Goal: Task Accomplishment & Management: Manage account settings

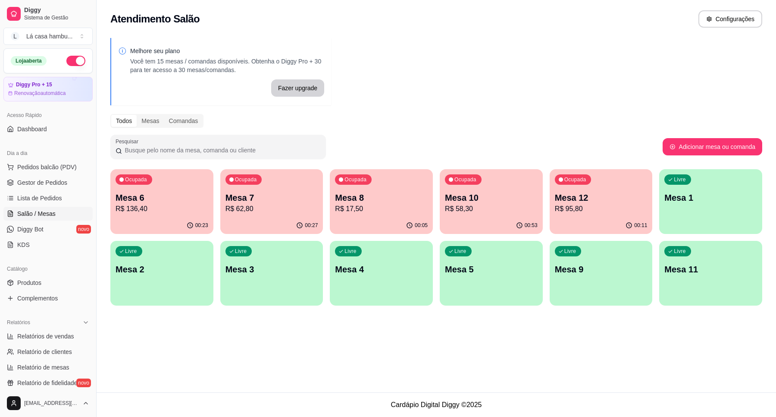
click at [373, 204] on p "R$ 17,50" at bounding box center [381, 209] width 93 height 10
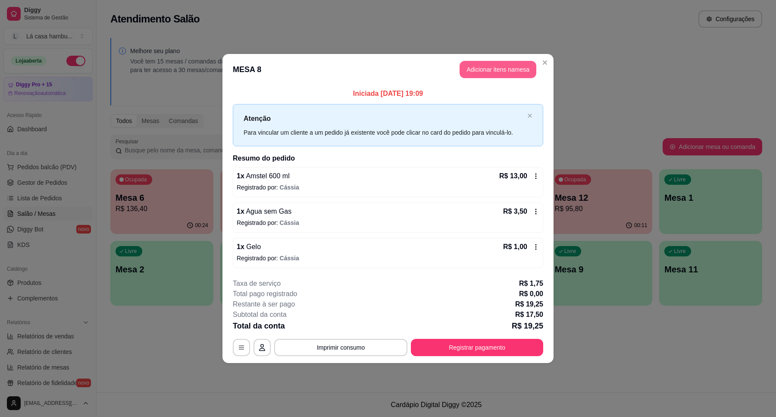
click at [495, 70] on button "Adicionar itens na mesa" at bounding box center [498, 69] width 77 height 17
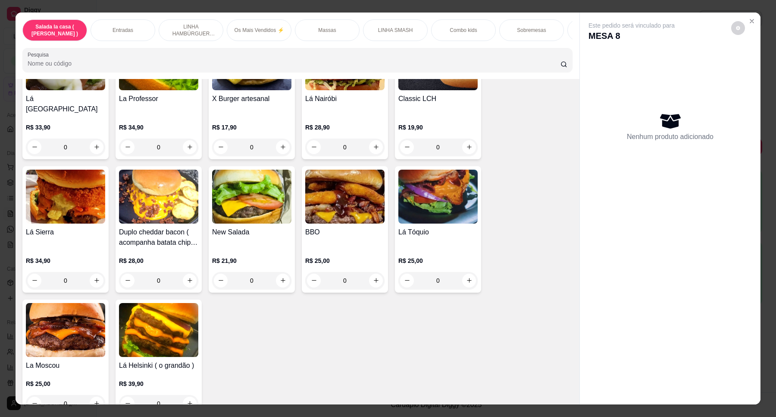
scroll to position [1833, 0]
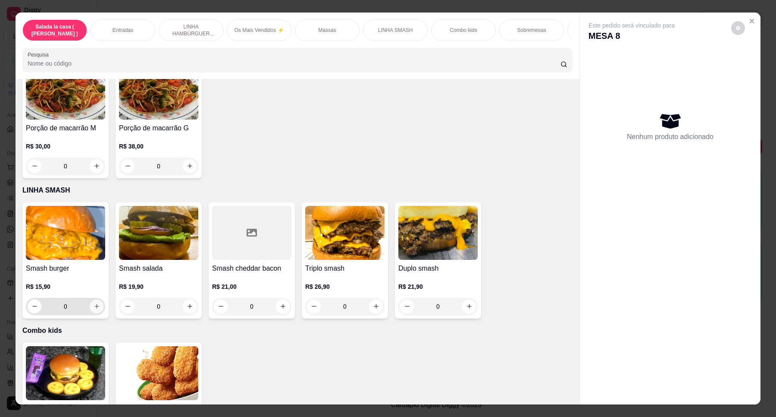
click at [91, 300] on button "increase-product-quantity" at bounding box center [97, 306] width 14 height 14
type input "1"
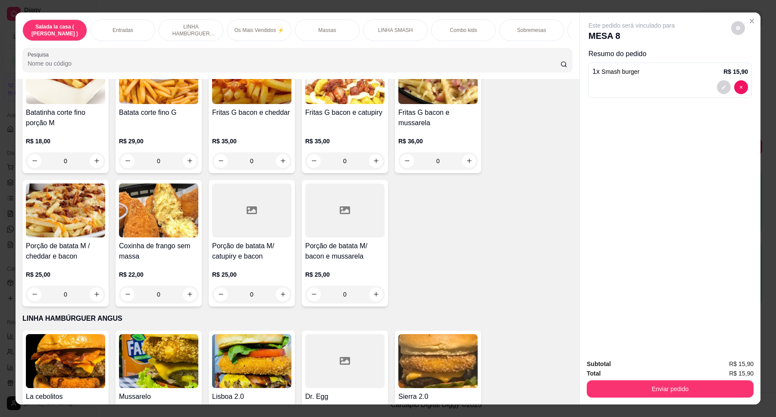
scroll to position [647, 0]
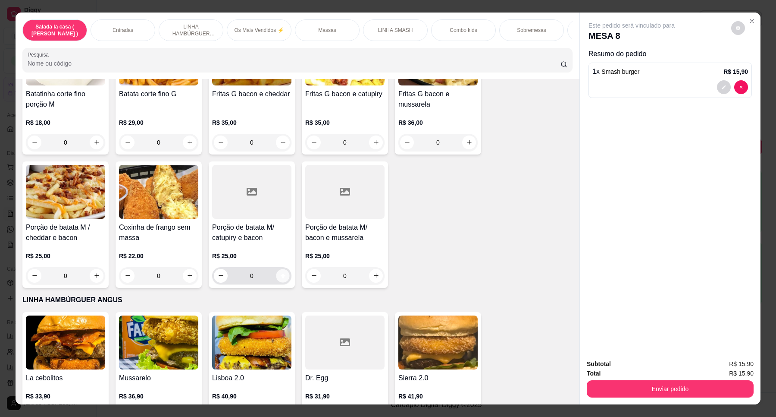
click at [283, 282] on button "increase-product-quantity" at bounding box center [282, 275] width 13 height 13
type input "1"
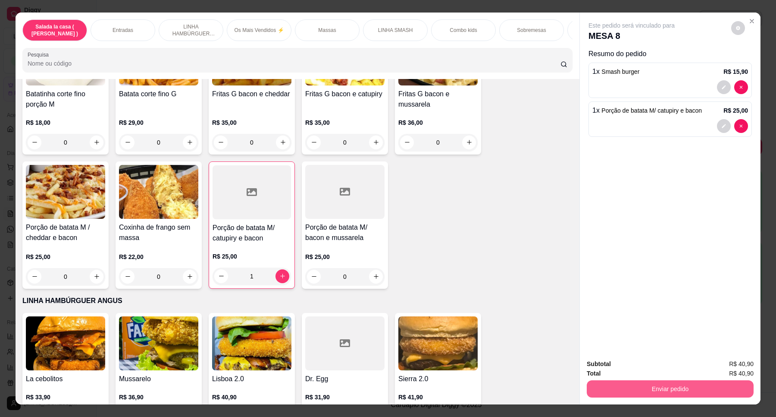
click at [626, 385] on button "Enviar pedido" at bounding box center [670, 388] width 167 height 17
click at [735, 365] on button "Enviar pedido" at bounding box center [731, 367] width 49 height 16
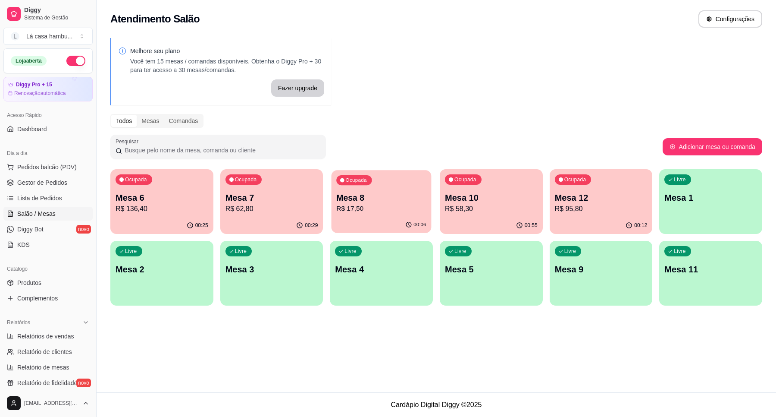
click at [368, 205] on p "R$ 17,50" at bounding box center [382, 209] width 90 height 10
click at [472, 203] on p "Mesa 10" at bounding box center [491, 198] width 90 height 12
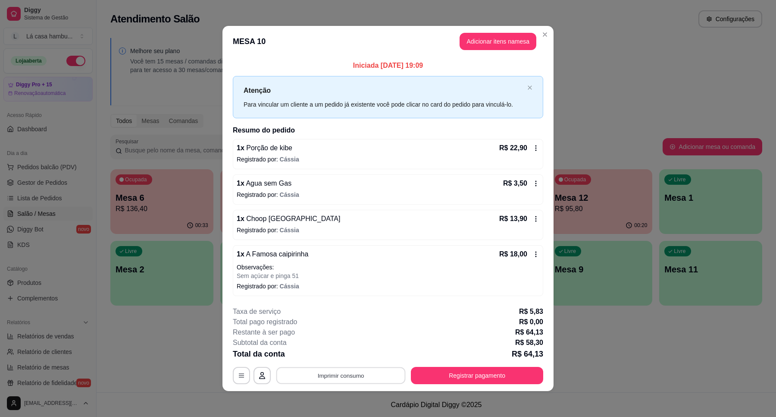
click at [350, 373] on button "Imprimir consumo" at bounding box center [340, 375] width 129 height 17
click at [349, 356] on button "IMPRESSORA" at bounding box center [339, 356] width 63 height 14
click at [481, 376] on button "Registrar pagamento" at bounding box center [477, 375] width 132 height 17
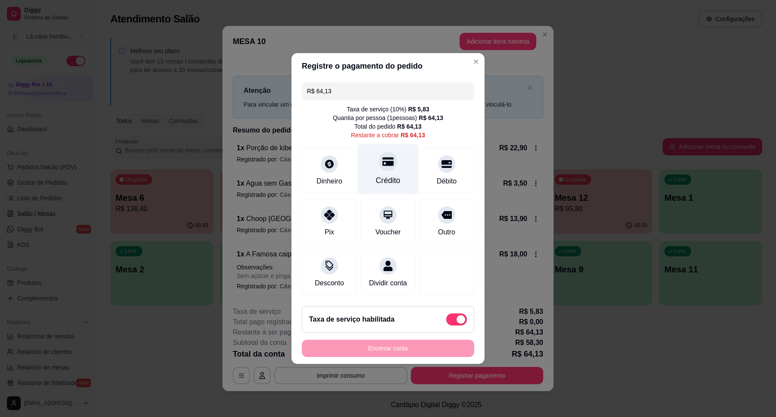
click at [384, 160] on icon at bounding box center [388, 161] width 11 height 9
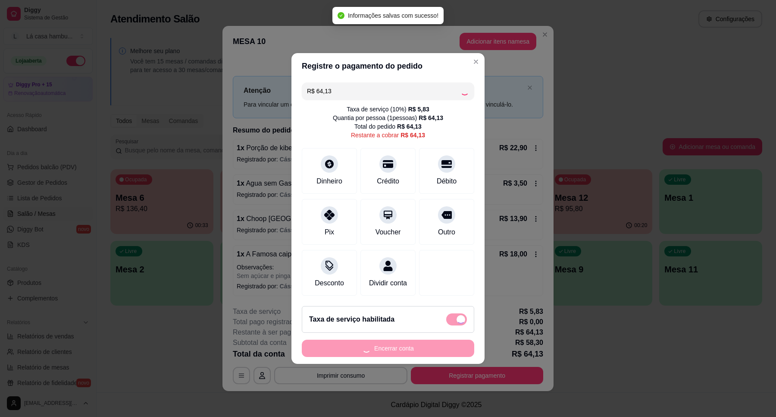
type input "R$ 0,00"
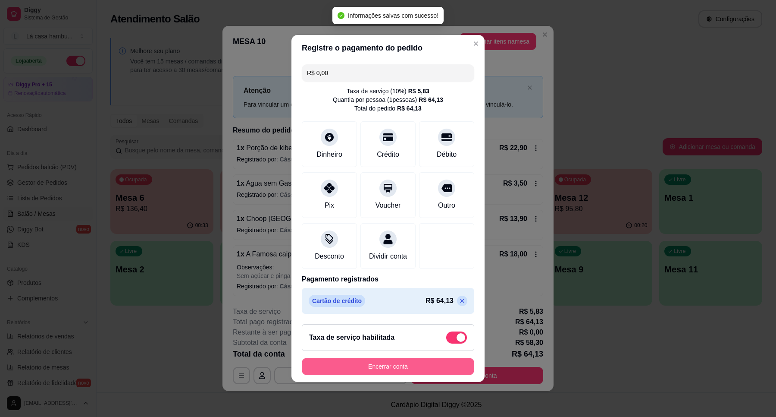
click at [400, 367] on button "Encerrar conta" at bounding box center [388, 366] width 173 height 17
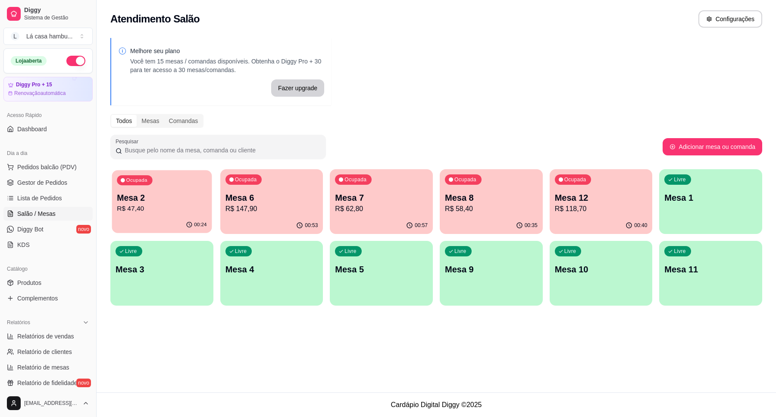
click at [154, 207] on p "R$ 47,40" at bounding box center [162, 209] width 90 height 10
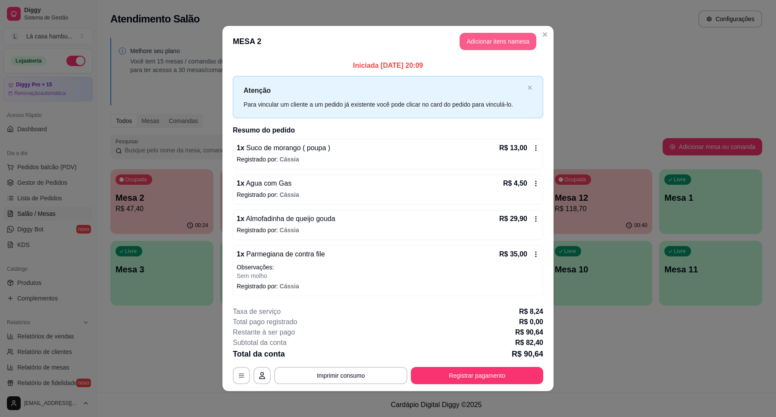
click at [484, 36] on button "Adicionar itens na mesa" at bounding box center [498, 41] width 77 height 17
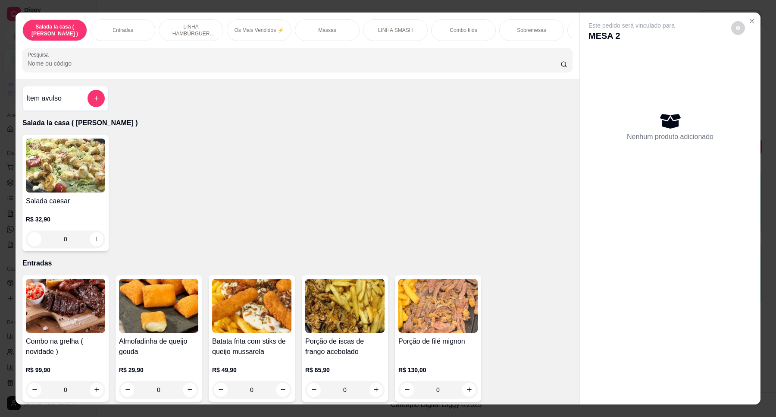
scroll to position [108, 0]
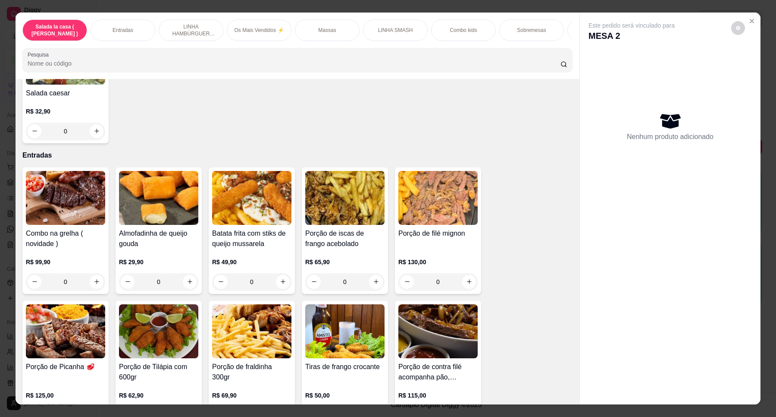
click at [152, 265] on div "R$ 29,90 0" at bounding box center [158, 269] width 79 height 41
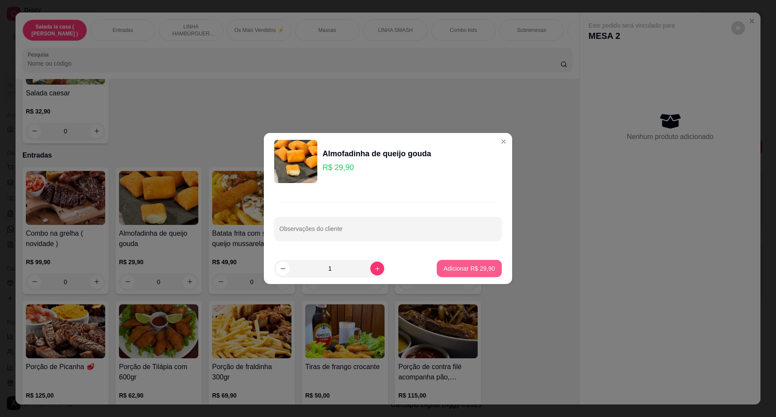
click at [477, 270] on p "Adicionar R$ 29,90" at bounding box center [469, 268] width 51 height 9
type input "1"
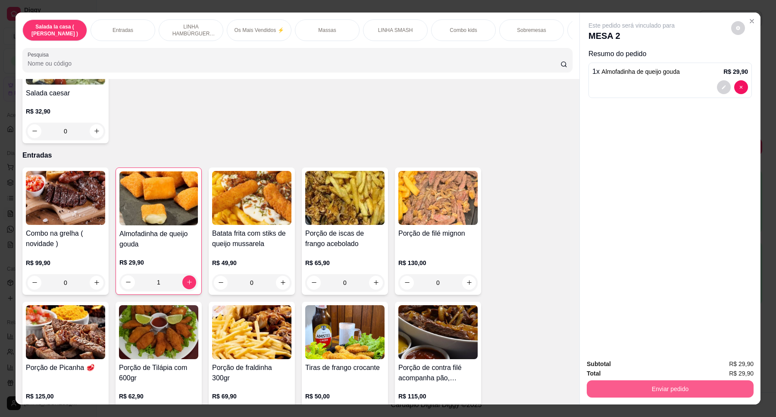
click at [663, 385] on button "Enviar pedido" at bounding box center [670, 388] width 167 height 17
click at [725, 361] on button "Enviar pedido" at bounding box center [731, 367] width 49 height 16
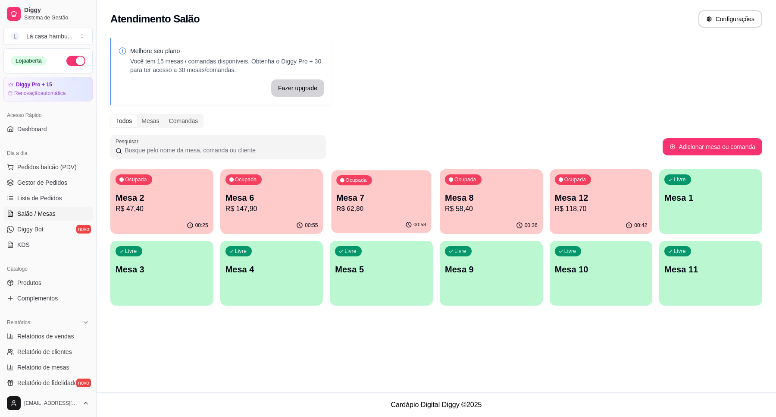
click at [411, 207] on p "R$ 62,80" at bounding box center [382, 209] width 90 height 10
click at [385, 204] on p "R$ 62,80" at bounding box center [382, 209] width 90 height 10
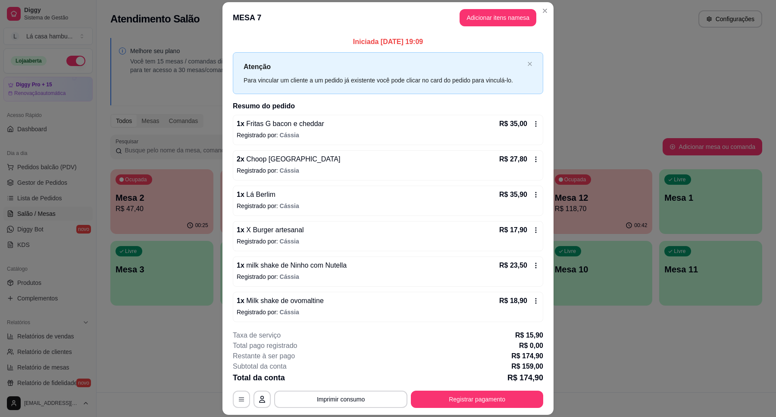
click at [397, 270] on div "1 x milk shake de Ninho com Nutella R$ 23,50" at bounding box center [388, 265] width 303 height 10
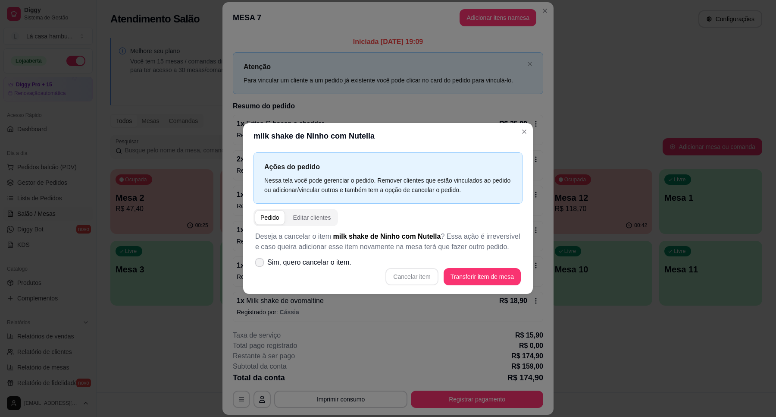
click at [261, 264] on icon at bounding box center [259, 262] width 7 height 5
click at [261, 264] on input "Sim, quero cancelar o item." at bounding box center [258, 267] width 6 height 6
checkbox input "true"
click at [421, 281] on button "Cancelar item" at bounding box center [412, 276] width 53 height 17
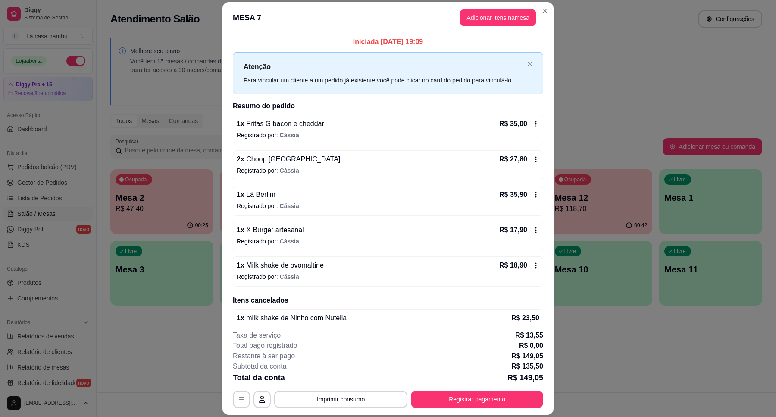
click at [378, 279] on p "Registrado por: [PERSON_NAME]" at bounding box center [388, 276] width 303 height 9
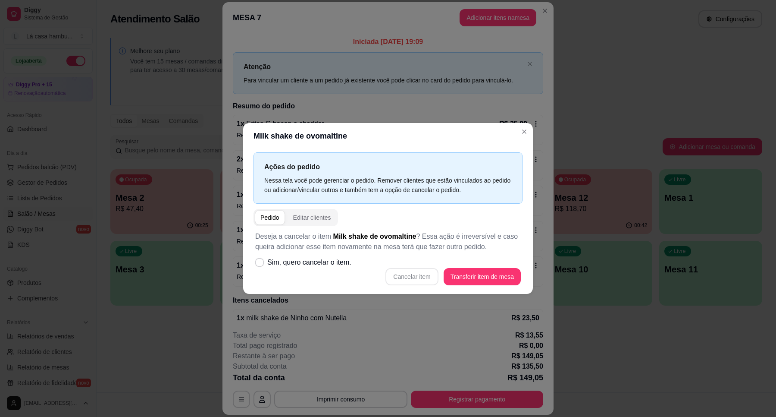
click at [419, 278] on div "Cancelar item Transferir item de mesa" at bounding box center [388, 276] width 266 height 17
click at [258, 263] on icon at bounding box center [259, 262] width 7 height 5
click at [258, 264] on input "Sim, quero cancelar o item." at bounding box center [258, 267] width 6 height 6
checkbox input "true"
click at [418, 278] on button "Cancelar item" at bounding box center [412, 276] width 53 height 17
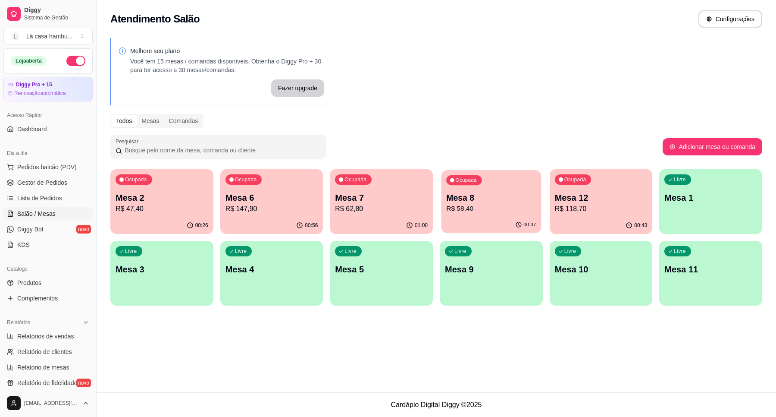
click at [512, 200] on p "Mesa 8" at bounding box center [491, 198] width 90 height 12
click at [405, 199] on p "Mesa 7" at bounding box center [381, 198] width 93 height 12
click at [690, 258] on div "Livre Mesa 11" at bounding box center [711, 268] width 103 height 54
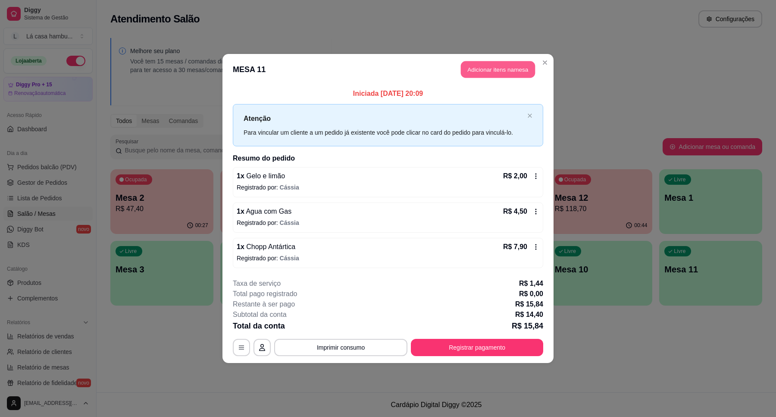
click at [499, 69] on button "Adicionar itens na mesa" at bounding box center [498, 69] width 74 height 17
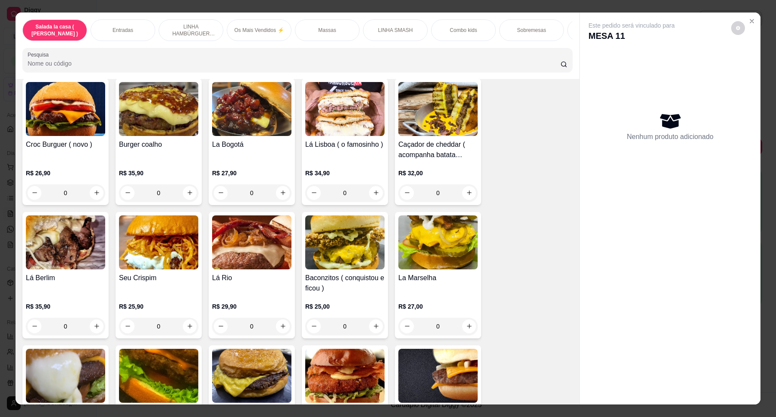
scroll to position [1177, 0]
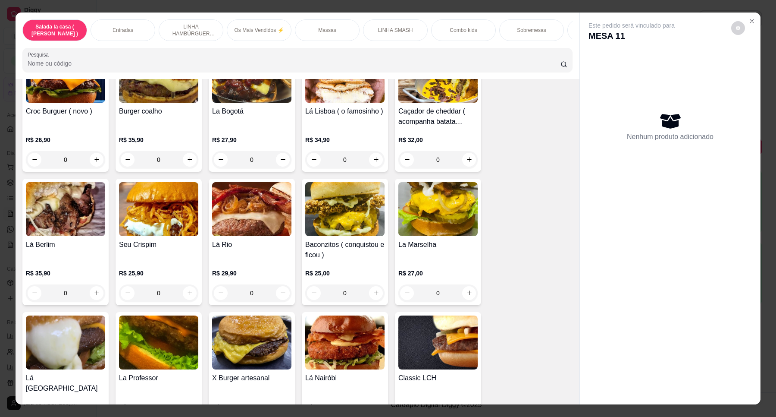
click at [606, 203] on div "Nenhum produto adicionado" at bounding box center [670, 126] width 163 height 169
click at [94, 296] on icon "increase-product-quantity" at bounding box center [97, 293] width 6 height 6
type input "1"
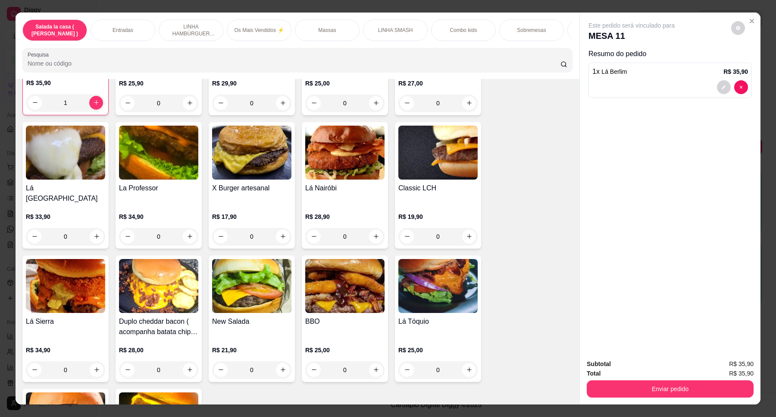
scroll to position [1387, 0]
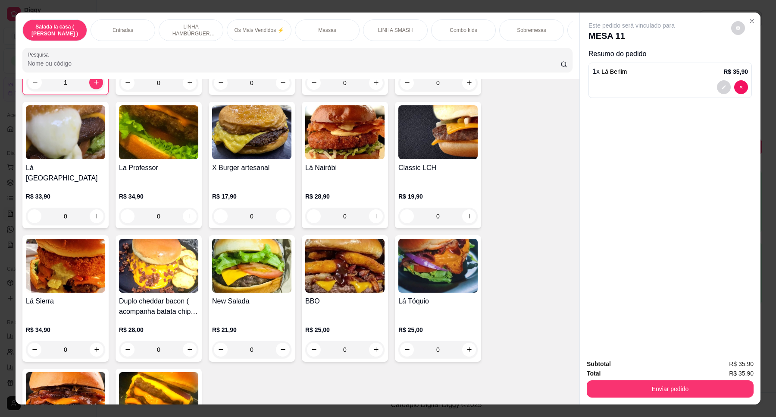
click at [276, 210] on div "0" at bounding box center [251, 215] width 79 height 17
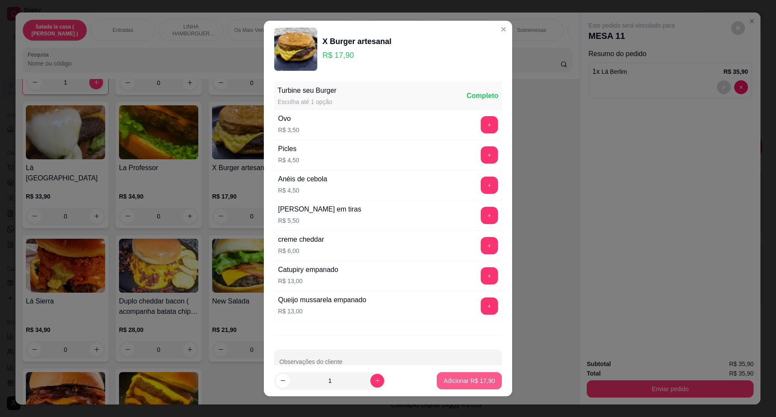
click at [472, 383] on p "Adicionar R$ 17,90" at bounding box center [469, 380] width 51 height 9
type input "1"
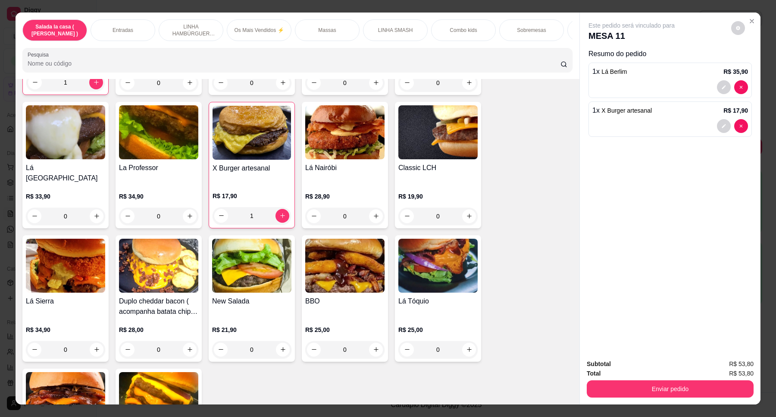
scroll to position [3417, 0]
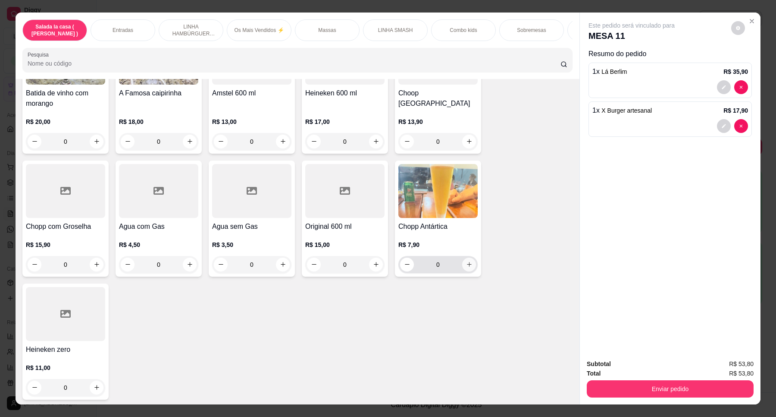
click at [466, 258] on button "increase-product-quantity" at bounding box center [469, 265] width 14 height 14
type input "1"
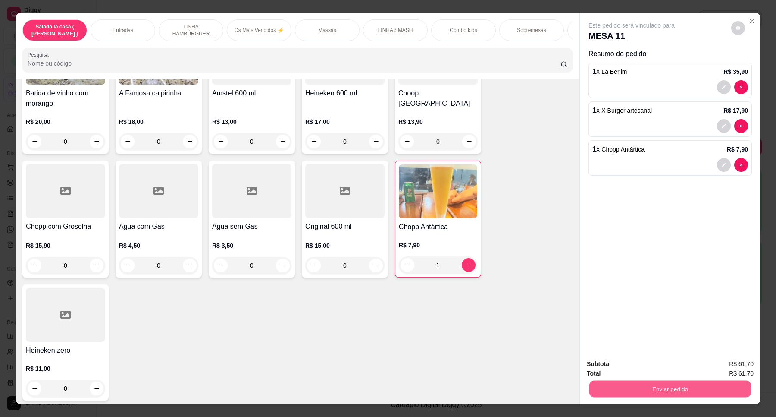
click at [669, 393] on button "Enviar pedido" at bounding box center [671, 388] width 162 height 17
click at [735, 361] on button "Enviar pedido" at bounding box center [730, 367] width 47 height 16
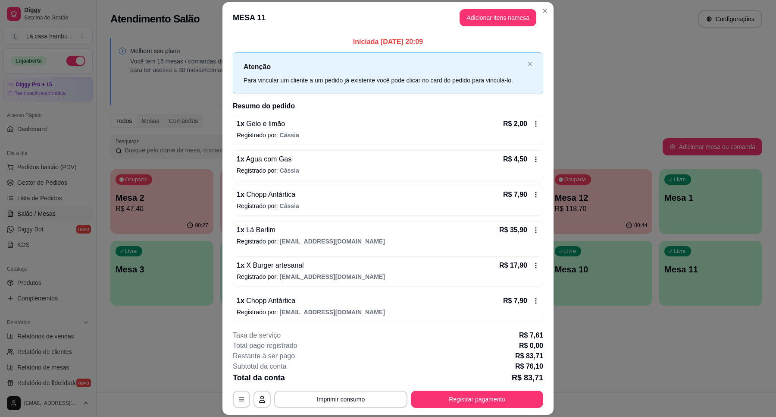
click at [413, 314] on p "Registrado por: [EMAIL_ADDRESS][DOMAIN_NAME]" at bounding box center [388, 312] width 303 height 9
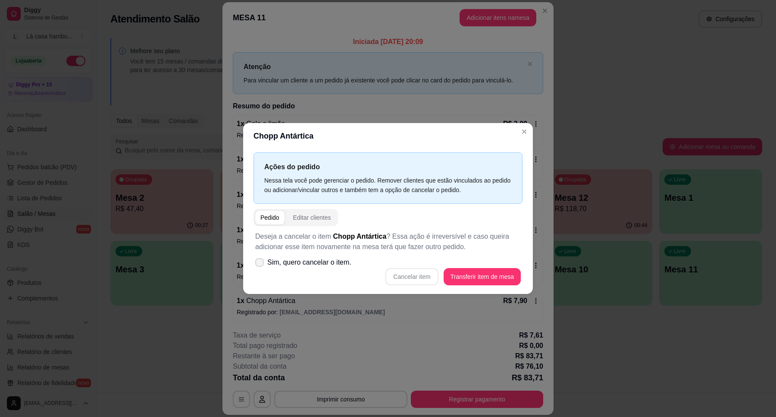
click at [264, 263] on span at bounding box center [259, 262] width 9 height 9
click at [261, 264] on input "Sim, quero cancelar o item." at bounding box center [258, 267] width 6 height 6
checkbox input "true"
click at [415, 279] on button "Cancelar item" at bounding box center [412, 276] width 53 height 17
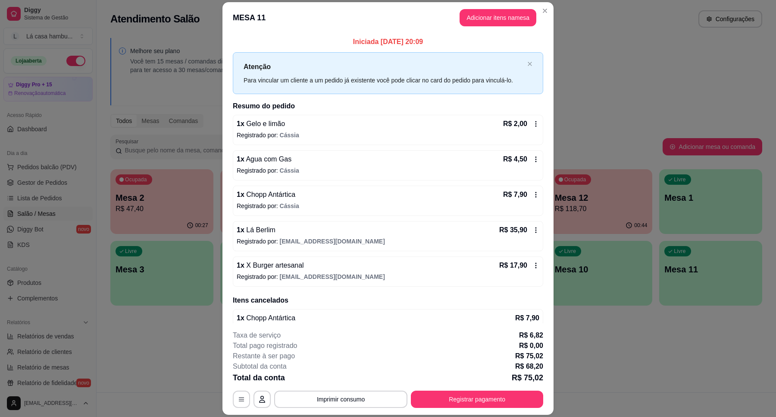
click at [417, 277] on p "Registrado por: [EMAIL_ADDRESS][DOMAIN_NAME]" at bounding box center [388, 276] width 303 height 9
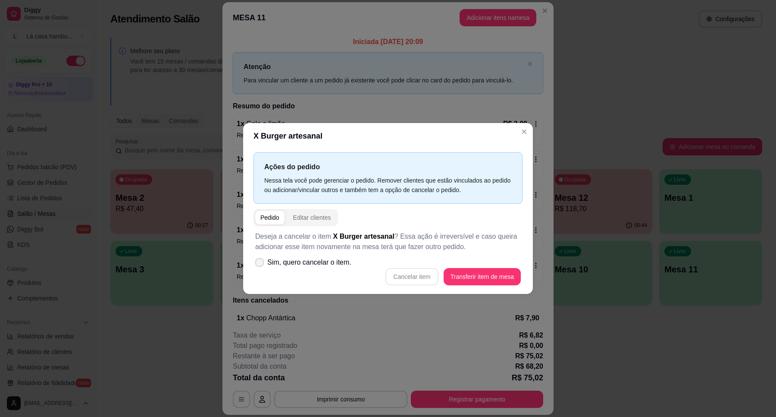
click at [258, 261] on icon at bounding box center [259, 262] width 7 height 5
click at [258, 264] on input "Sim, quero cancelar o item." at bounding box center [258, 267] width 6 height 6
checkbox input "true"
click at [402, 278] on button "Cancelar item" at bounding box center [412, 276] width 53 height 17
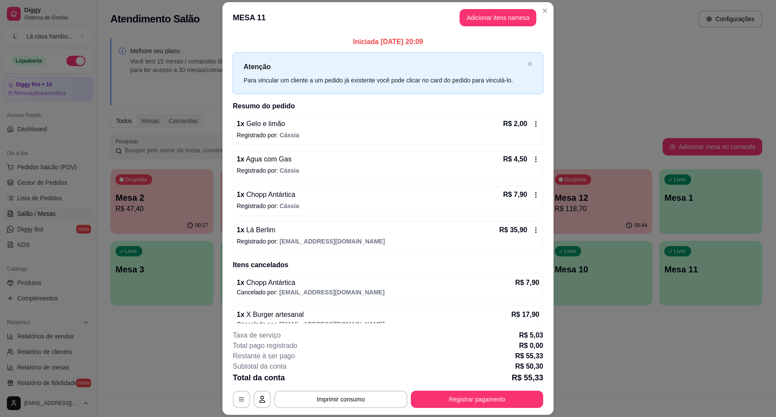
click at [339, 243] on span "[EMAIL_ADDRESS][DOMAIN_NAME]" at bounding box center [332, 241] width 105 height 7
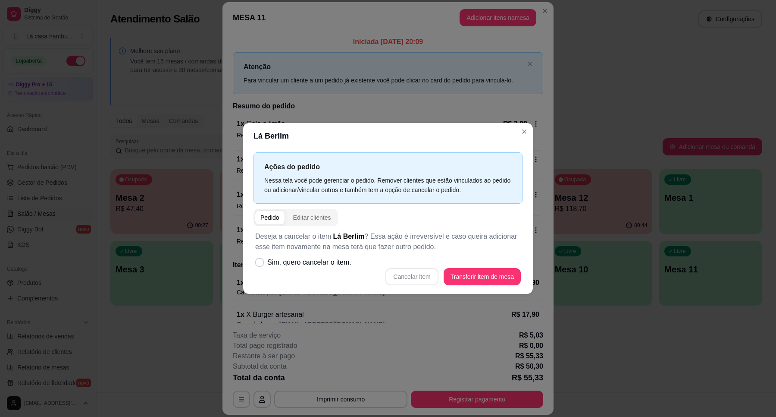
click at [406, 276] on div "Cancelar item Transferir item de mesa" at bounding box center [388, 276] width 266 height 17
click at [259, 261] on icon at bounding box center [259, 262] width 7 height 5
click at [259, 264] on input "Sim, quero cancelar o item." at bounding box center [258, 267] width 6 height 6
checkbox input "true"
click at [413, 278] on button "Cancelar item" at bounding box center [411, 276] width 51 height 17
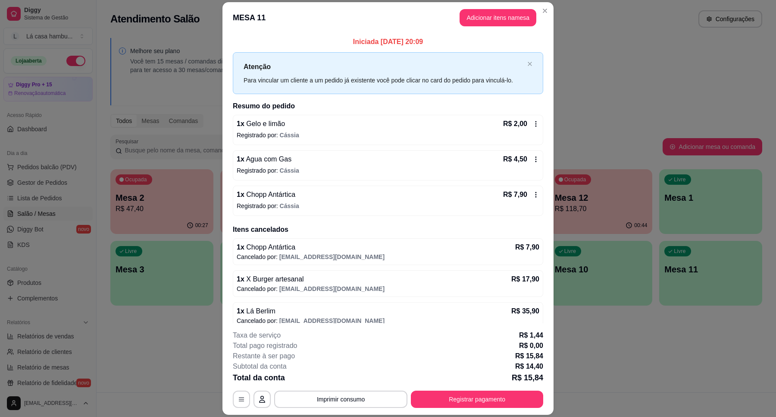
scroll to position [9, 0]
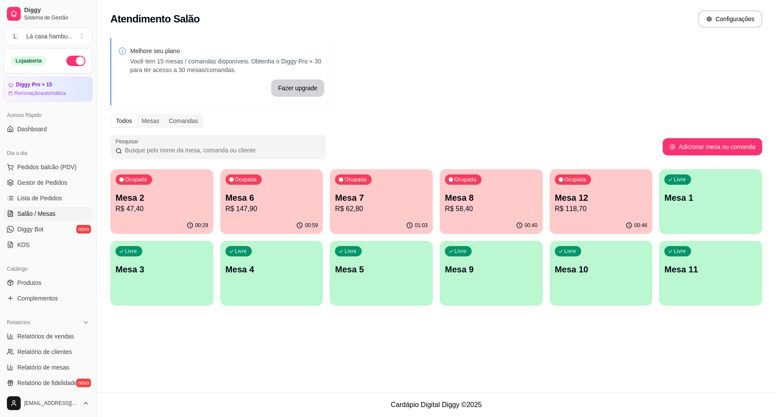
click at [393, 208] on p "R$ 62,80" at bounding box center [381, 209] width 93 height 10
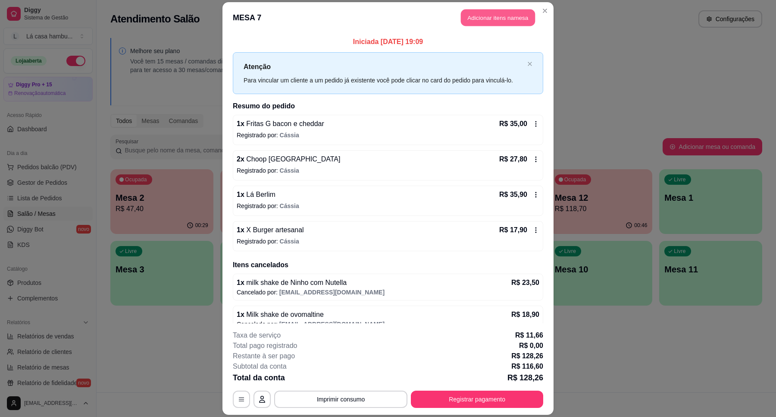
click at [518, 14] on button "Adicionar itens na mesa" at bounding box center [498, 17] width 74 height 17
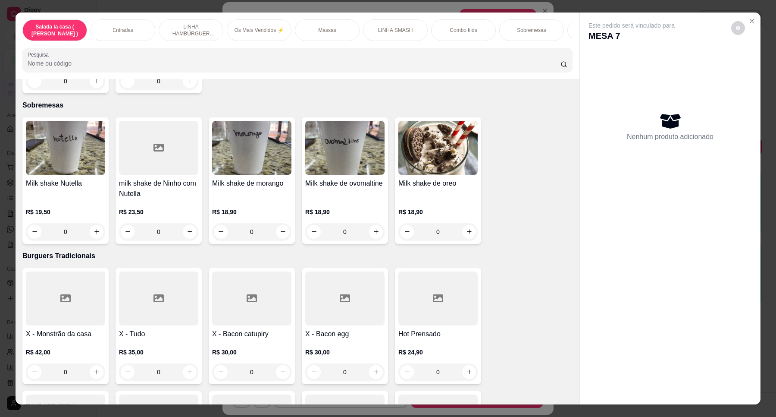
scroll to position [2219, 0]
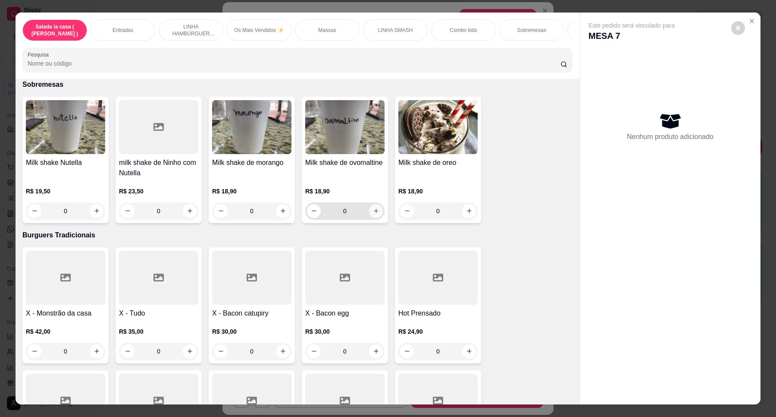
click at [369, 204] on button "increase-product-quantity" at bounding box center [376, 211] width 14 height 14
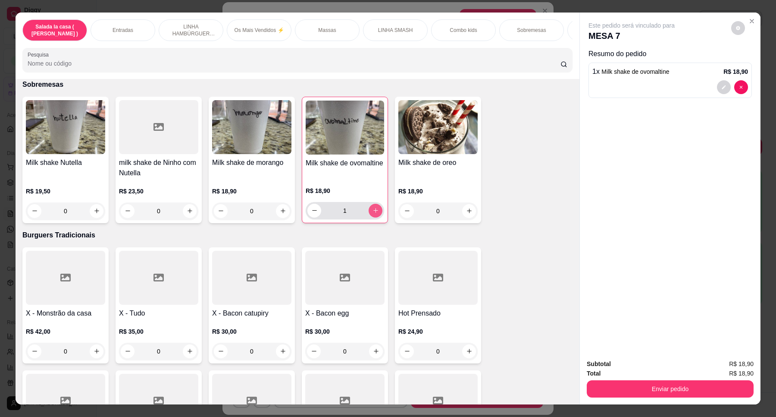
type input "1"
click at [184, 204] on button "increase-product-quantity" at bounding box center [190, 211] width 14 height 14
type input "1"
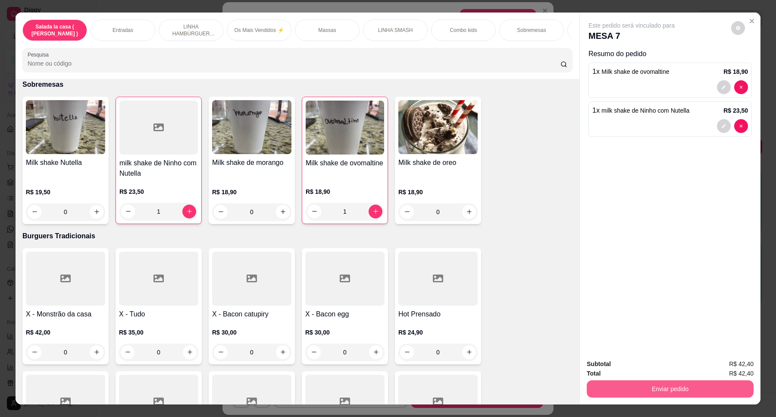
click at [673, 385] on button "Enviar pedido" at bounding box center [670, 388] width 167 height 17
click at [732, 366] on button "Enviar pedido" at bounding box center [731, 367] width 49 height 16
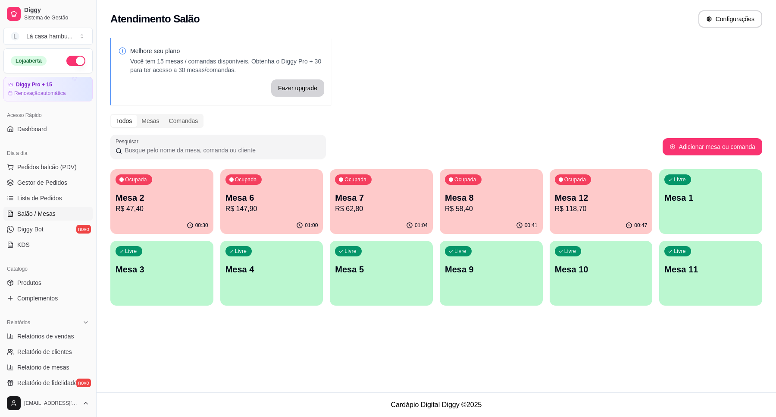
click at [701, 286] on div "Livre Mesa 11" at bounding box center [711, 268] width 103 height 54
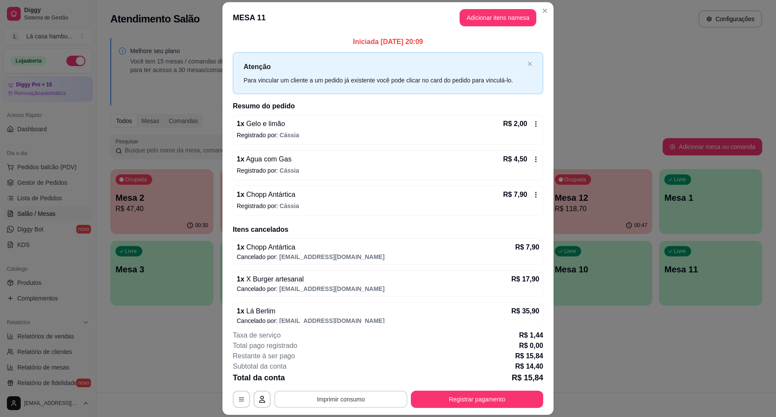
click at [344, 402] on button "Imprimir consumo" at bounding box center [340, 398] width 133 height 17
click at [355, 379] on button "IMPRESSORA" at bounding box center [339, 379] width 63 height 14
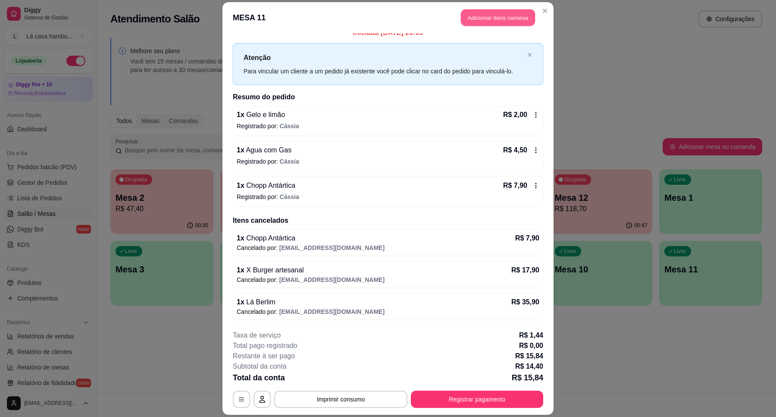
click at [508, 15] on button "Adicionar itens na mesa" at bounding box center [498, 17] width 74 height 17
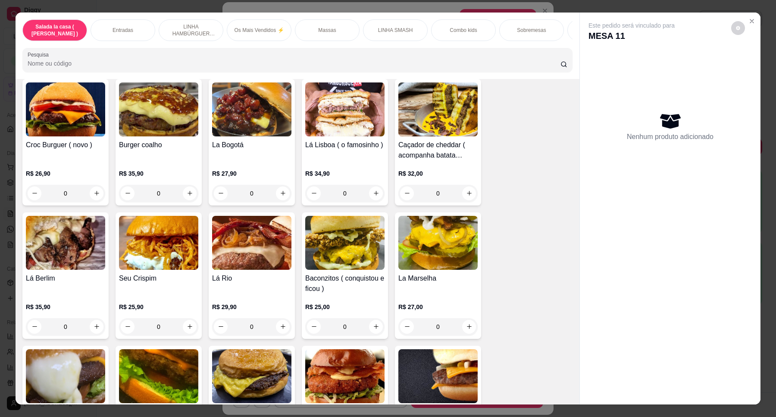
scroll to position [1252, 0]
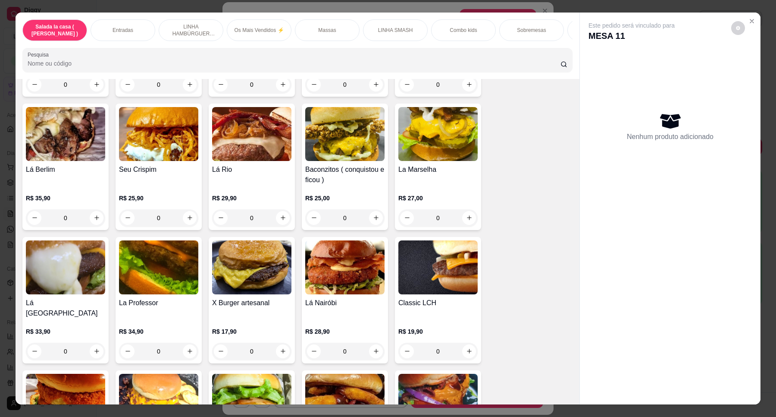
drag, startPoint x: 567, startPoint y: 210, endPoint x: 581, endPoint y: 255, distance: 46.7
click at [578, 257] on div "Salada la casa ( CAESAR ) Entradas LINHA HAMBÚRGUER ANGUS Os Mais Vendidos ⚡️ M…" at bounding box center [388, 209] width 745 height 392
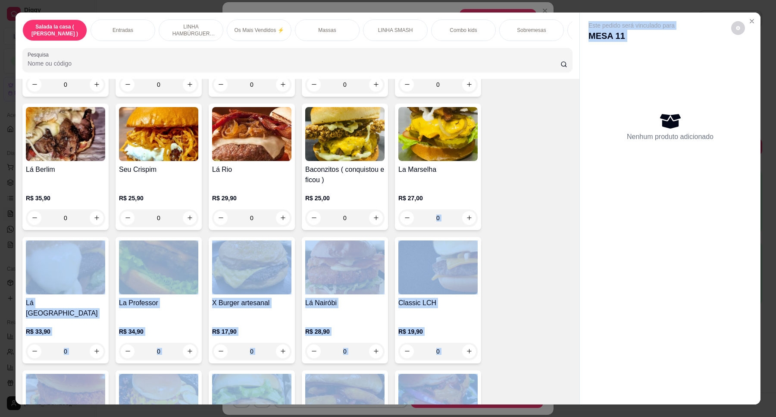
drag, startPoint x: 590, startPoint y: 209, endPoint x: 607, endPoint y: 192, distance: 24.1
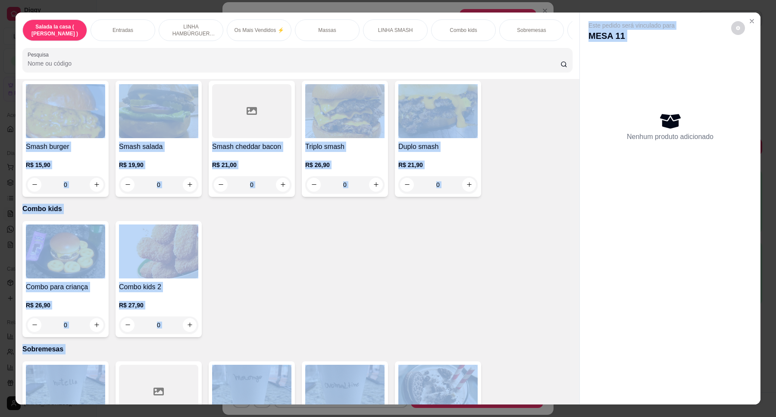
scroll to position [2111, 0]
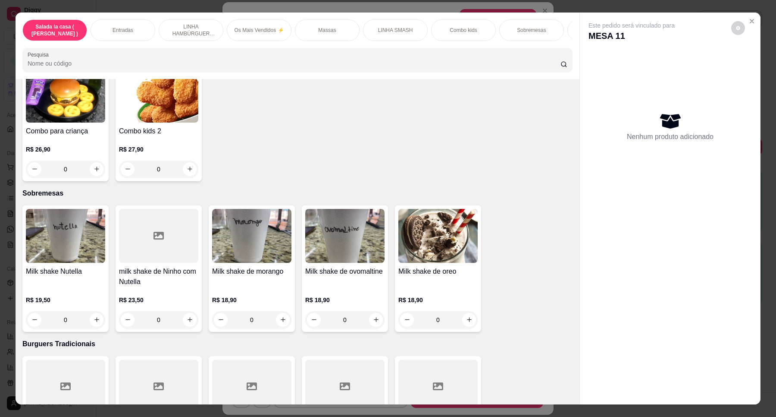
drag, startPoint x: 659, startPoint y: 260, endPoint x: 617, endPoint y: 239, distance: 46.7
click at [659, 260] on div "Este pedido será vinculado para MESA 11 Nenhum produto adicionado" at bounding box center [670, 202] width 181 height 378
click at [673, 222] on div "Este pedido será vinculado para MESA 11 Nenhum produto adicionado" at bounding box center [670, 202] width 181 height 378
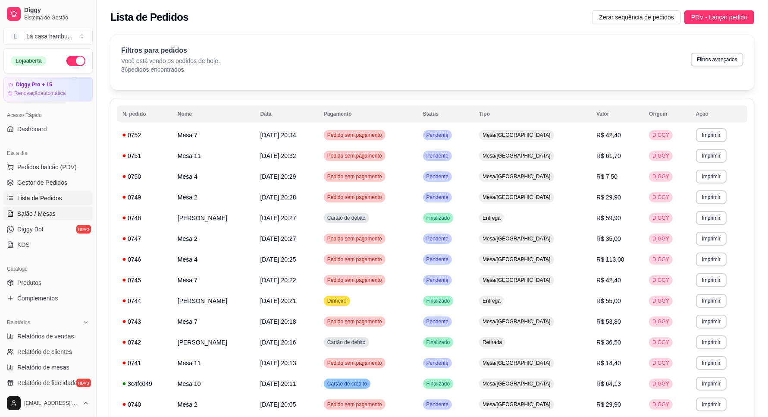
drag, startPoint x: 44, startPoint y: 212, endPoint x: 52, endPoint y: 212, distance: 7.8
click at [46, 212] on span "Salão / Mesas" at bounding box center [36, 213] width 38 height 9
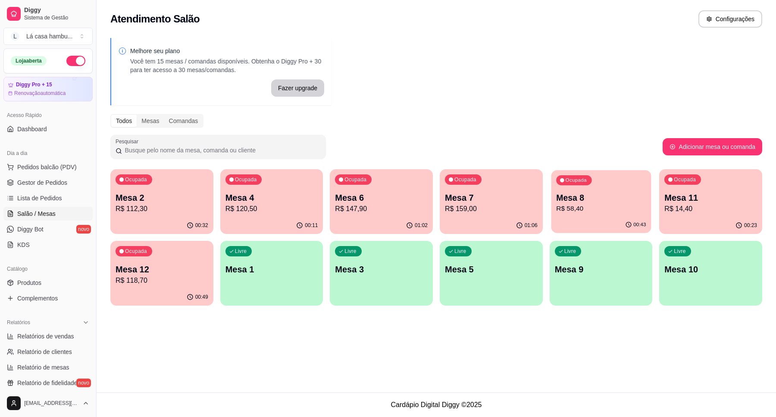
click at [588, 206] on p "R$ 58,40" at bounding box center [601, 209] width 90 height 10
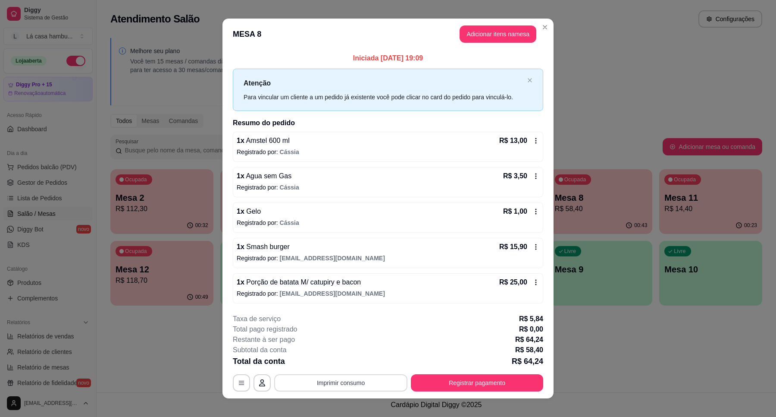
click at [358, 380] on button "Imprimir consumo" at bounding box center [340, 382] width 133 height 17
click at [341, 362] on button "IMPRESSORA" at bounding box center [339, 363] width 63 height 14
click at [464, 382] on button "Registrar pagamento" at bounding box center [477, 382] width 132 height 17
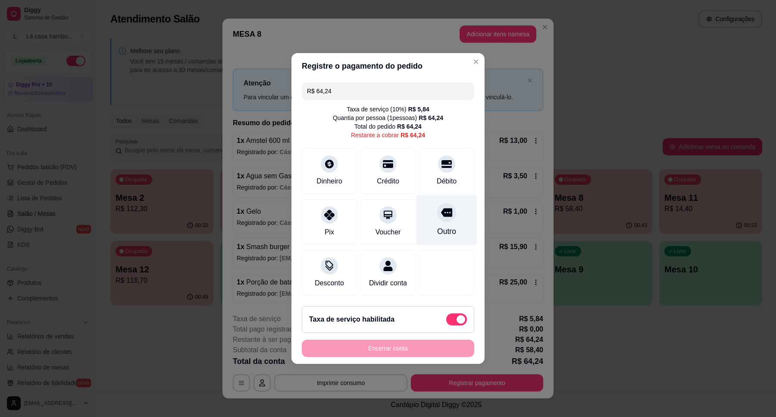
click at [447, 203] on div at bounding box center [446, 212] width 19 height 19
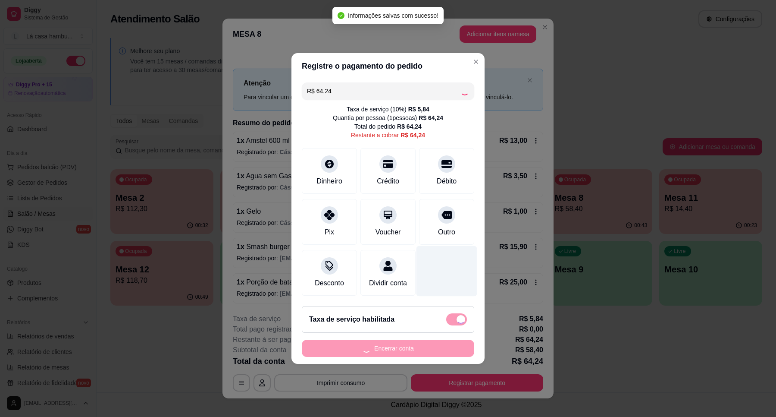
type input "R$ 0,00"
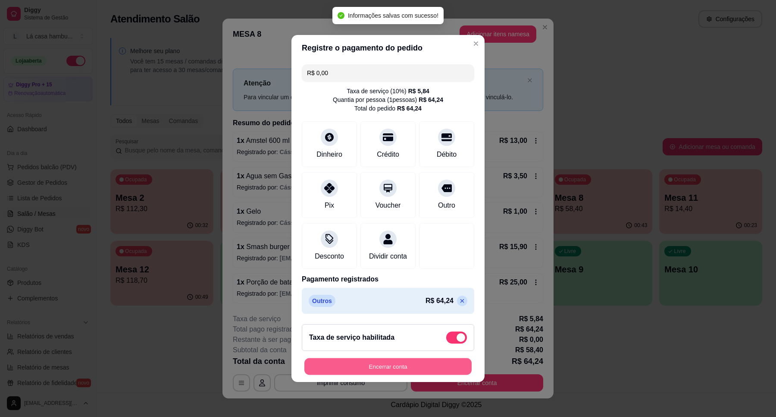
click at [425, 370] on button "Encerrar conta" at bounding box center [388, 366] width 167 height 17
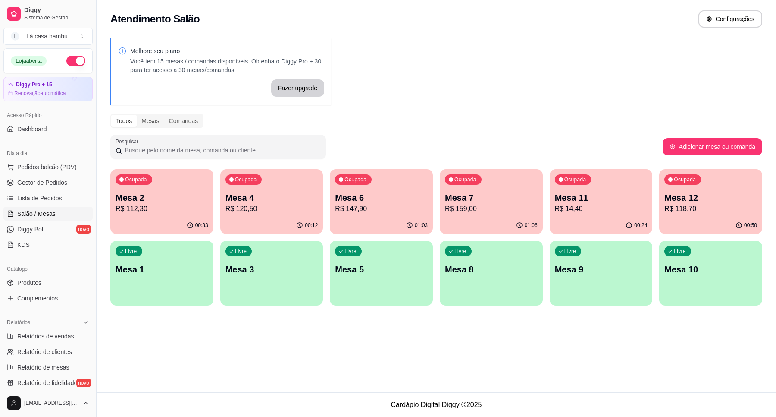
click at [616, 205] on p "R$ 14,40" at bounding box center [601, 209] width 93 height 10
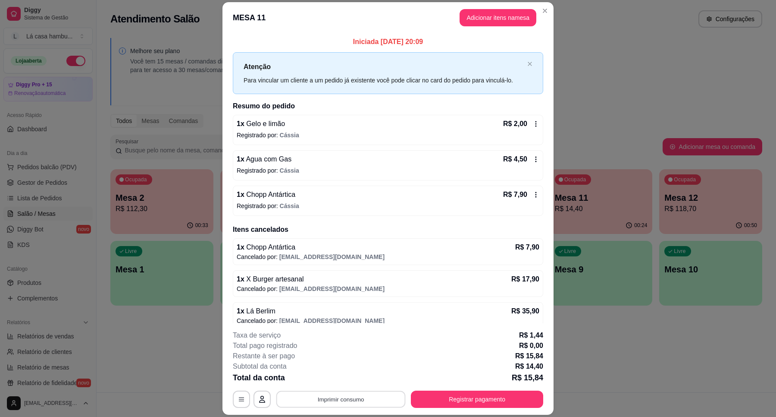
click at [341, 399] on button "Imprimir consumo" at bounding box center [340, 399] width 129 height 17
click at [350, 380] on button "IMPRESSORA" at bounding box center [339, 378] width 60 height 13
click at [537, 6] on section "**********" at bounding box center [388, 208] width 331 height 412
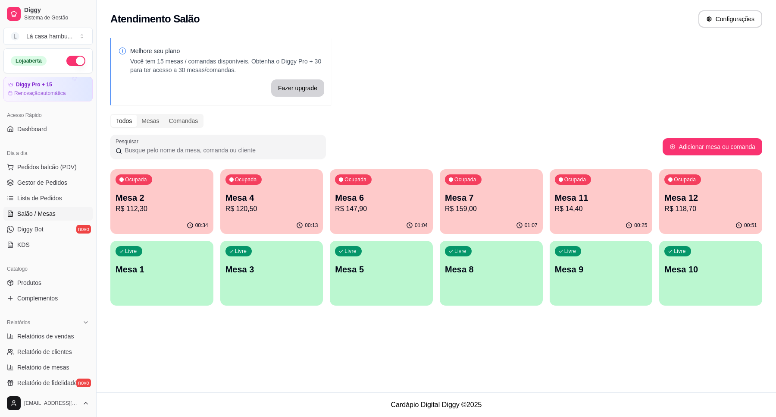
click at [492, 200] on p "Mesa 7" at bounding box center [491, 198] width 93 height 12
click at [615, 198] on p "Mesa 11" at bounding box center [601, 198] width 90 height 12
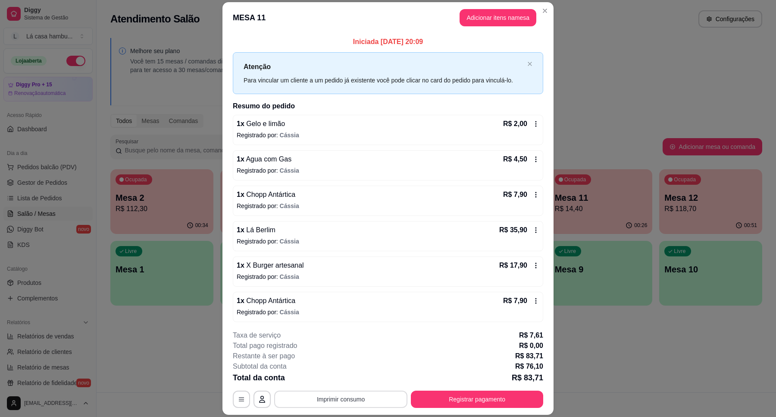
click at [362, 393] on button "Imprimir consumo" at bounding box center [340, 398] width 133 height 17
click at [359, 378] on button "IMPRESSORA" at bounding box center [339, 378] width 60 height 13
click at [489, 399] on button "Registrar pagamento" at bounding box center [477, 398] width 132 height 17
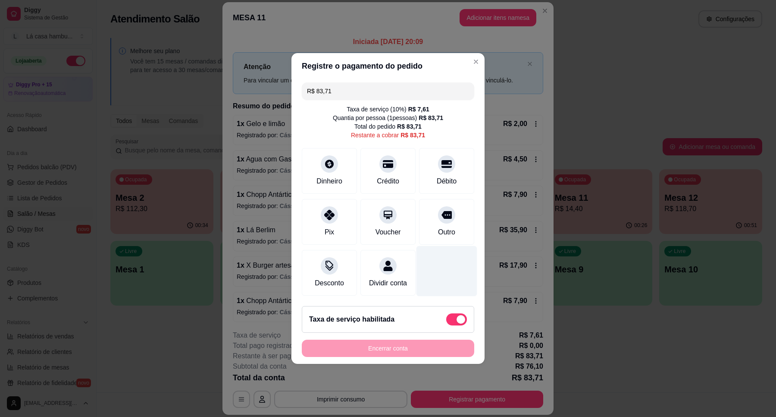
drag, startPoint x: 442, startPoint y: 207, endPoint x: 440, endPoint y: 264, distance: 57.0
click at [442, 210] on icon at bounding box center [447, 215] width 10 height 10
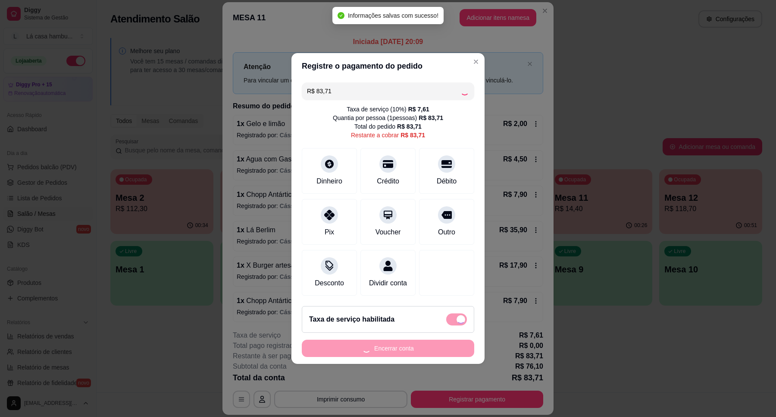
type input "R$ 0,00"
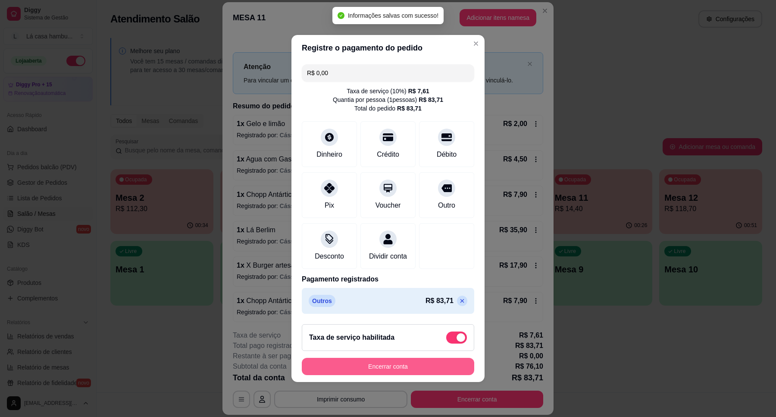
click at [433, 374] on button "Encerrar conta" at bounding box center [388, 366] width 173 height 17
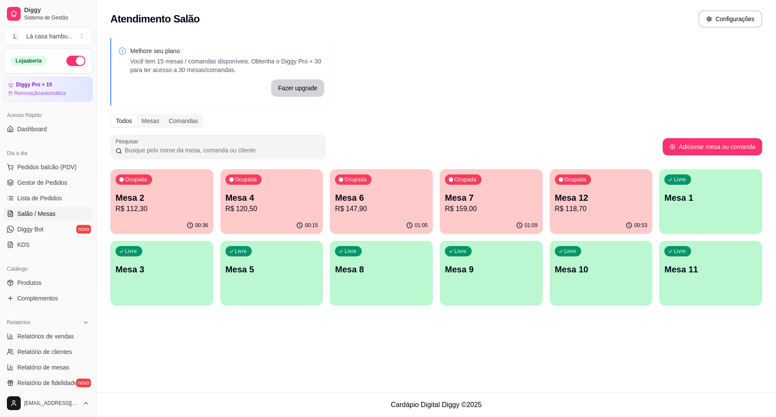
click at [305, 201] on p "Mesa 4" at bounding box center [272, 198] width 93 height 12
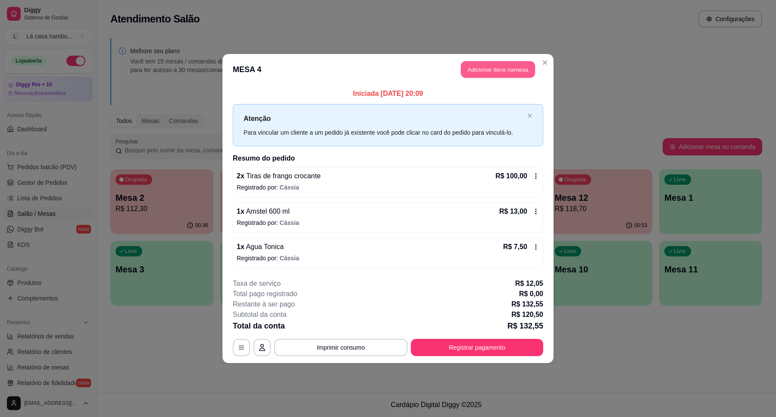
click at [514, 72] on button "Adicionar itens na mesa" at bounding box center [498, 69] width 74 height 17
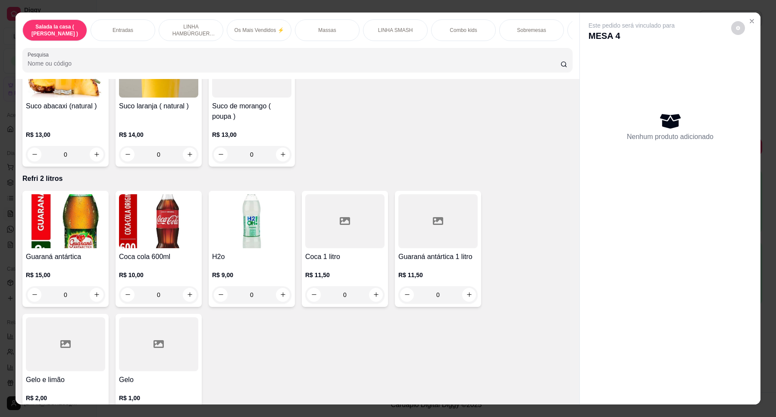
scroll to position [3416, 0]
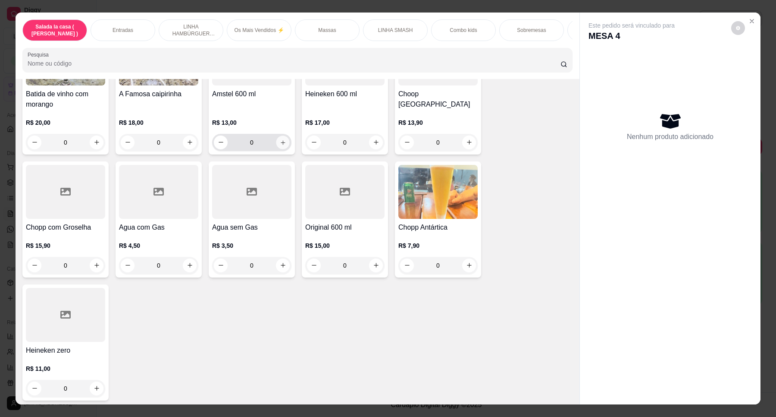
click at [280, 141] on icon "increase-product-quantity" at bounding box center [283, 142] width 6 height 6
type input "1"
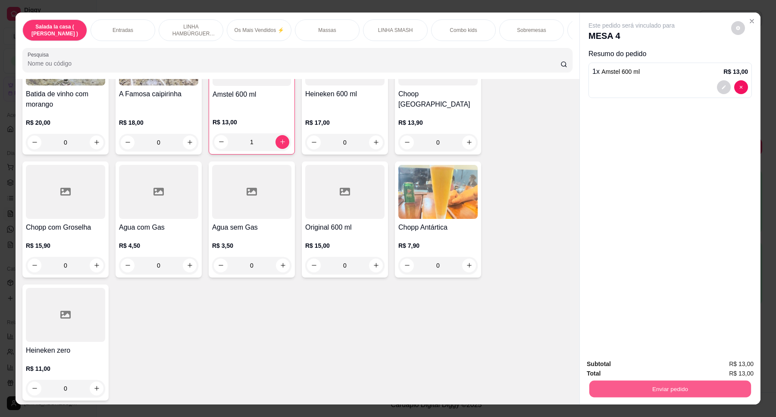
click at [689, 386] on button "Enviar pedido" at bounding box center [671, 388] width 162 height 17
click at [716, 367] on button "Enviar pedido" at bounding box center [730, 367] width 47 height 16
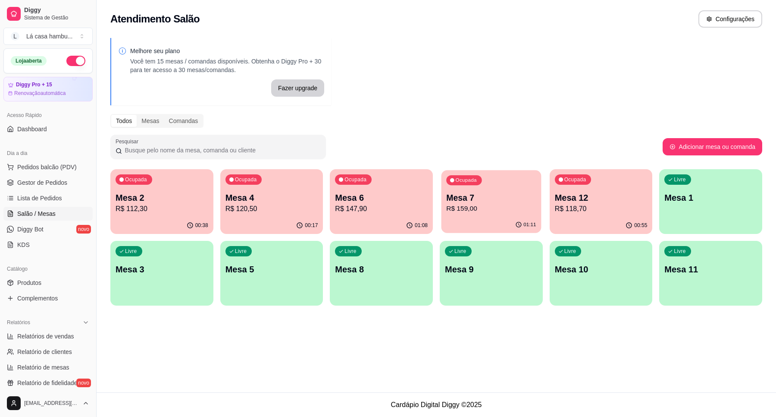
click at [499, 194] on p "Mesa 7" at bounding box center [491, 198] width 90 height 12
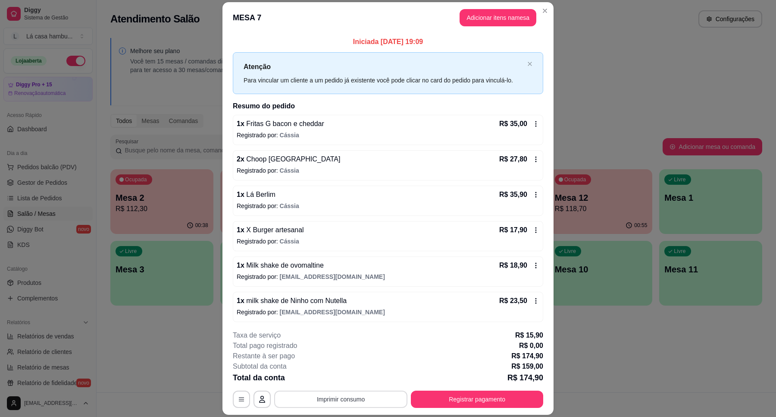
click at [391, 393] on button "Imprimir consumo" at bounding box center [340, 398] width 133 height 17
click at [362, 377] on button "IMPRESSORA" at bounding box center [339, 379] width 63 height 14
click at [449, 201] on div "1 x Lá Berlim R$ 35,90 Registrado por: [PERSON_NAME]" at bounding box center [388, 200] width 311 height 30
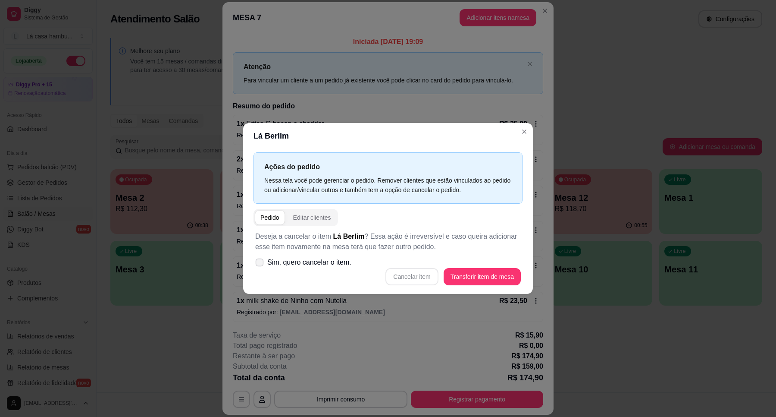
click at [258, 261] on icon at bounding box center [259, 262] width 6 height 5
click at [258, 264] on input "Sim, quero cancelar o item." at bounding box center [258, 267] width 6 height 6
checkbox input "true"
click at [423, 275] on button "Cancelar item" at bounding box center [411, 276] width 51 height 17
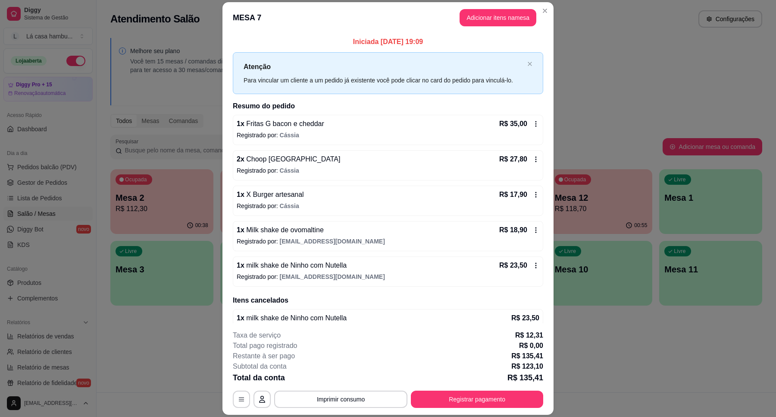
click at [344, 203] on p "Registrado por: [PERSON_NAME]" at bounding box center [388, 205] width 303 height 9
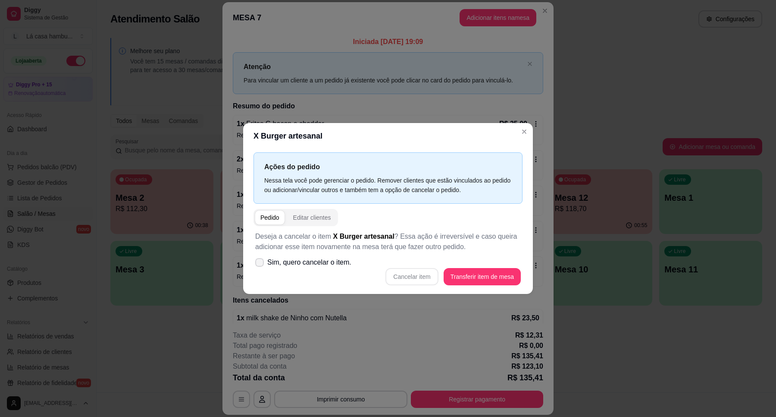
click at [261, 264] on icon at bounding box center [259, 262] width 7 height 5
click at [261, 264] on input "Sim, quero cancelar o item." at bounding box center [258, 267] width 6 height 6
checkbox input "true"
click at [406, 276] on button "Cancelar item" at bounding box center [411, 276] width 51 height 17
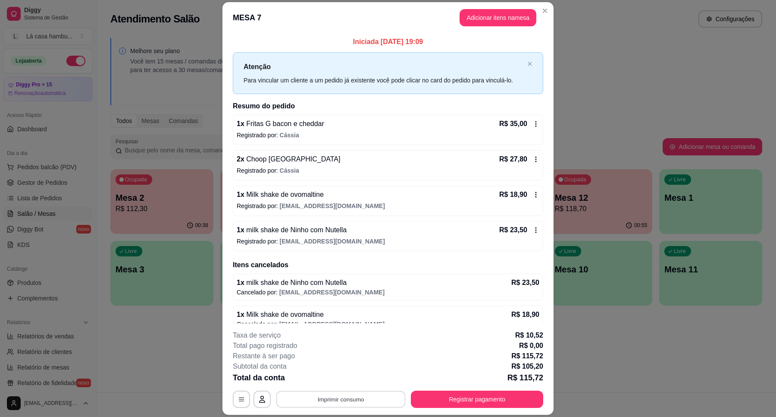
click at [340, 395] on button "Imprimir consumo" at bounding box center [340, 399] width 129 height 17
click at [349, 374] on button "IMPRESSORA" at bounding box center [339, 378] width 60 height 13
click at [431, 392] on button "Registrar pagamento" at bounding box center [477, 398] width 132 height 17
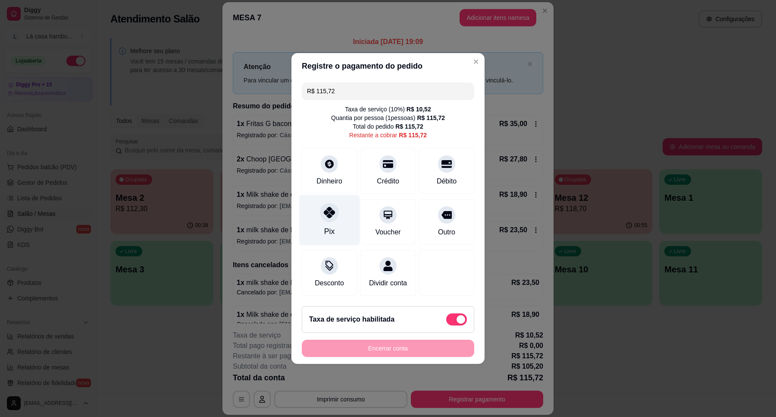
click at [320, 220] on div "Pix" at bounding box center [329, 220] width 61 height 50
type input "R$ 0,00"
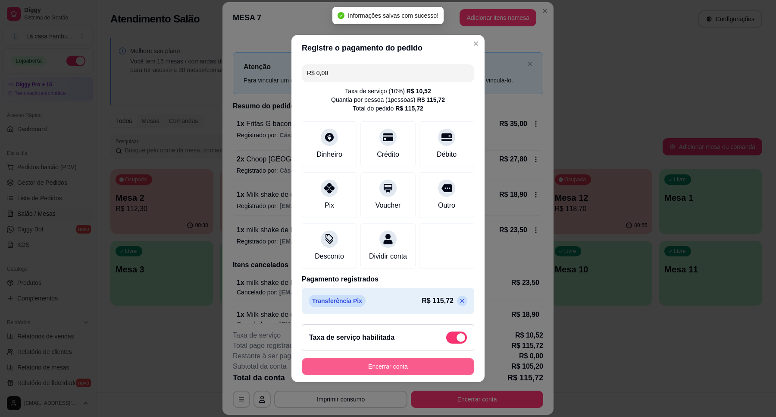
click at [411, 371] on button "Encerrar conta" at bounding box center [388, 366] width 173 height 17
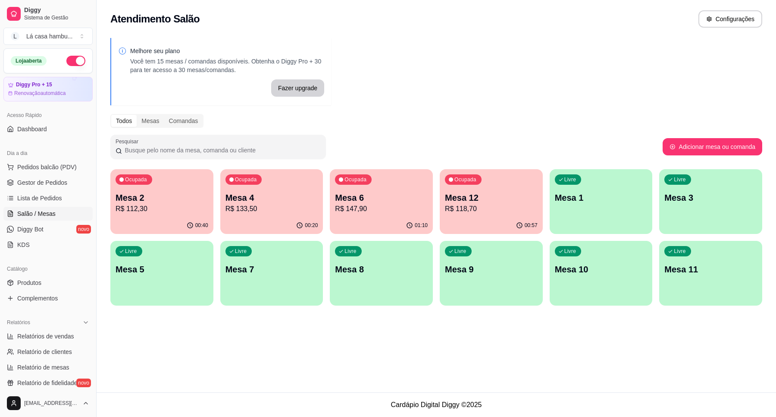
click at [393, 198] on p "Mesa 6" at bounding box center [381, 198] width 93 height 12
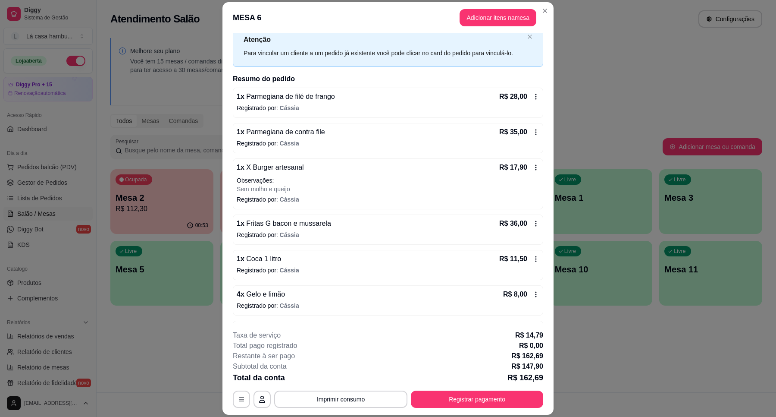
scroll to position [54, 0]
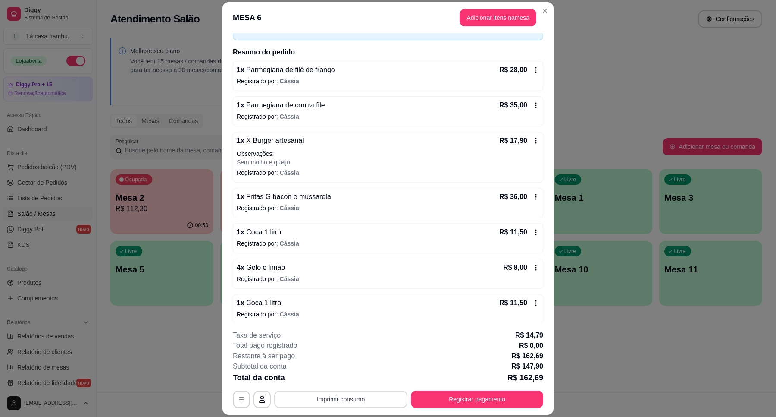
click at [357, 402] on button "Imprimir consumo" at bounding box center [340, 398] width 133 height 17
click at [361, 377] on button "IMPRESSORA" at bounding box center [339, 379] width 63 height 14
click at [496, 402] on button "Registrar pagamento" at bounding box center [477, 399] width 129 height 17
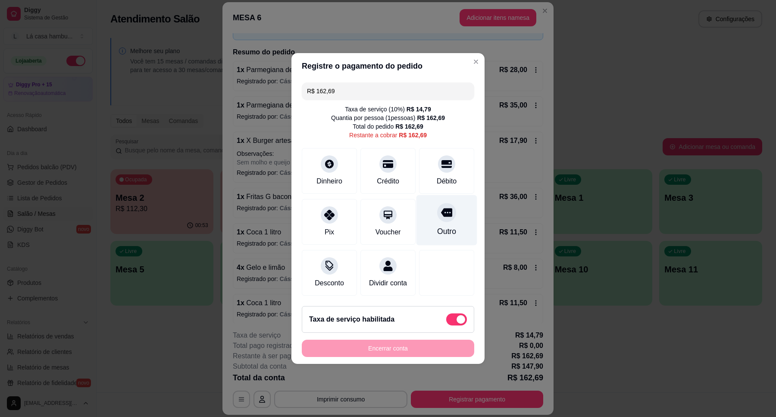
click at [441, 212] on icon at bounding box center [446, 212] width 11 height 11
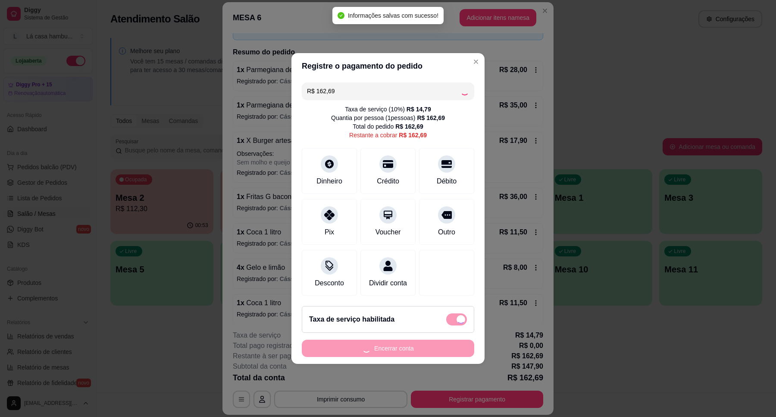
type input "R$ 0,00"
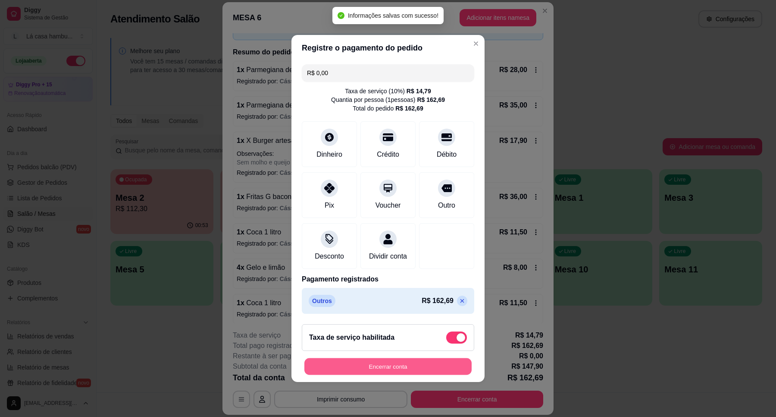
click at [421, 372] on button "Encerrar conta" at bounding box center [388, 366] width 167 height 17
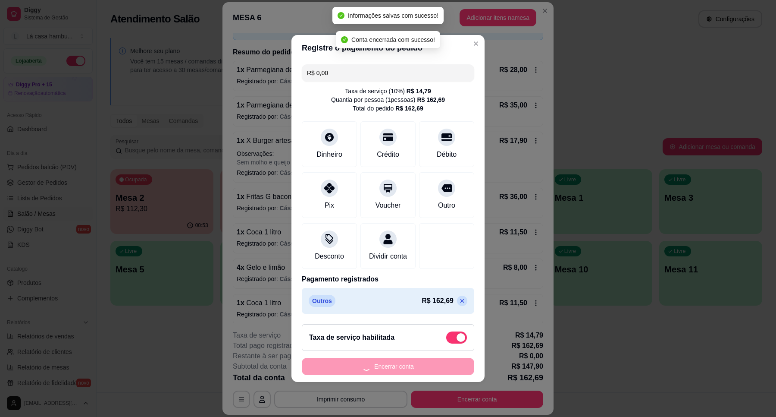
scroll to position [0, 0]
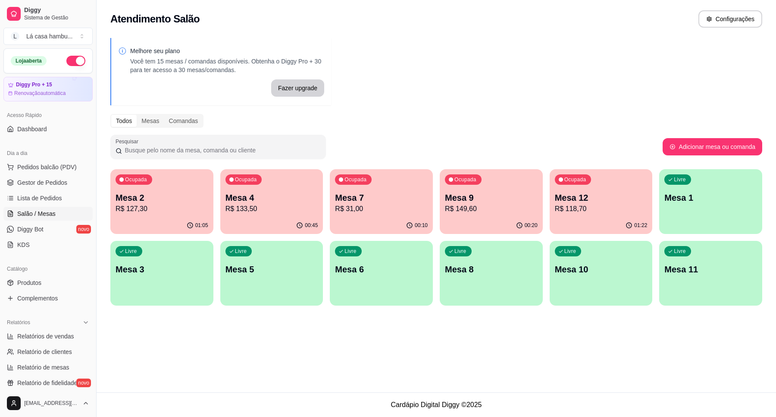
click at [524, 206] on p "R$ 149,60" at bounding box center [491, 209] width 93 height 10
click at [126, 208] on p "R$ 127,30" at bounding box center [162, 209] width 93 height 10
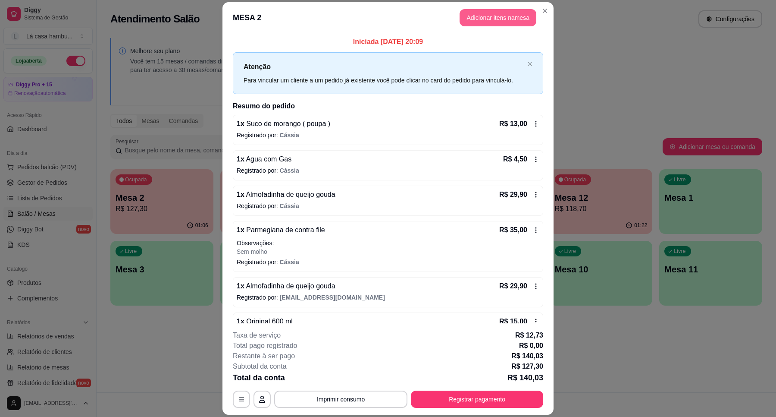
click at [493, 10] on button "Adicionar itens na mesa" at bounding box center [498, 17] width 77 height 17
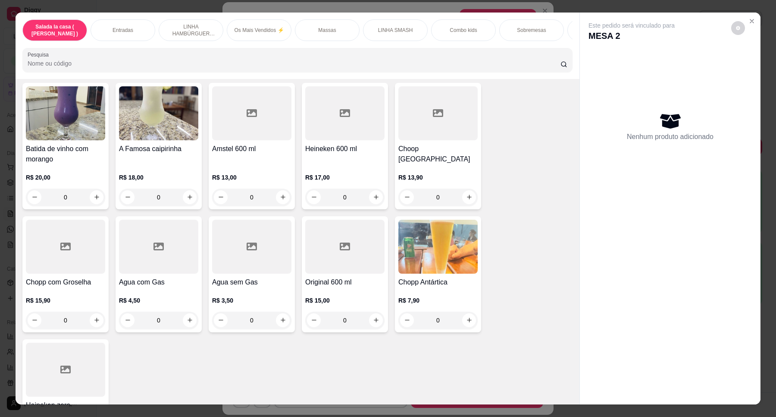
scroll to position [3362, 0]
click at [187, 316] on icon "increase-product-quantity" at bounding box center [190, 319] width 6 height 6
type input "1"
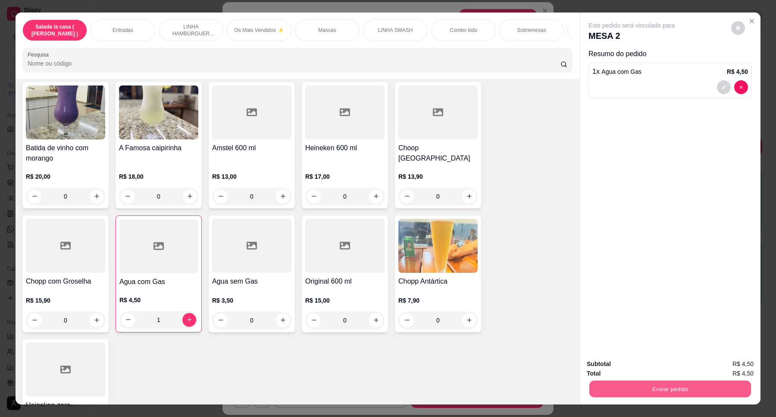
click at [603, 393] on button "Enviar pedido" at bounding box center [671, 388] width 162 height 17
click at [732, 367] on button "Enviar pedido" at bounding box center [730, 367] width 47 height 16
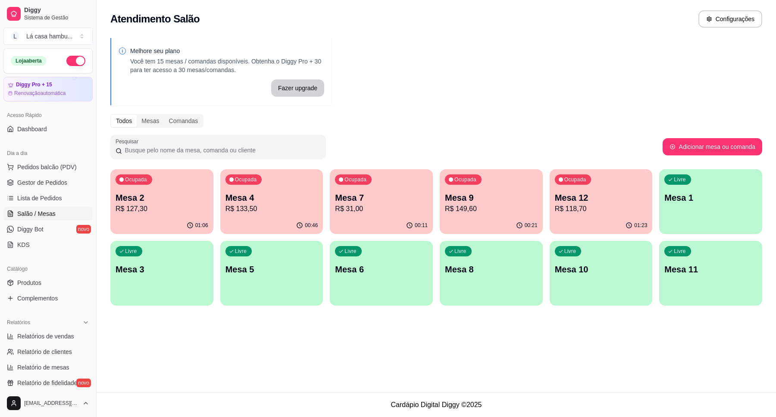
click at [486, 208] on p "R$ 149,60" at bounding box center [491, 209] width 93 height 10
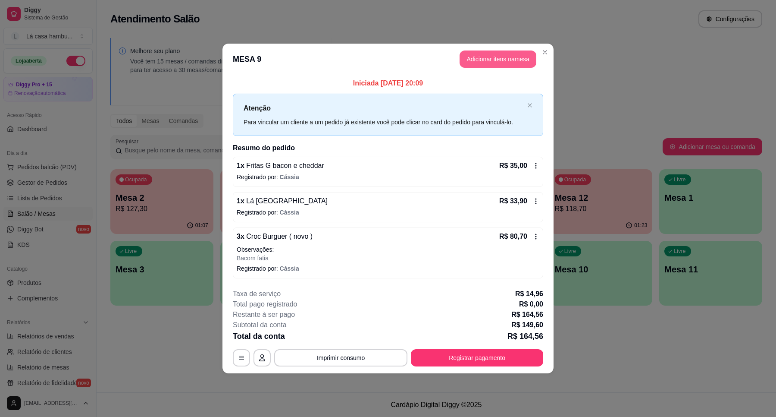
click at [501, 59] on button "Adicionar itens na mesa" at bounding box center [498, 58] width 77 height 17
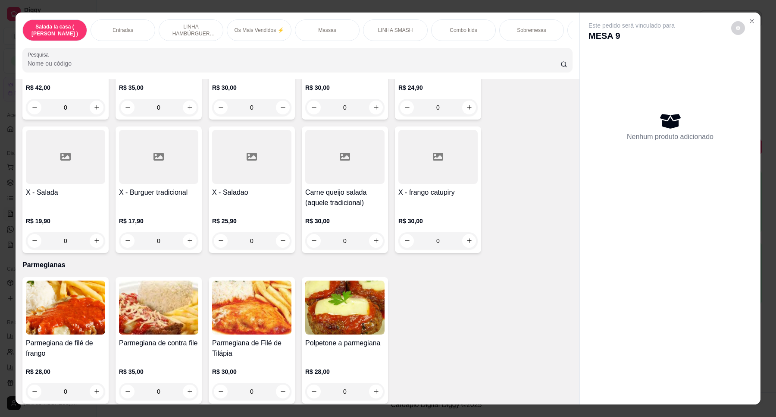
scroll to position [3416, 0]
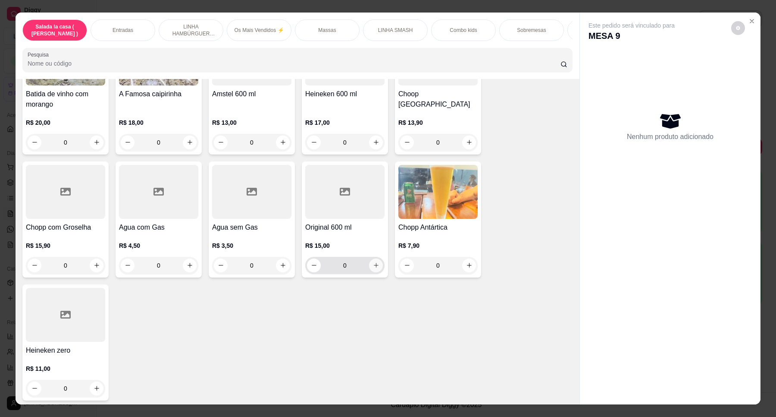
click at [369, 261] on button "increase-product-quantity" at bounding box center [376, 265] width 14 height 14
type input "1"
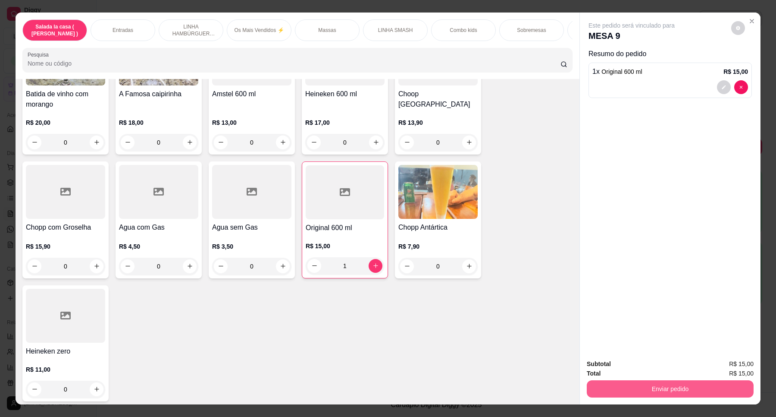
click at [609, 385] on button "Enviar pedido" at bounding box center [670, 388] width 167 height 17
click at [725, 365] on button "Enviar pedido" at bounding box center [731, 367] width 49 height 16
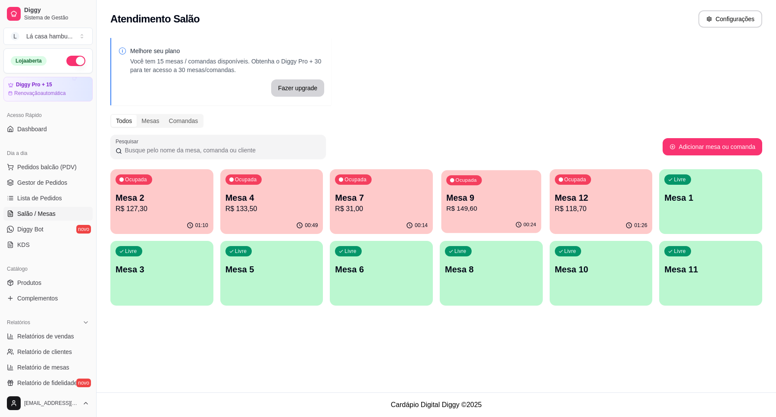
click at [503, 205] on p "R$ 149,60" at bounding box center [491, 209] width 90 height 10
click at [192, 188] on div "Ocupada Mesa 2 R$ 127,30" at bounding box center [161, 193] width 103 height 48
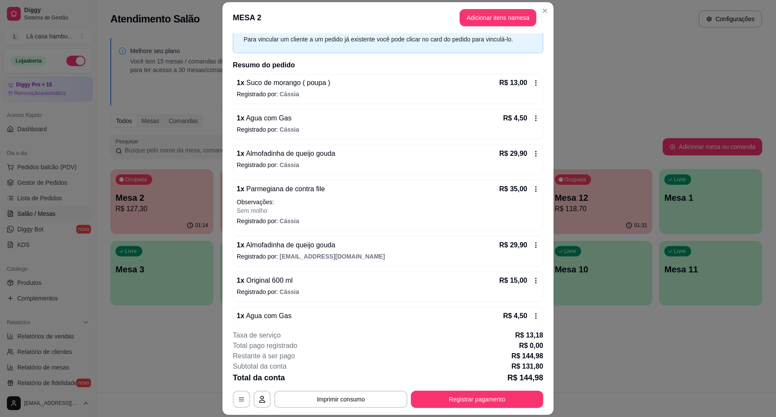
scroll to position [59, 0]
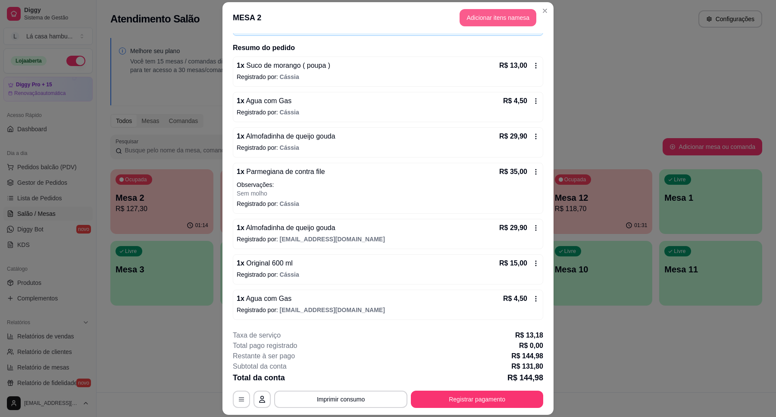
click at [507, 16] on button "Adicionar itens na mesa" at bounding box center [498, 17] width 77 height 17
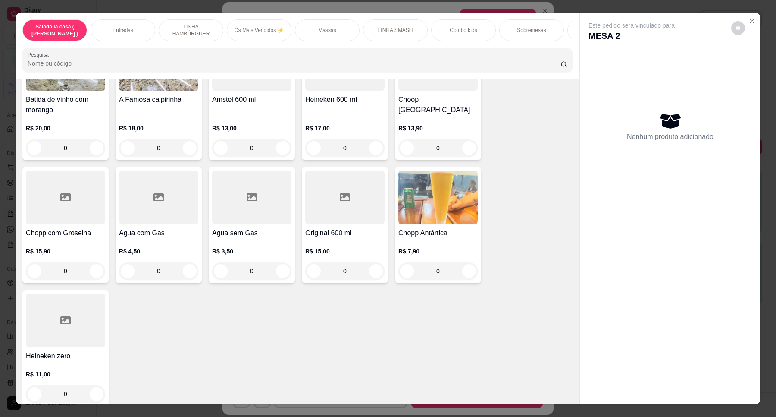
scroll to position [3416, 0]
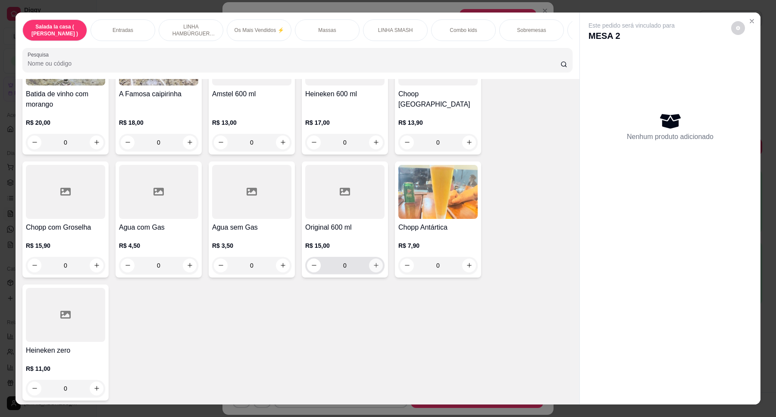
click at [373, 263] on icon "increase-product-quantity" at bounding box center [376, 265] width 6 height 6
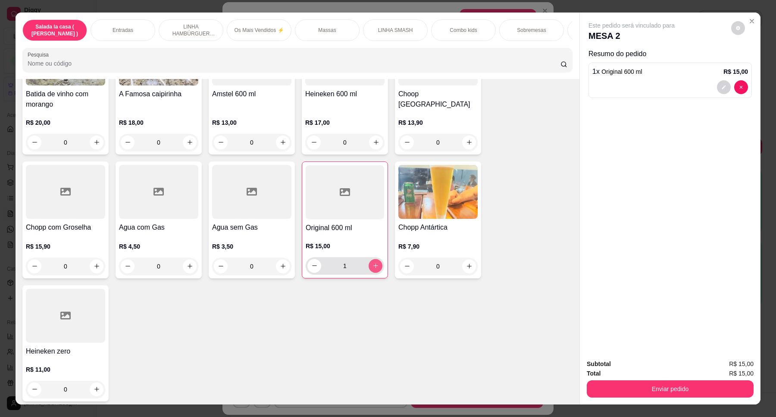
type input "1"
click at [656, 398] on div "Subtotal R$ 15,00 Total R$ 15,00 Enviar pedido" at bounding box center [670, 378] width 181 height 52
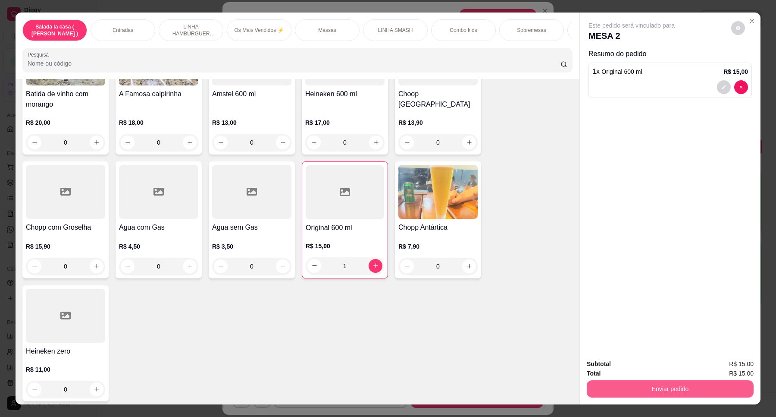
click at [657, 391] on button "Enviar pedido" at bounding box center [670, 388] width 167 height 17
click at [732, 363] on button "Enviar pedido" at bounding box center [730, 367] width 47 height 16
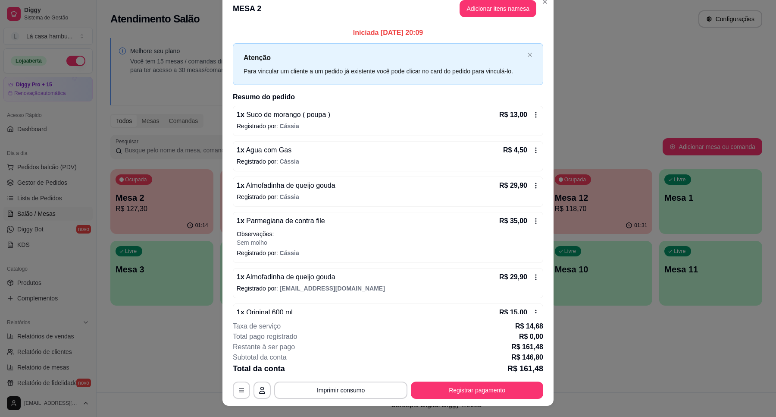
scroll to position [0, 0]
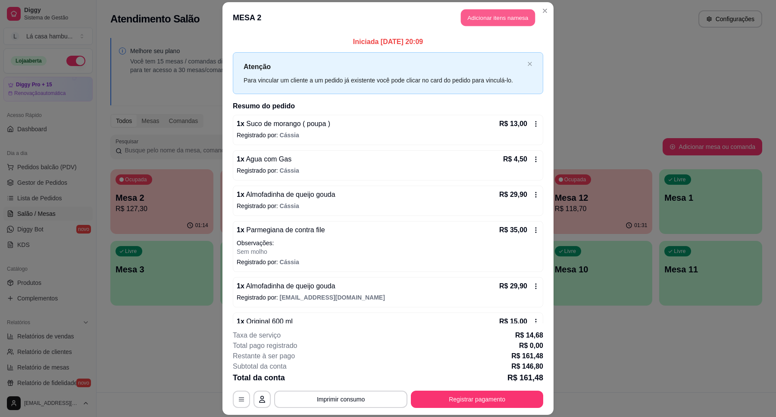
click at [483, 19] on button "Adicionar itens na mesa" at bounding box center [498, 17] width 74 height 17
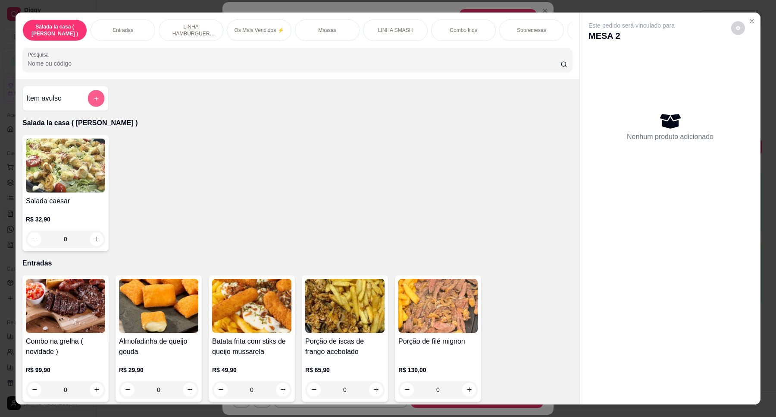
click at [93, 102] on button "add-separate-item" at bounding box center [96, 98] width 17 height 17
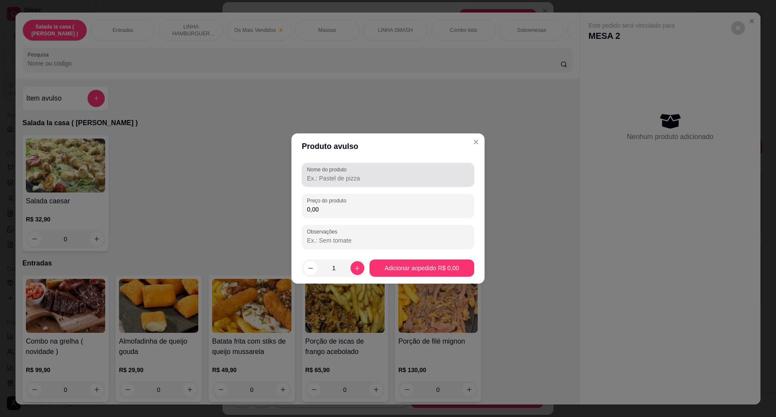
click at [337, 177] on input "Nome do produto" at bounding box center [388, 178] width 162 height 9
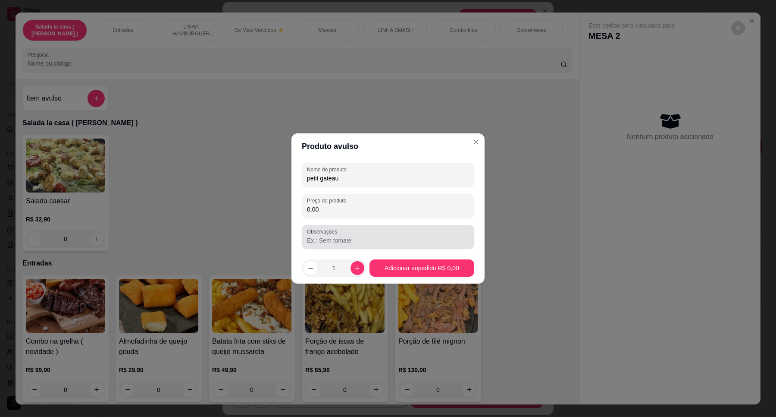
type input "petit gateau"
click at [339, 234] on label "Observações" at bounding box center [323, 231] width 33 height 7
click at [339, 236] on input "Observações" at bounding box center [388, 240] width 162 height 9
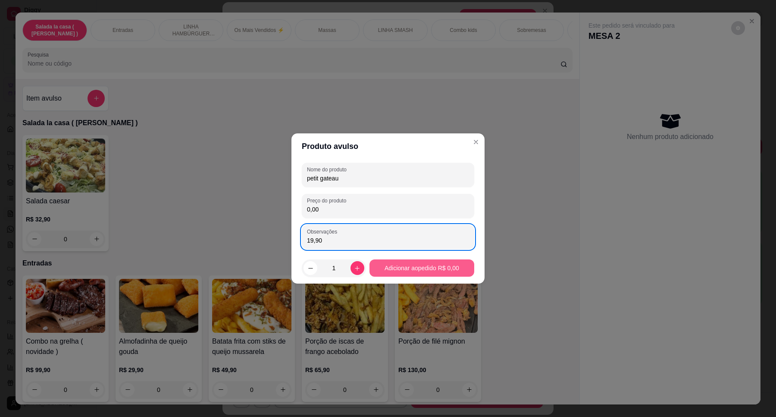
type input "19,90"
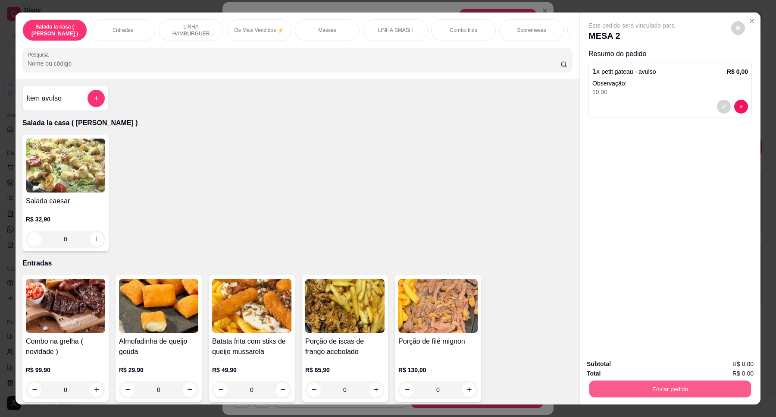
click at [664, 383] on button "Enviar pedido" at bounding box center [671, 388] width 162 height 17
click at [725, 362] on button "Enviar pedido" at bounding box center [731, 367] width 49 height 16
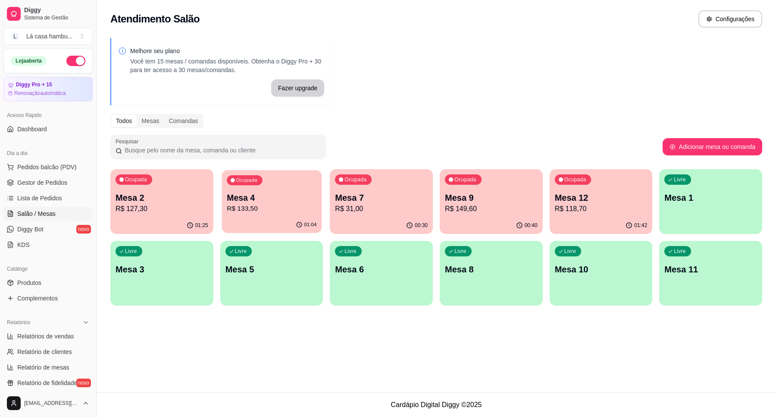
click at [305, 207] on p "R$ 133,50" at bounding box center [272, 209] width 90 height 10
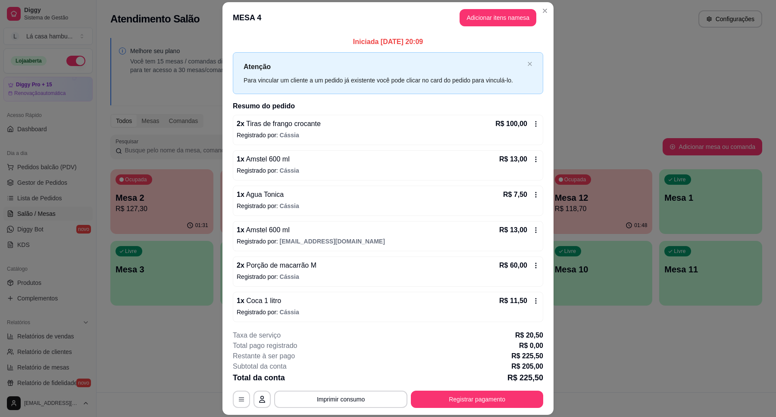
scroll to position [3, 0]
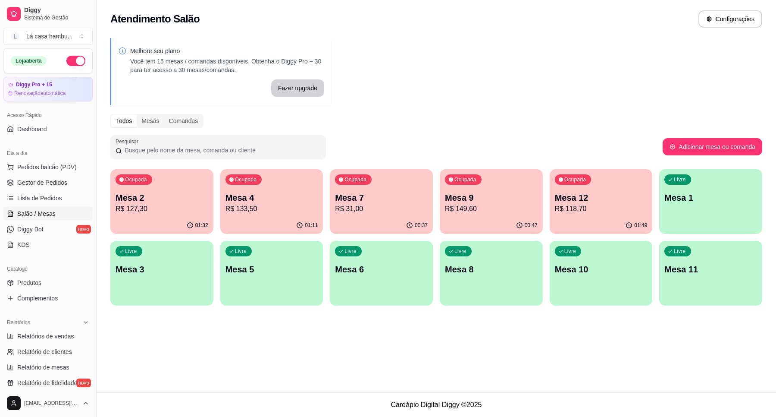
click at [475, 198] on p "Mesa 9" at bounding box center [491, 198] width 93 height 12
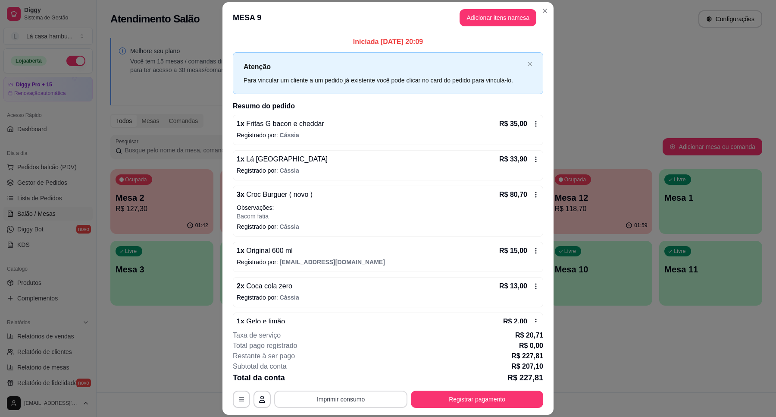
click at [363, 396] on button "Imprimir consumo" at bounding box center [340, 398] width 133 height 17
click at [345, 374] on button "IMPRESSORA" at bounding box center [339, 379] width 63 height 14
click at [471, 398] on button "Registrar pagamento" at bounding box center [477, 398] width 132 height 17
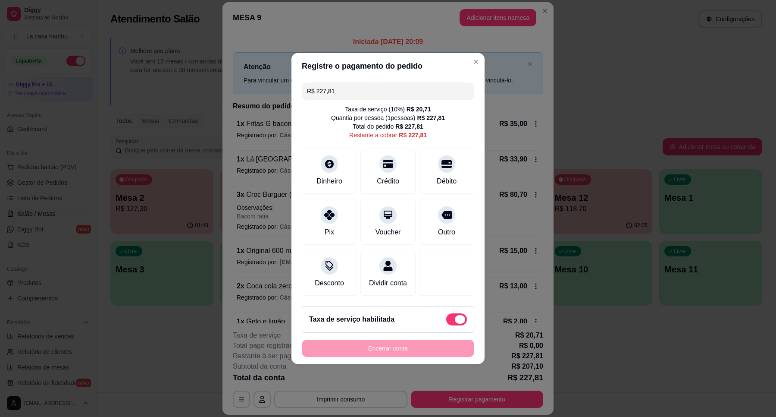
click at [446, 325] on label at bounding box center [456, 319] width 21 height 12
click at [446, 326] on input "checkbox" at bounding box center [449, 324] width 6 height 6
checkbox input "true"
type input "R$ 207,10"
checkbox input "false"
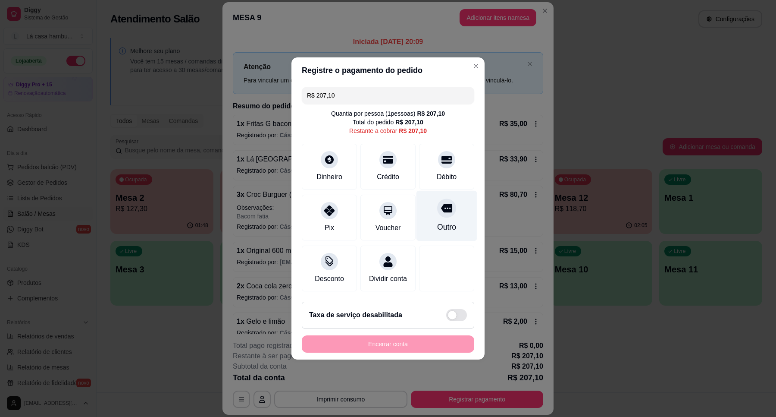
click at [444, 206] on icon at bounding box center [446, 208] width 11 height 9
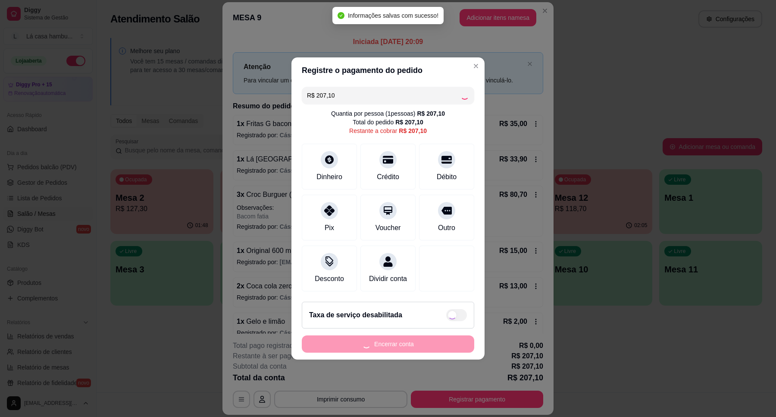
type input "R$ 0,00"
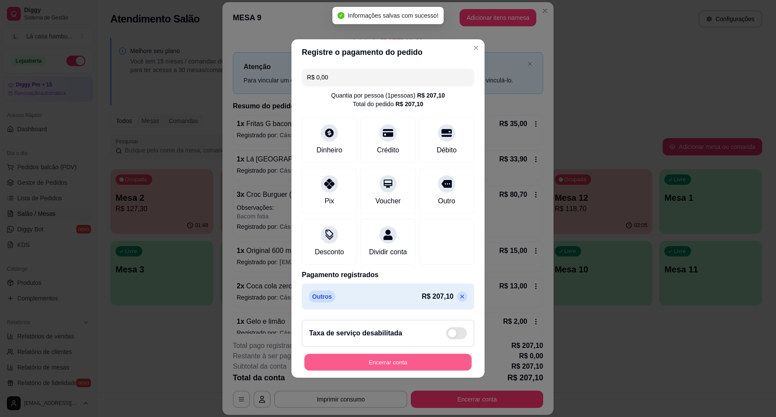
click at [423, 368] on button "Encerrar conta" at bounding box center [388, 362] width 167 height 17
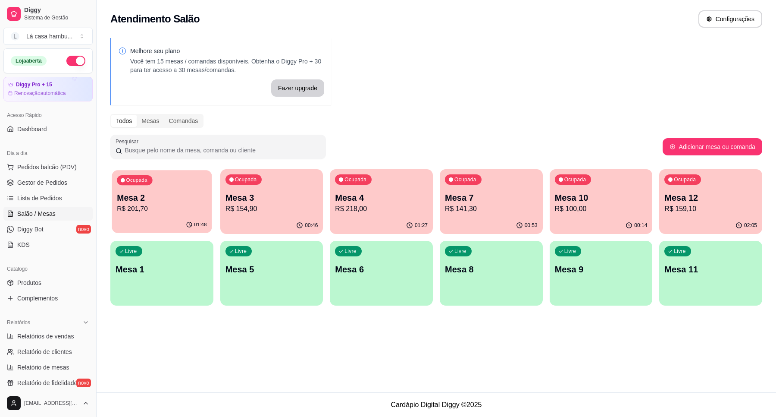
click at [199, 202] on p "Mesa 2" at bounding box center [162, 198] width 90 height 12
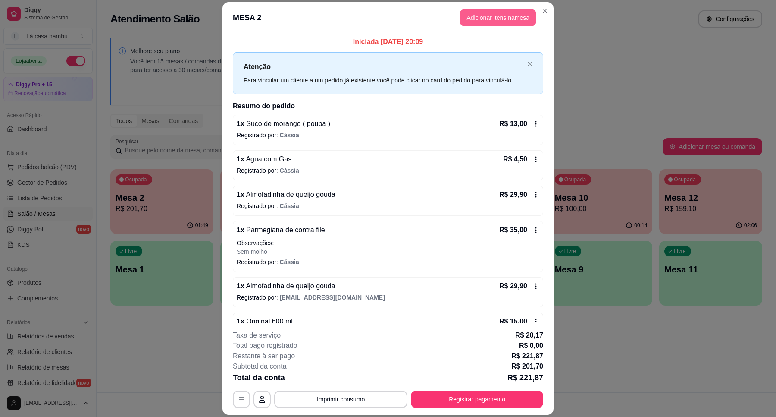
click at [507, 18] on button "Adicionar itens na mesa" at bounding box center [498, 17] width 77 height 17
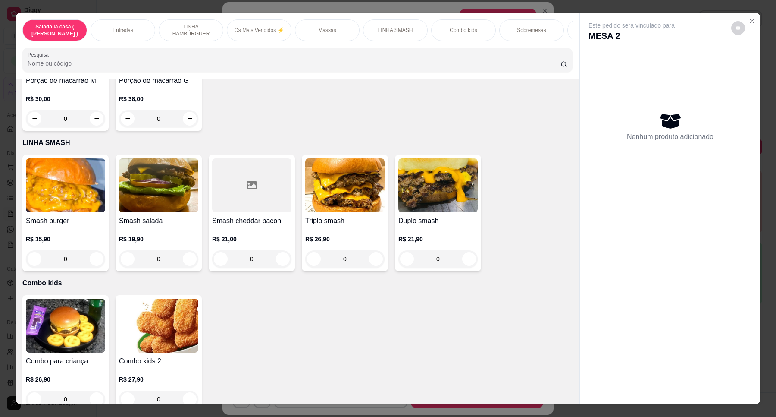
scroll to position [2158, 0]
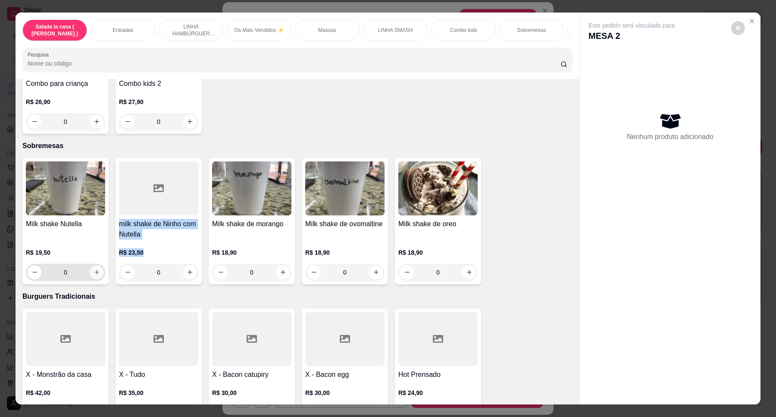
drag, startPoint x: 132, startPoint y: 251, endPoint x: 95, endPoint y: 268, distance: 39.8
click at [95, 268] on div "Milk shake Nutella R$ 19,50 0 milk shake de Ninho com Nutella R$ 23,50 0 Milk s…" at bounding box center [297, 221] width 550 height 126
click at [99, 267] on div "0" at bounding box center [66, 272] width 76 height 17
type input "1"
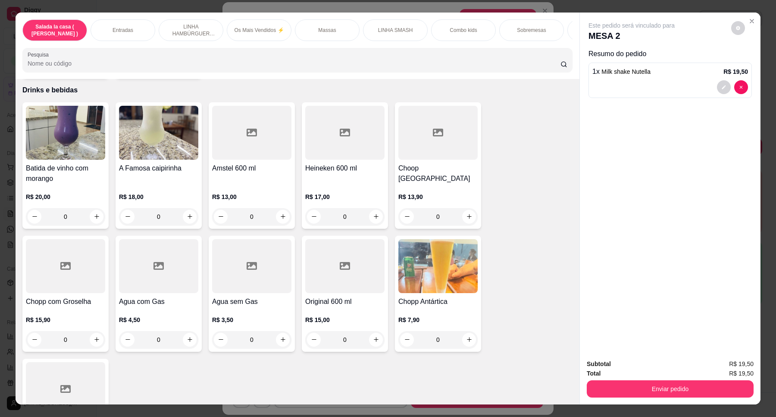
scroll to position [3416, 0]
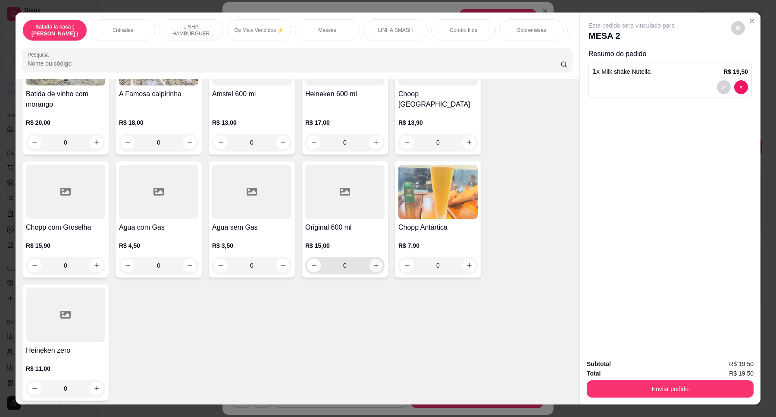
click at [374, 266] on button "increase-product-quantity" at bounding box center [375, 264] width 13 height 13
type input "1"
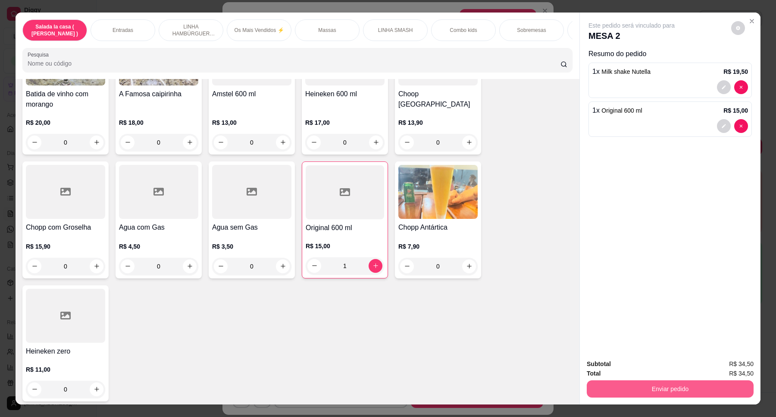
click at [661, 390] on button "Enviar pedido" at bounding box center [670, 388] width 167 height 17
click at [727, 366] on button "Enviar pedido" at bounding box center [731, 367] width 49 height 16
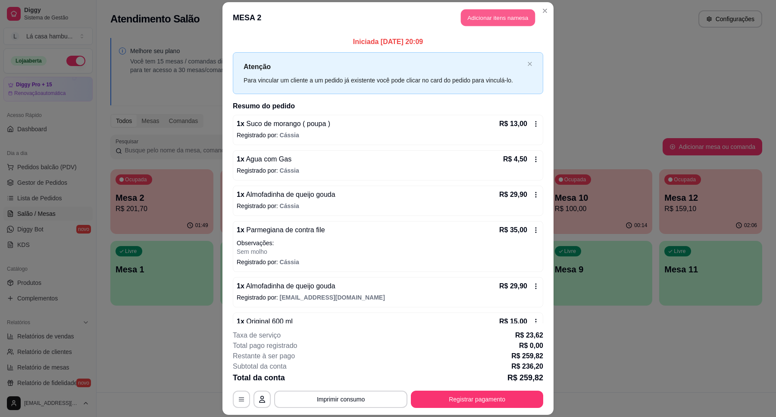
click at [501, 20] on button "Adicionar itens na mesa" at bounding box center [498, 17] width 74 height 17
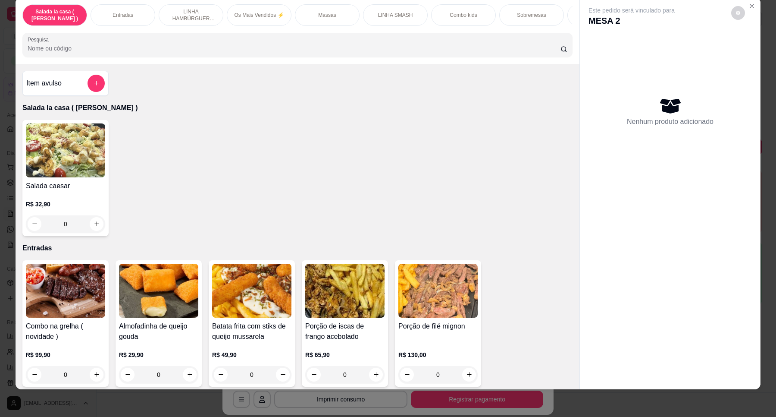
scroll to position [0, 0]
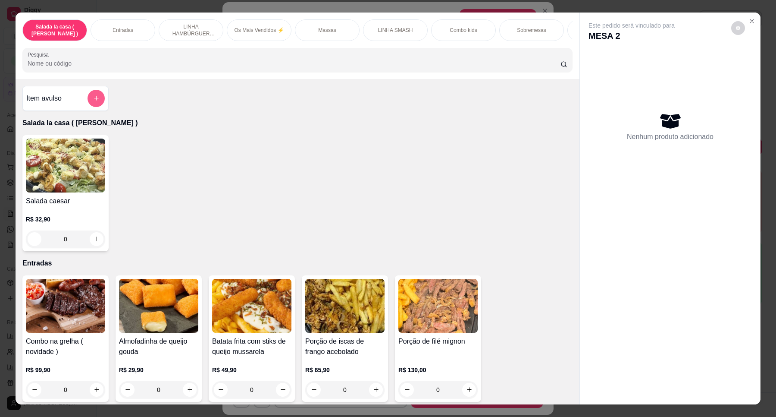
click at [98, 105] on button "add-separate-item" at bounding box center [96, 98] width 17 height 17
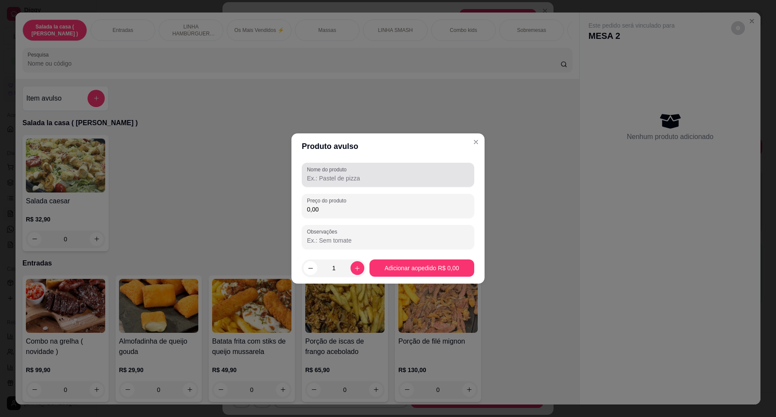
click at [346, 174] on input "Nome do produto" at bounding box center [388, 178] width 162 height 9
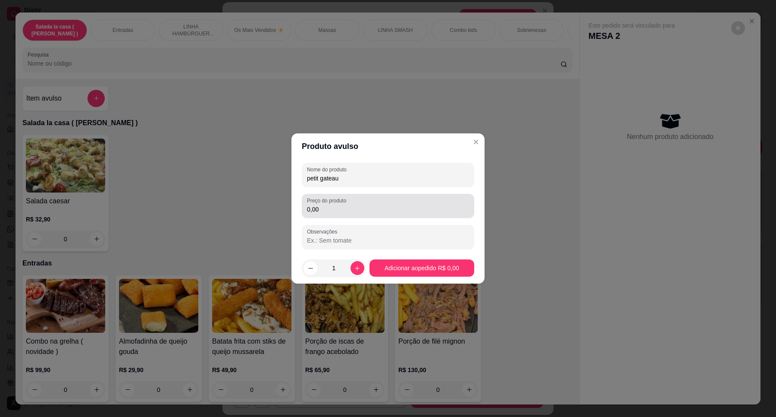
type input "petit gateau"
click at [380, 205] on input "0,00" at bounding box center [388, 209] width 162 height 9
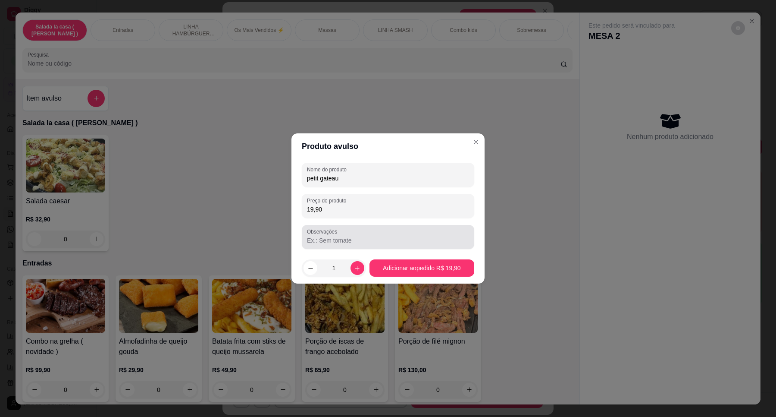
type input "19,90"
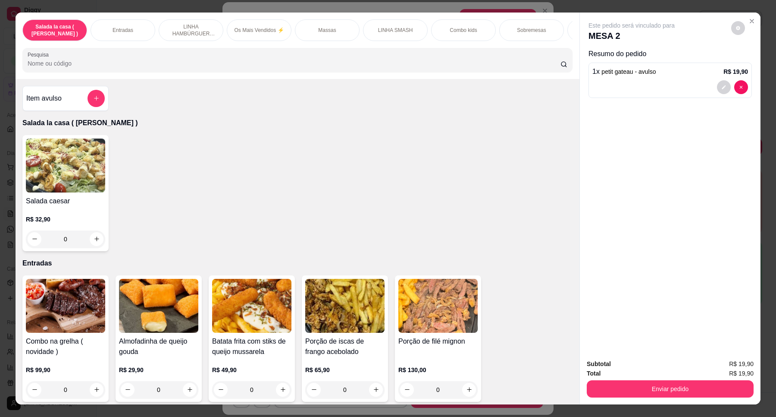
click at [695, 383] on button "Enviar pedido" at bounding box center [670, 388] width 167 height 17
click at [737, 360] on button "Enviar pedido" at bounding box center [731, 367] width 49 height 16
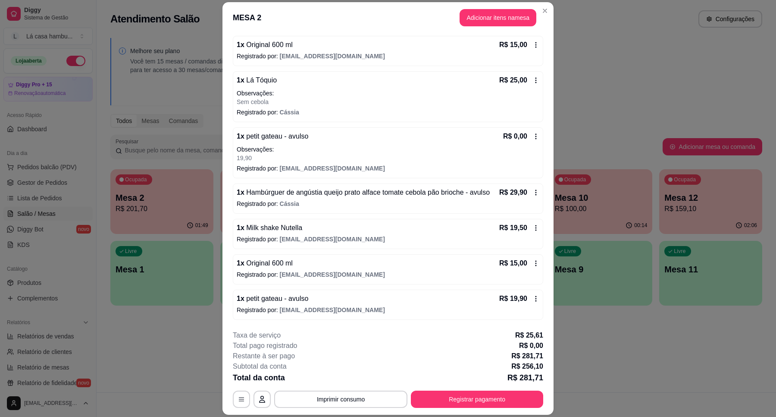
scroll to position [25, 0]
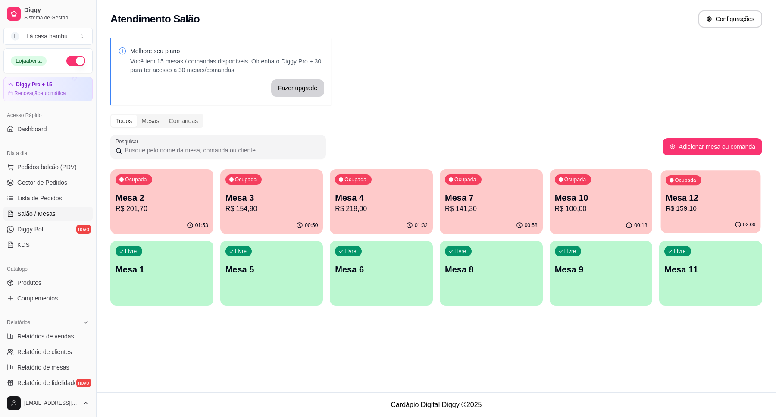
click at [701, 195] on p "Mesa 12" at bounding box center [711, 198] width 90 height 12
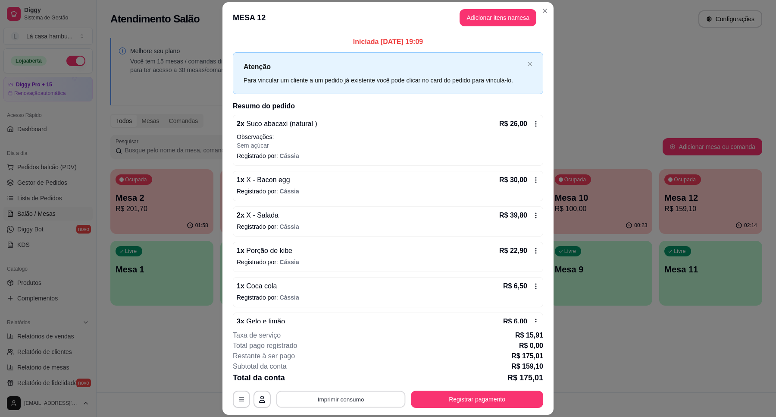
click at [396, 393] on button "Imprimir consumo" at bounding box center [340, 399] width 129 height 17
click at [396, 391] on button "Imprimir consumo" at bounding box center [340, 399] width 129 height 17
click at [359, 374] on button "IMPRESSORA" at bounding box center [339, 379] width 60 height 13
click at [479, 397] on button "Registrar pagamento" at bounding box center [477, 399] width 129 height 17
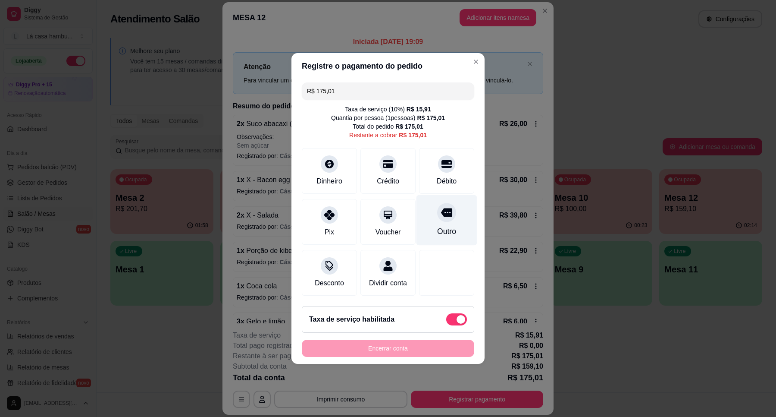
click at [445, 209] on icon at bounding box center [446, 212] width 11 height 9
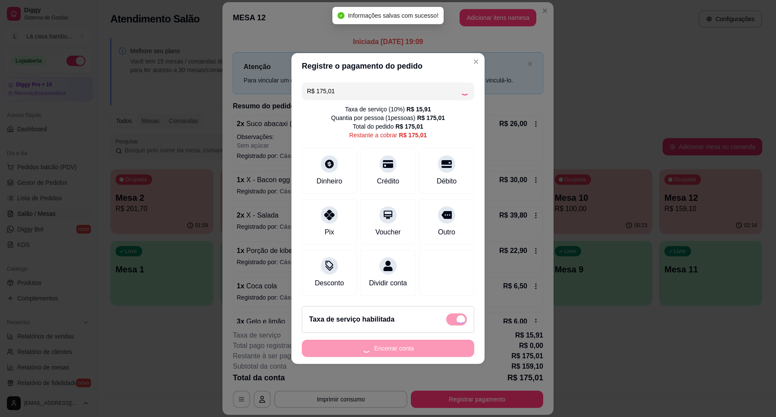
type input "R$ 0,00"
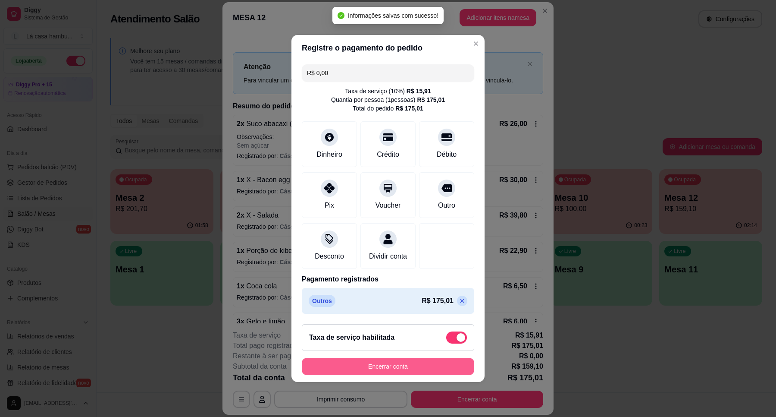
click at [426, 375] on button "Encerrar conta" at bounding box center [388, 366] width 173 height 17
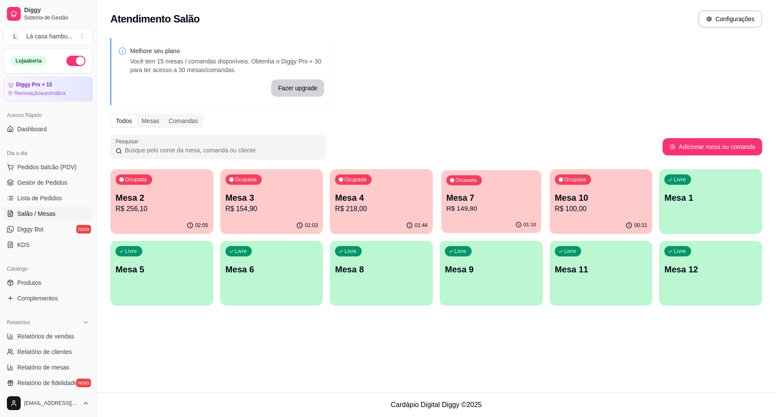
click at [484, 201] on p "Mesa 7" at bounding box center [491, 198] width 90 height 12
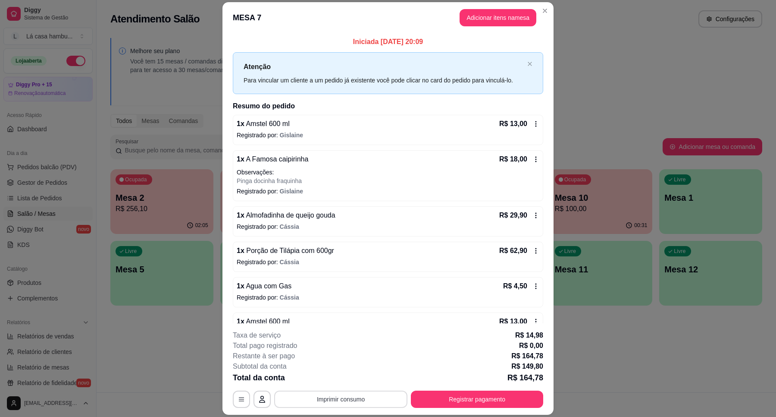
click at [342, 396] on button "Imprimir consumo" at bounding box center [340, 398] width 133 height 17
click at [348, 380] on button "IMPRESSORA" at bounding box center [339, 378] width 60 height 13
click at [495, 401] on button "Registrar pagamento" at bounding box center [477, 399] width 129 height 17
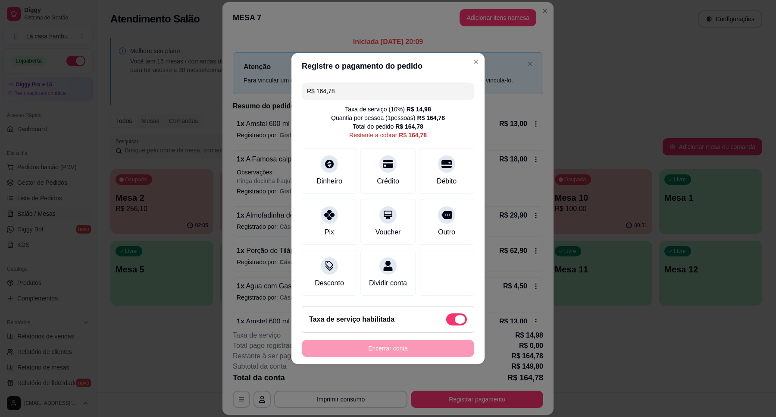
click at [446, 324] on span at bounding box center [456, 319] width 21 height 12
click at [446, 324] on input "checkbox" at bounding box center [449, 324] width 6 height 6
checkbox input "true"
type input "R$ 149,80"
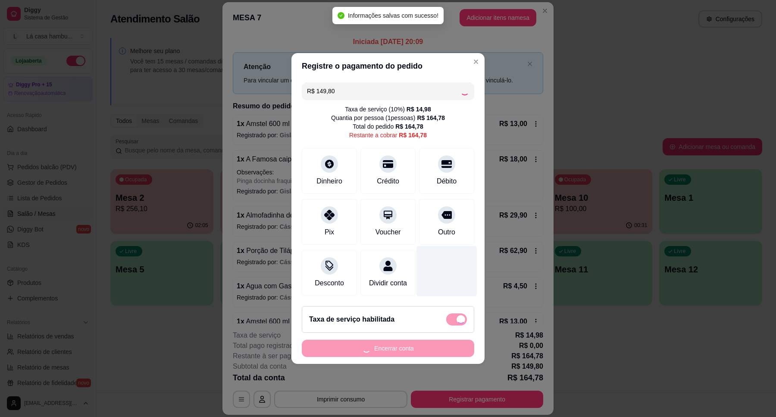
checkbox input "false"
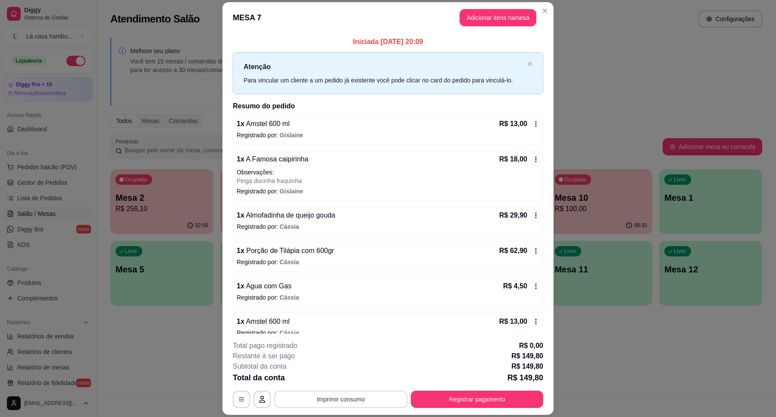
click at [354, 400] on button "Imprimir consumo" at bounding box center [340, 398] width 133 height 17
click at [354, 381] on button "IMPRESSORA" at bounding box center [339, 378] width 60 height 13
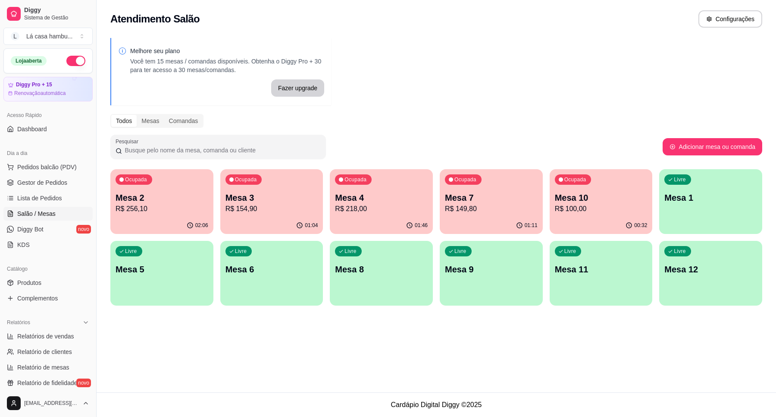
click at [201, 214] on div "Ocupada Mesa 2 R$ 256,10" at bounding box center [161, 193] width 103 height 48
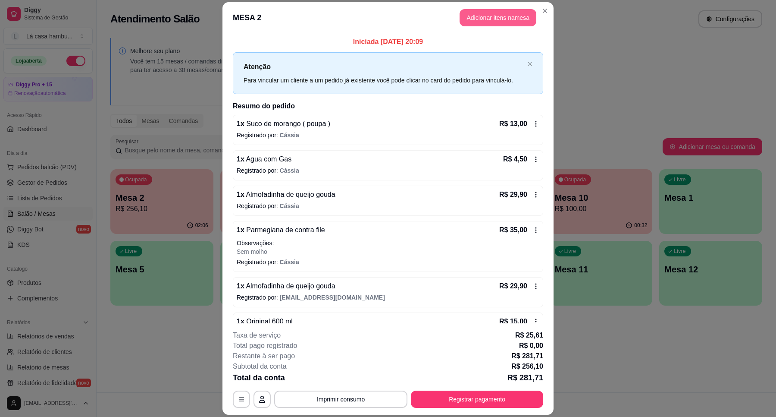
click at [474, 18] on button "Adicionar itens na mesa" at bounding box center [498, 17] width 77 height 17
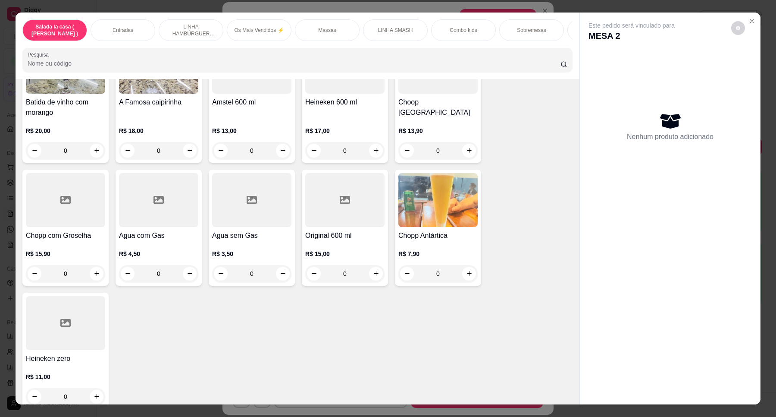
scroll to position [3416, 0]
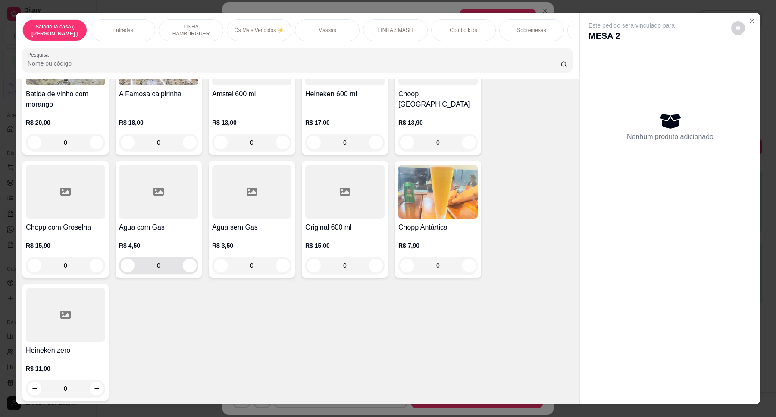
click at [187, 265] on icon "increase-product-quantity" at bounding box center [190, 265] width 6 height 6
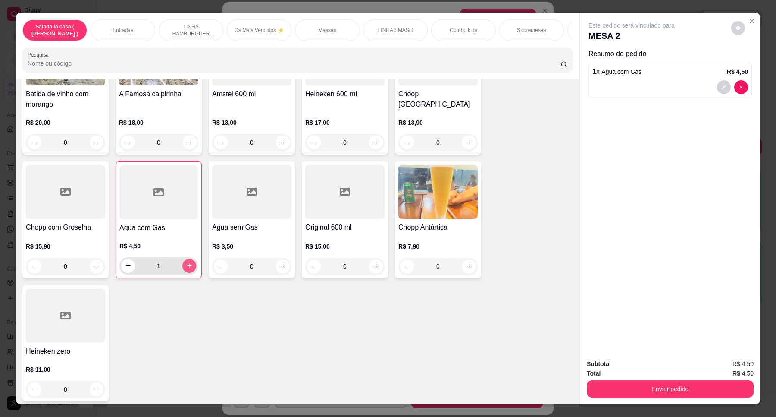
type input "1"
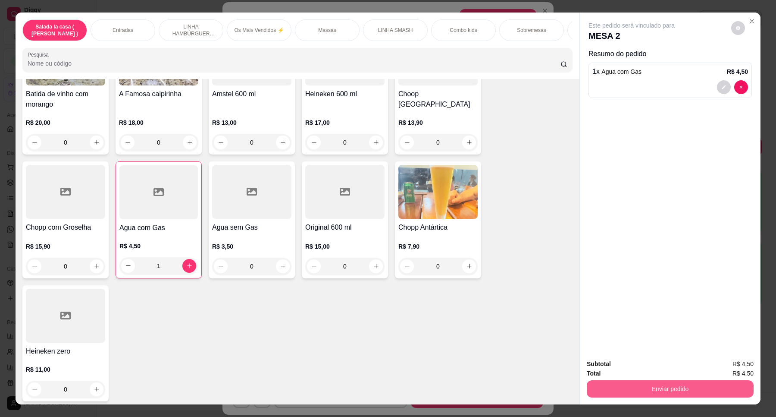
click at [618, 388] on button "Enviar pedido" at bounding box center [670, 388] width 167 height 17
click at [736, 367] on button "Enviar pedido" at bounding box center [731, 367] width 49 height 16
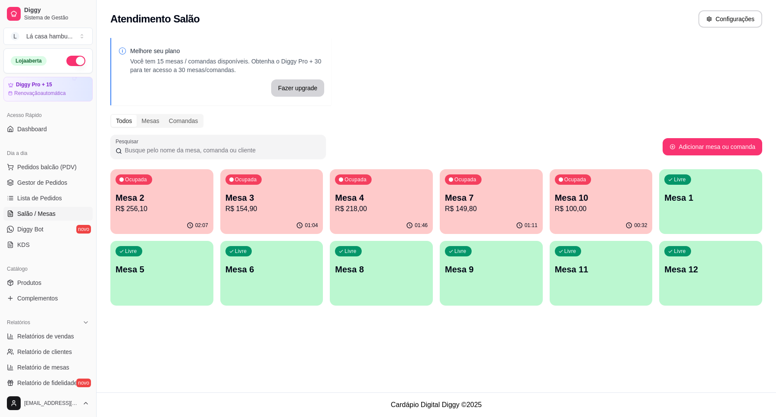
click at [336, 217] on div "Ocupada Mesa 4 R$ 218,00" at bounding box center [381, 193] width 103 height 48
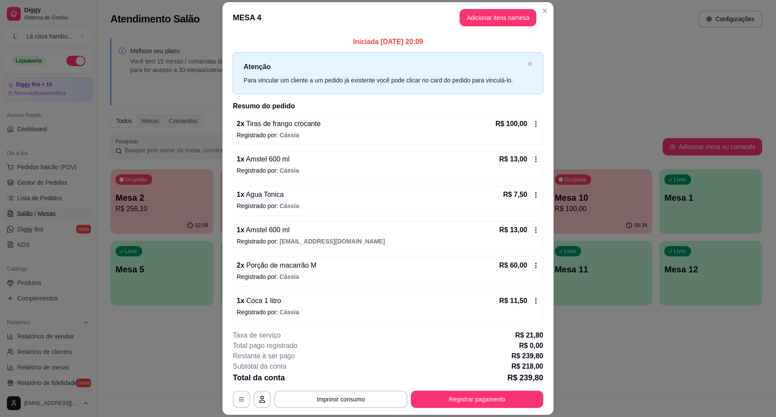
click at [376, 402] on button "Imprimir consumo" at bounding box center [340, 398] width 133 height 17
click at [355, 371] on div "Escolha a impressora IMPRESSORA" at bounding box center [339, 372] width 71 height 29
click at [361, 376] on button "IMPRESSORA" at bounding box center [339, 379] width 63 height 14
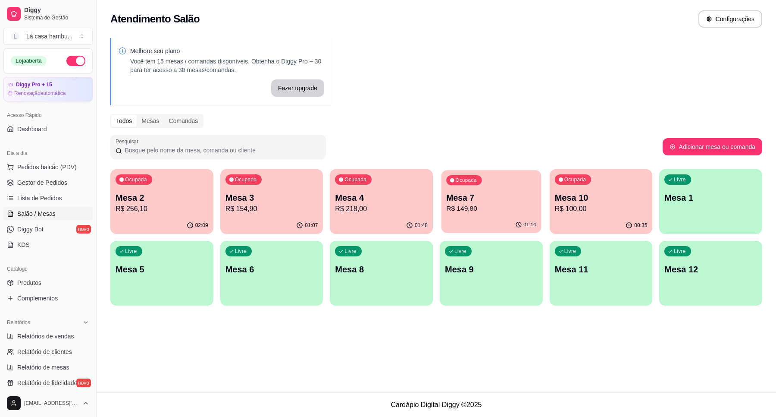
click at [499, 201] on p "Mesa 7" at bounding box center [491, 198] width 90 height 12
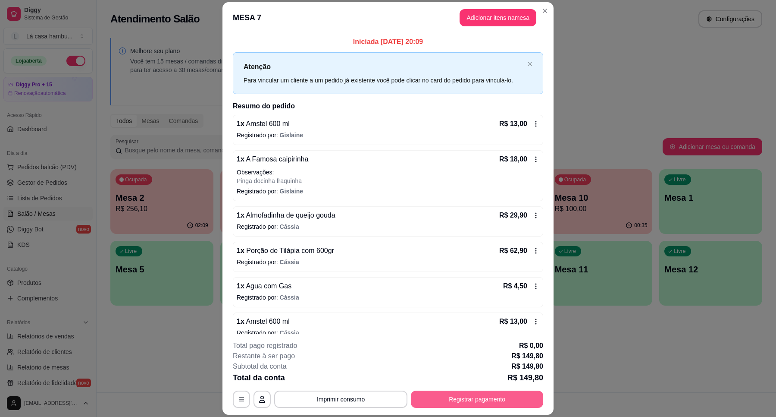
click at [481, 396] on button "Registrar pagamento" at bounding box center [477, 398] width 132 height 17
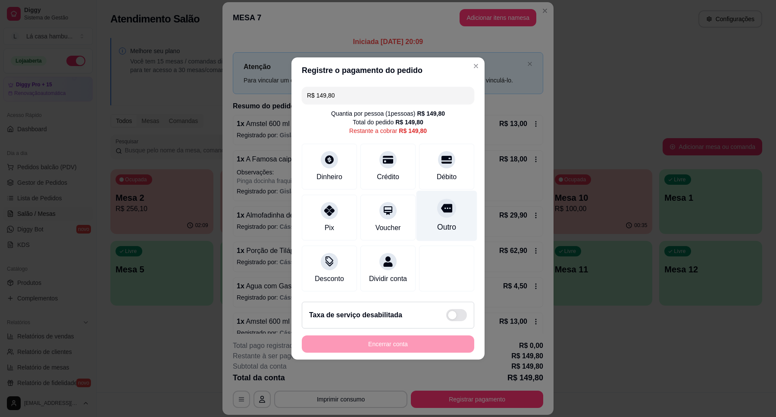
click at [443, 205] on icon at bounding box center [446, 208] width 11 height 9
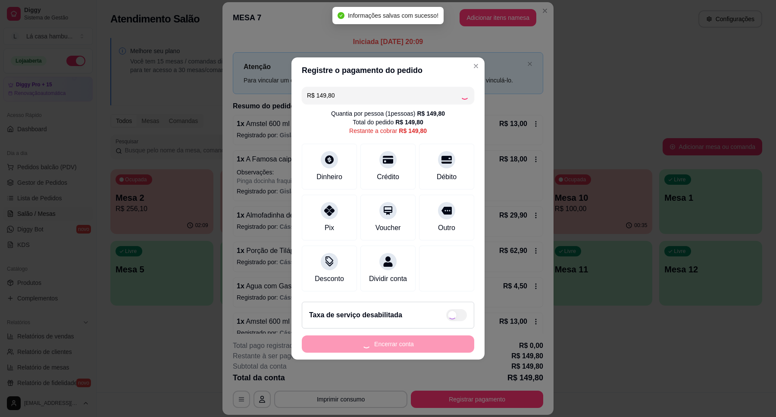
type input "R$ 0,00"
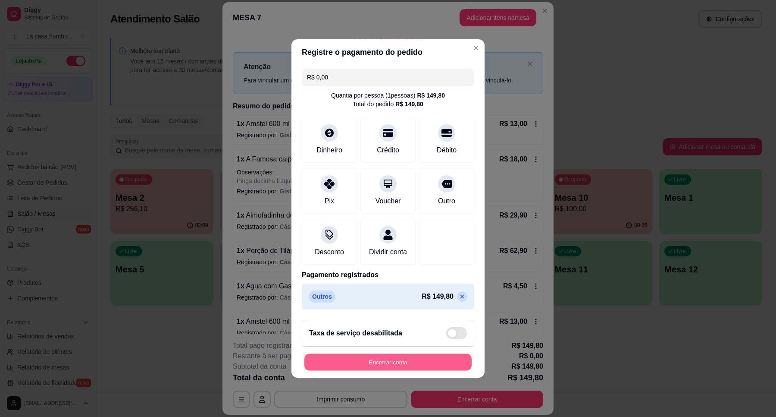
click at [385, 367] on button "Encerrar conta" at bounding box center [388, 362] width 167 height 17
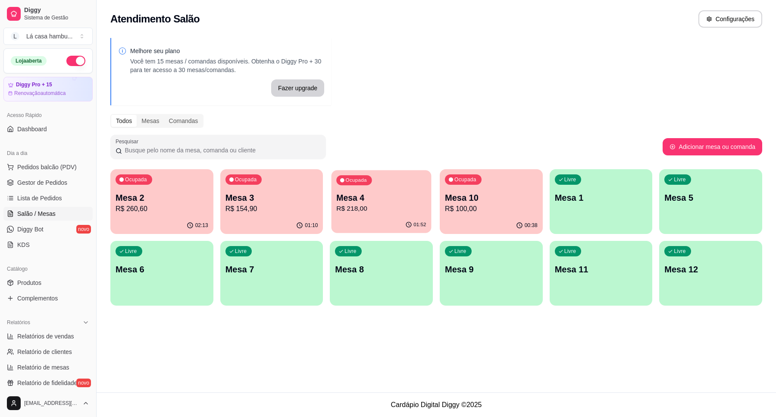
click at [405, 199] on p "Mesa 4" at bounding box center [382, 198] width 90 height 12
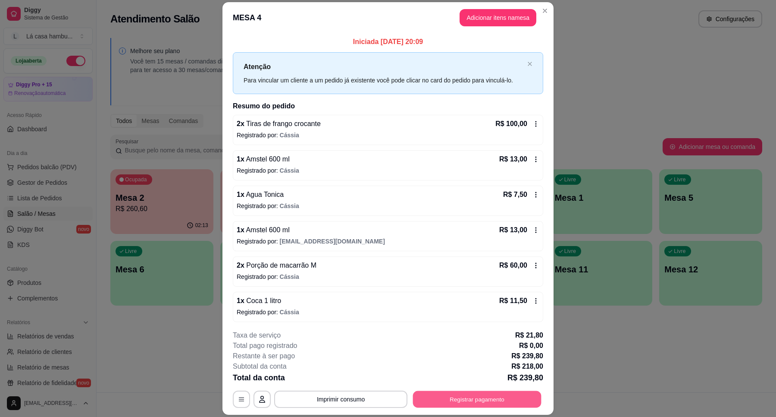
click at [458, 398] on button "Registrar pagamento" at bounding box center [477, 399] width 129 height 17
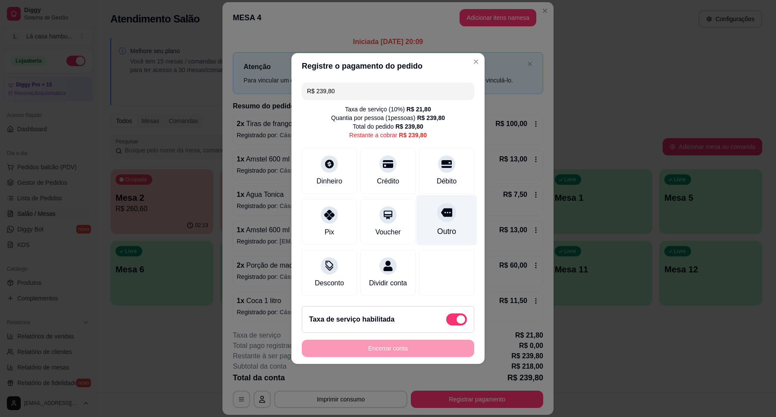
click at [441, 208] on icon at bounding box center [446, 212] width 11 height 9
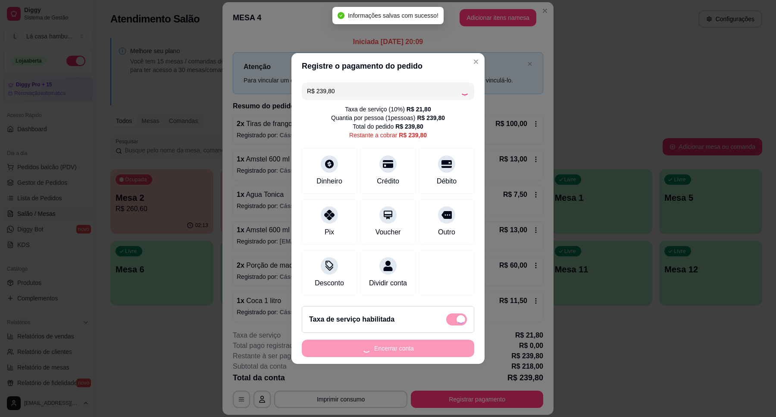
type input "R$ 0,00"
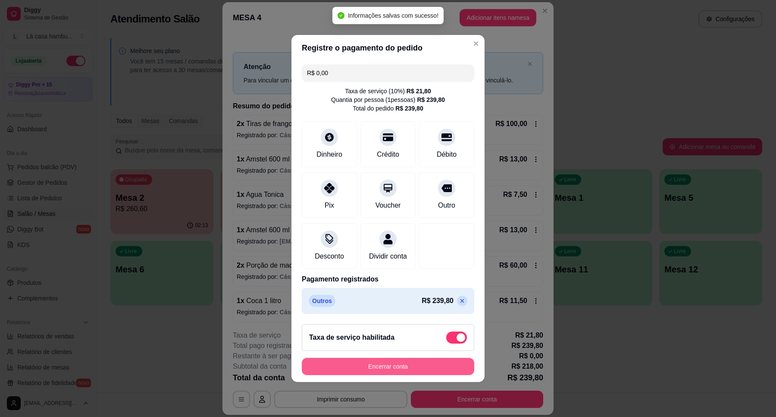
click at [414, 368] on button "Encerrar conta" at bounding box center [388, 366] width 173 height 17
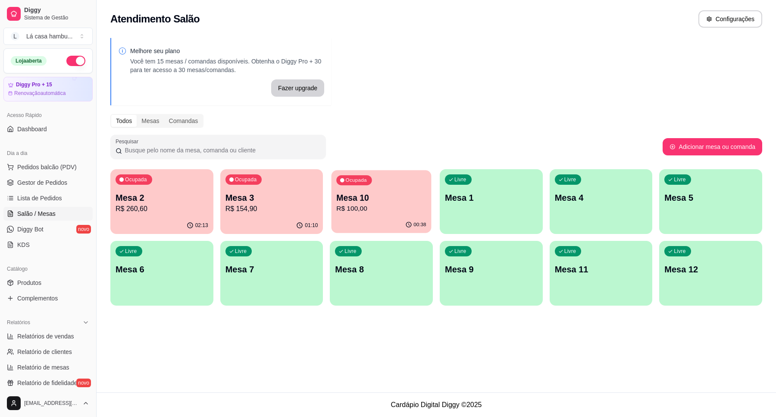
click at [408, 205] on p "R$ 100,00" at bounding box center [382, 209] width 90 height 10
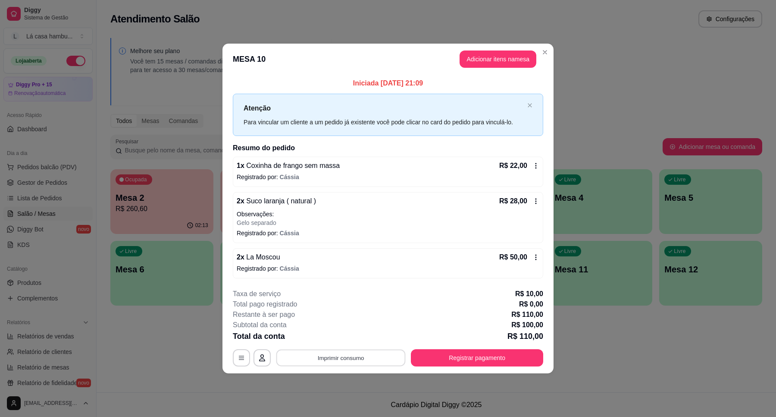
click at [376, 355] on button "Imprimir consumo" at bounding box center [340, 357] width 129 height 17
click at [359, 340] on button "IMPRESSORA" at bounding box center [343, 337] width 60 height 13
click at [497, 358] on button "Registrar pagamento" at bounding box center [477, 357] width 132 height 17
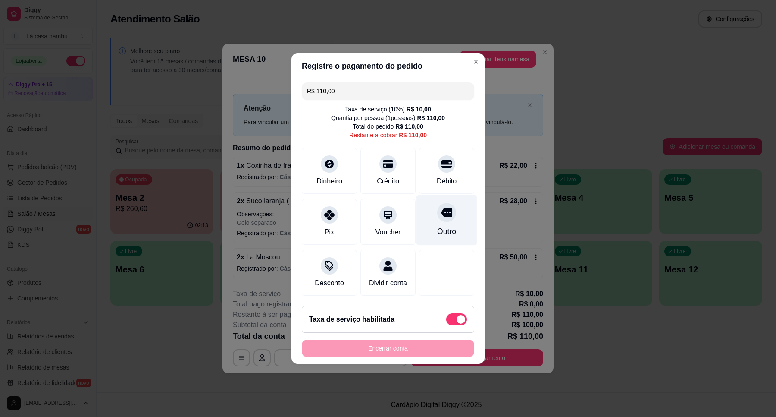
click at [447, 208] on div at bounding box center [446, 212] width 19 height 19
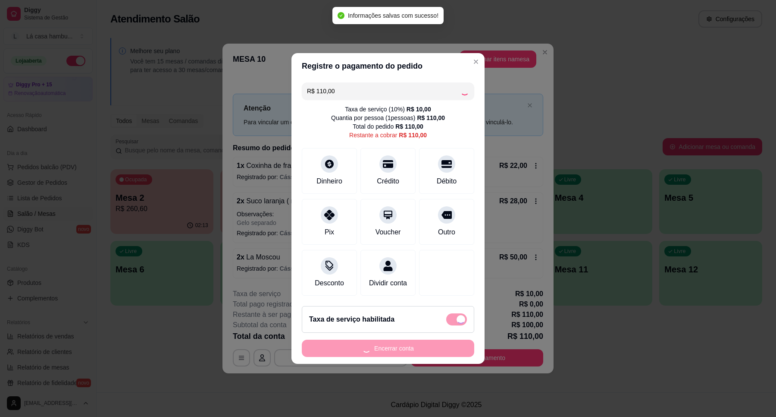
type input "R$ 0,00"
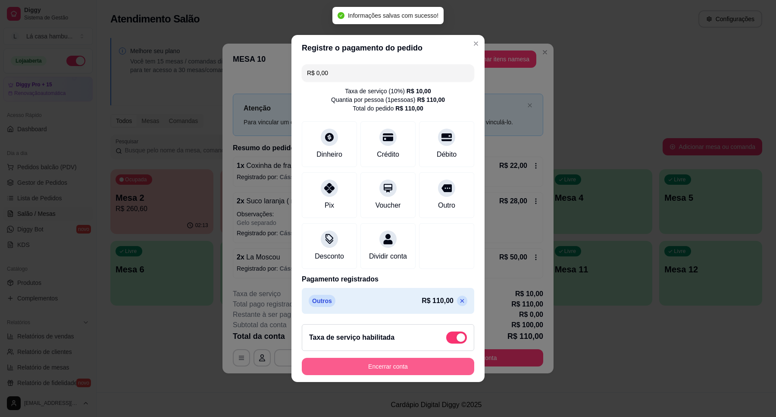
click at [438, 369] on button "Encerrar conta" at bounding box center [388, 366] width 173 height 17
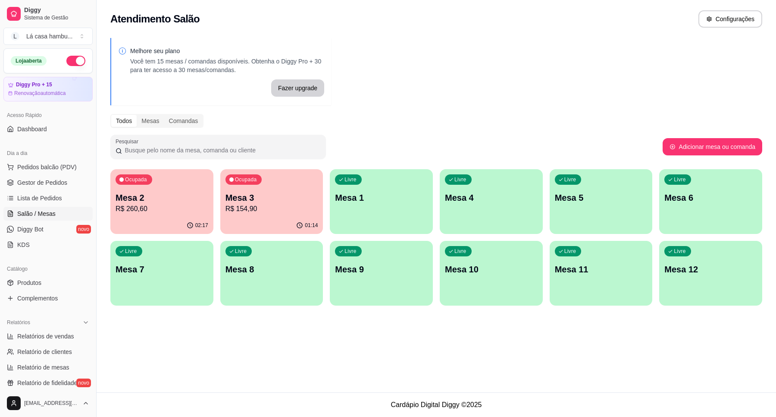
click at [129, 194] on p "Mesa 2" at bounding box center [162, 198] width 93 height 12
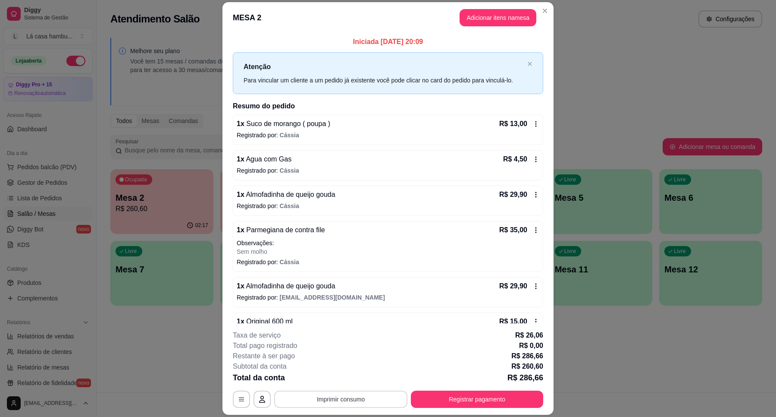
click at [358, 399] on button "Imprimir consumo" at bounding box center [340, 398] width 133 height 17
click at [343, 380] on button "IMPRESSORA" at bounding box center [339, 379] width 63 height 14
click at [453, 395] on button "Registrar pagamento" at bounding box center [477, 398] width 132 height 17
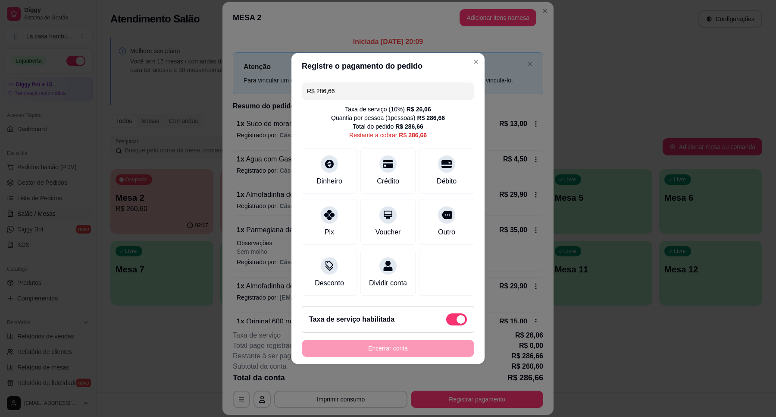
click at [457, 324] on span at bounding box center [461, 319] width 9 height 9
click at [452, 325] on input "checkbox" at bounding box center [449, 324] width 6 height 6
checkbox input "true"
type input "R$ 260,60"
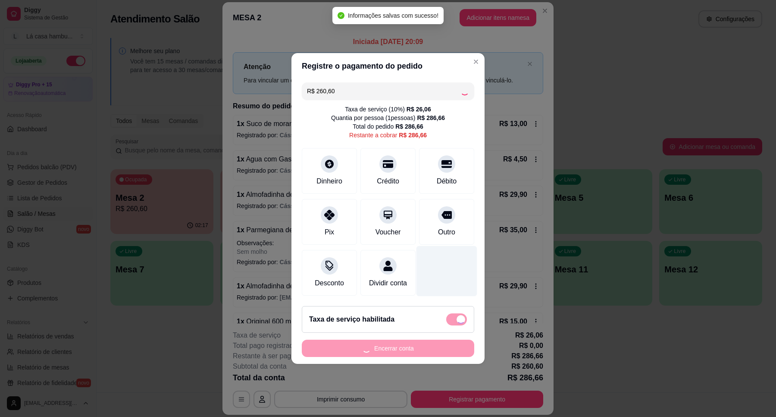
checkbox input "false"
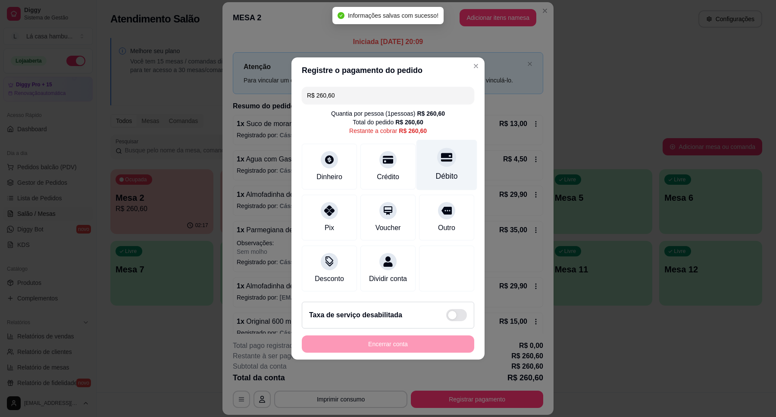
click at [439, 159] on div at bounding box center [446, 157] width 19 height 19
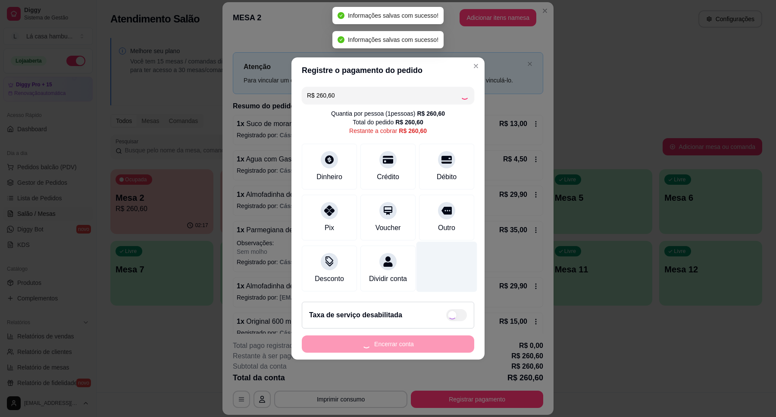
type input "R$ 0,00"
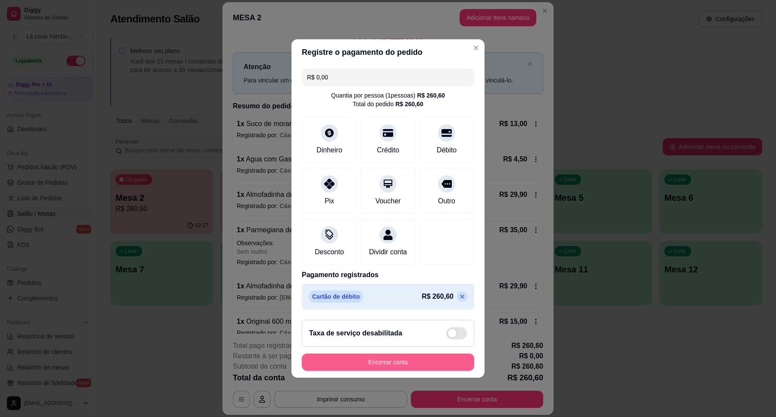
click at [367, 366] on button "Encerrar conta" at bounding box center [388, 361] width 173 height 17
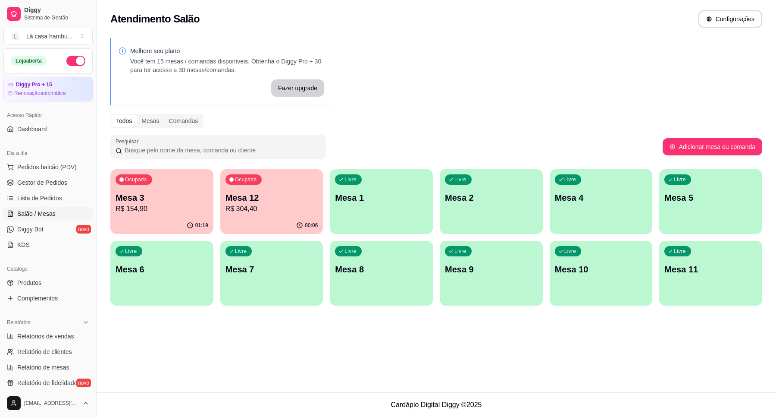
click at [156, 202] on p "Mesa 3" at bounding box center [162, 198] width 93 height 12
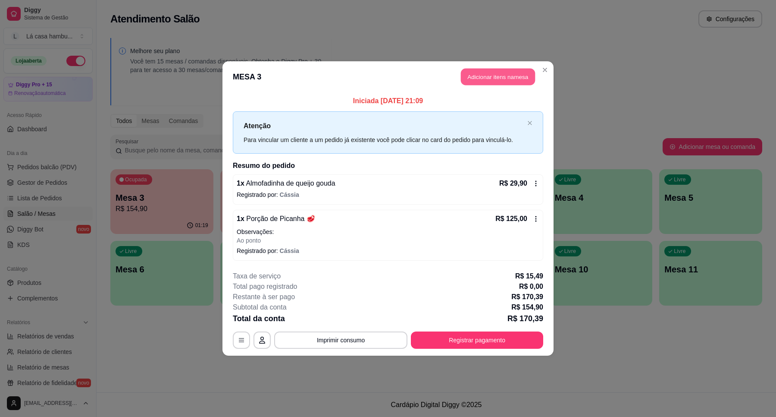
click at [485, 75] on button "Adicionar itens na mesa" at bounding box center [498, 77] width 74 height 17
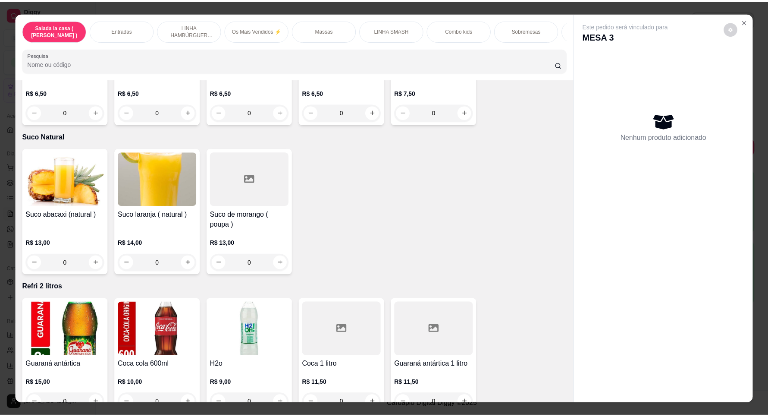
scroll to position [2877, 0]
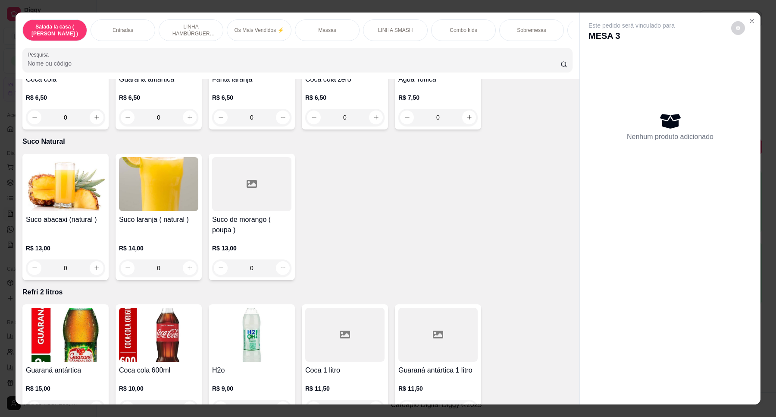
click at [389, 203] on div "Suco abacaxi (natural ) R$ 13,00 0 Suco laranja ( natural ) R$ 14,00 0 Suco de …" at bounding box center [297, 217] width 550 height 126
click at [753, 24] on button "Close" at bounding box center [752, 21] width 14 height 14
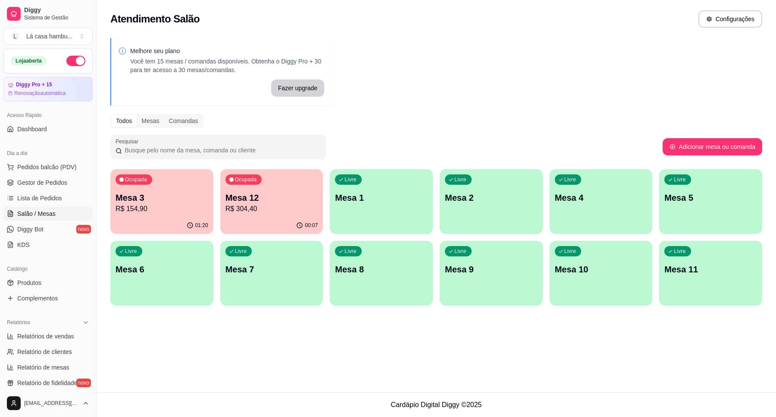
click at [167, 179] on div "Ocupada Mesa 3 R$ 154,90" at bounding box center [161, 193] width 103 height 48
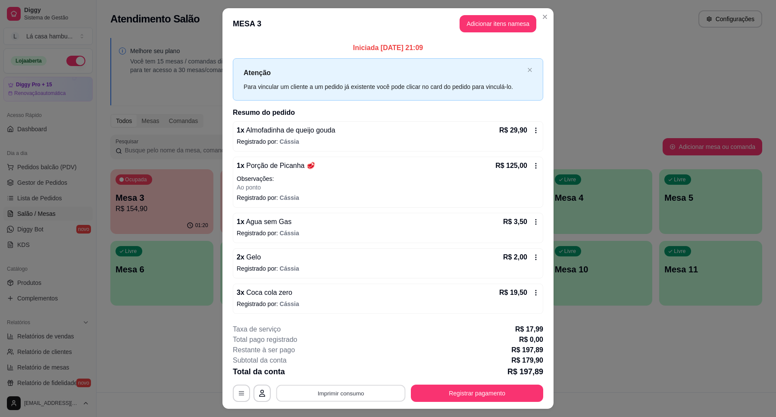
click at [366, 387] on button "Imprimir consumo" at bounding box center [340, 392] width 129 height 17
click at [357, 371] on button "IMPRESSORA" at bounding box center [339, 374] width 63 height 14
click at [447, 390] on button "Registrar pagamento" at bounding box center [477, 392] width 129 height 17
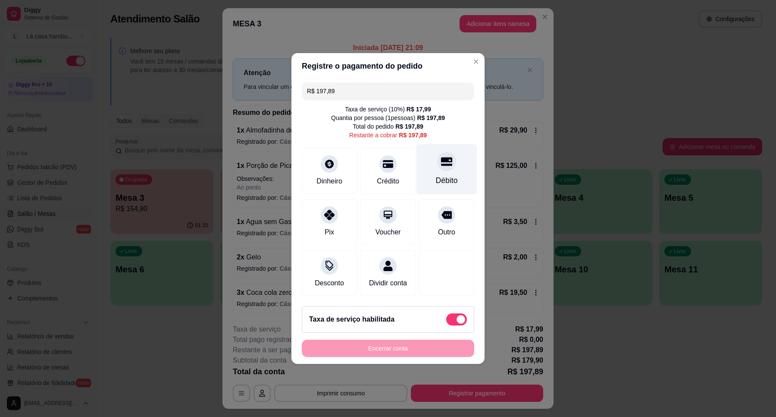
click at [436, 175] on div "Débito" at bounding box center [447, 180] width 22 height 11
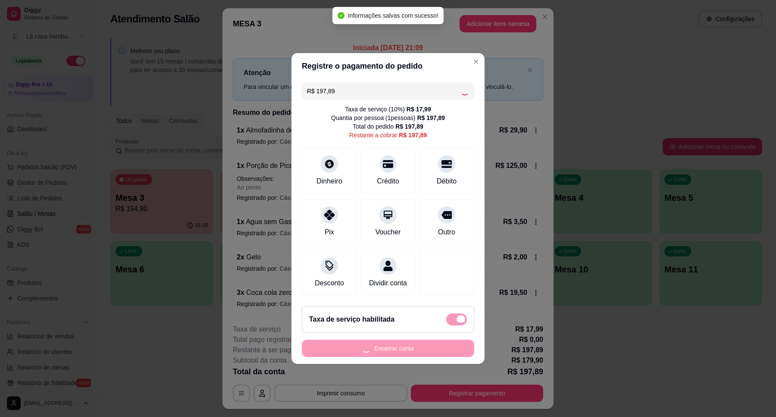
type input "R$ 0,00"
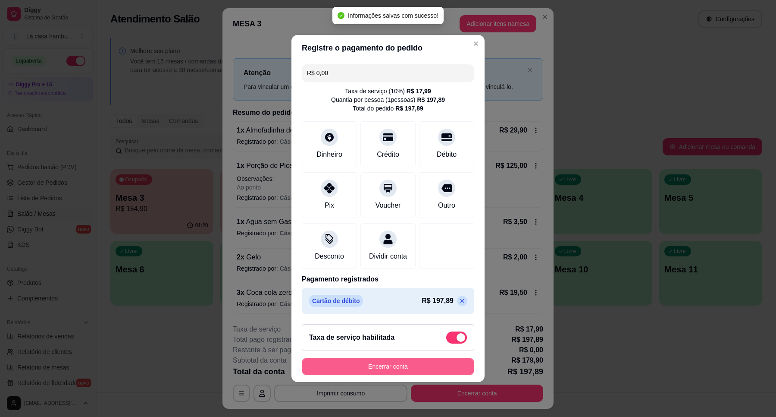
click at [383, 365] on button "Encerrar conta" at bounding box center [388, 366] width 173 height 17
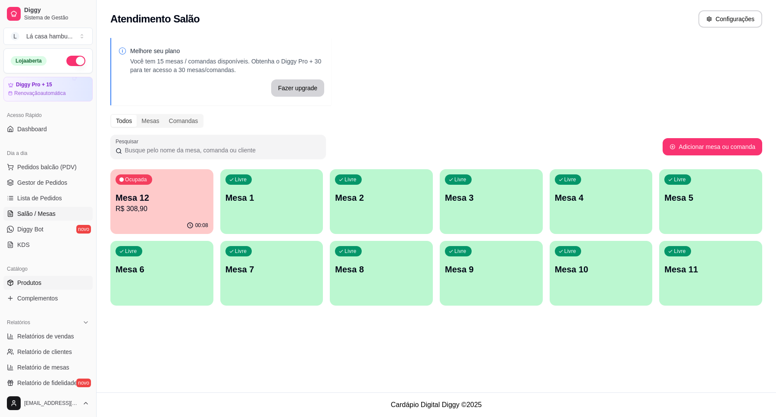
click at [76, 283] on link "Produtos" at bounding box center [47, 283] width 89 height 14
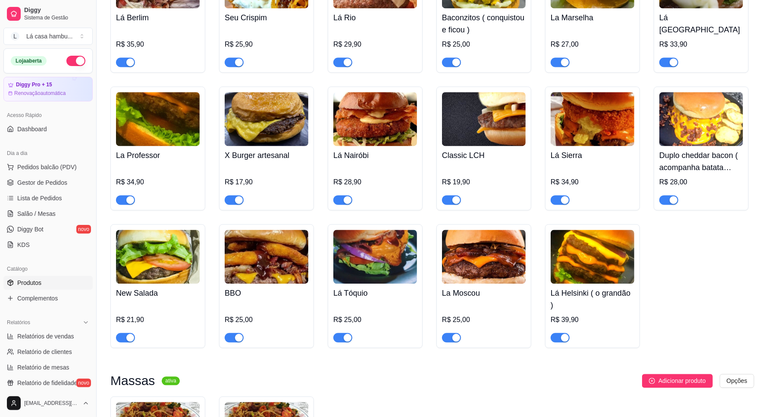
scroll to position [1671, 0]
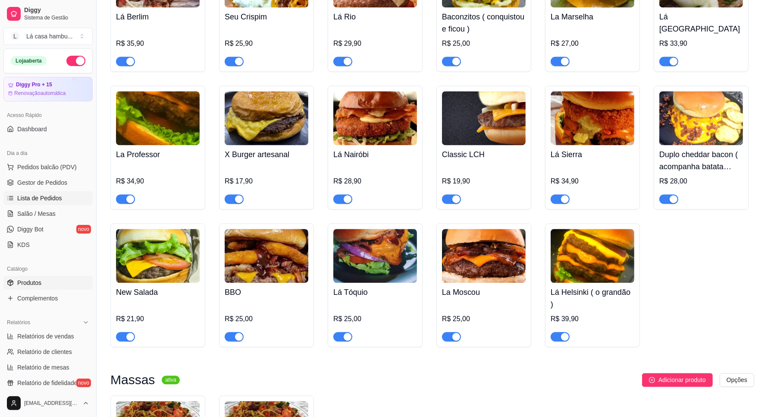
click at [55, 194] on span "Lista de Pedidos" at bounding box center [39, 198] width 45 height 9
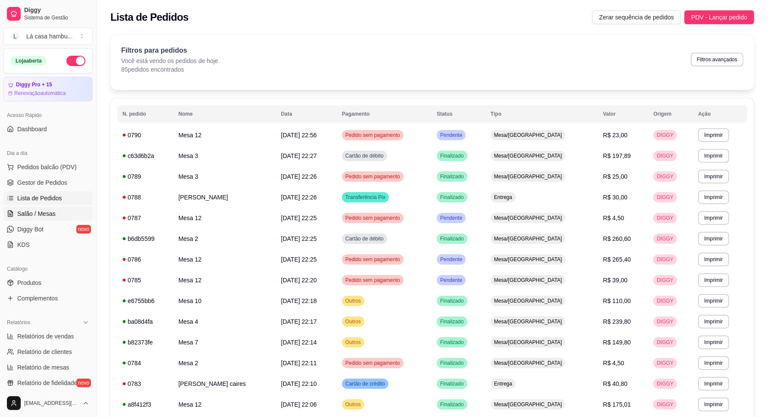
click at [57, 212] on link "Salão / Mesas" at bounding box center [47, 214] width 89 height 14
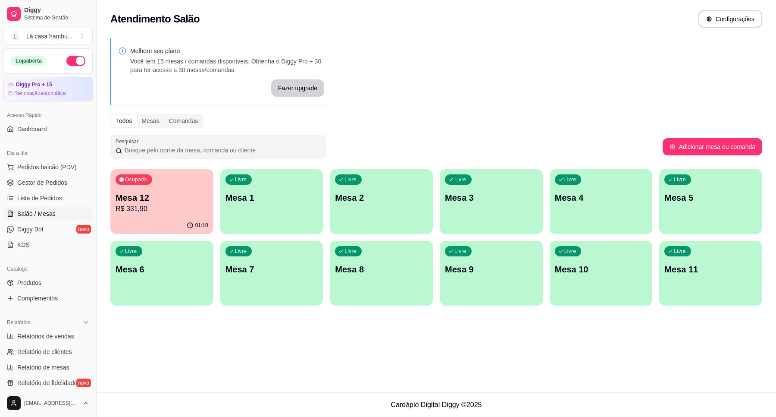
click at [147, 204] on p "R$ 331,90" at bounding box center [162, 209] width 93 height 10
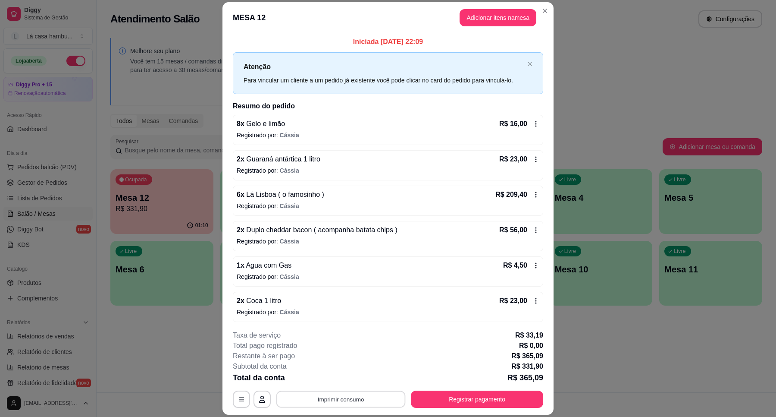
click at [327, 394] on button "Imprimir consumo" at bounding box center [340, 399] width 129 height 17
click at [330, 374] on button "IMPRESSORA" at bounding box center [339, 379] width 63 height 14
click at [492, 6] on header "MESA 12 Adicionar itens na mesa" at bounding box center [388, 17] width 331 height 31
click at [492, 14] on button "Adicionar itens na mesa" at bounding box center [498, 17] width 74 height 17
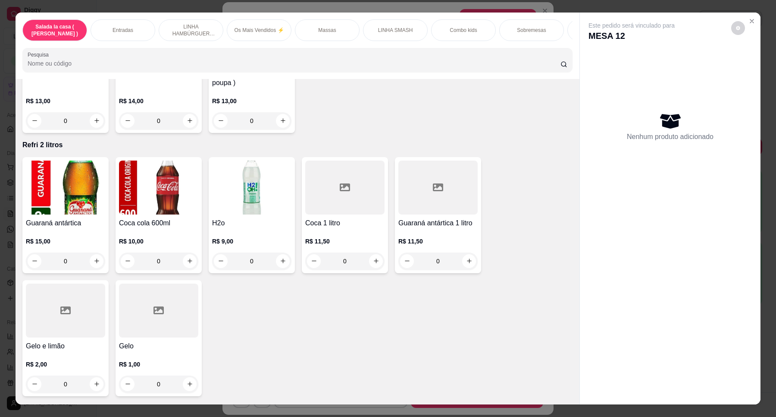
scroll to position [3416, 0]
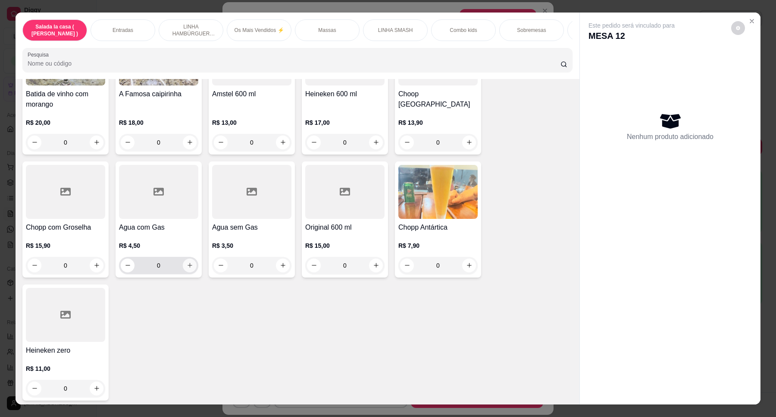
click at [187, 262] on icon "increase-product-quantity" at bounding box center [190, 265] width 6 height 6
type input "1"
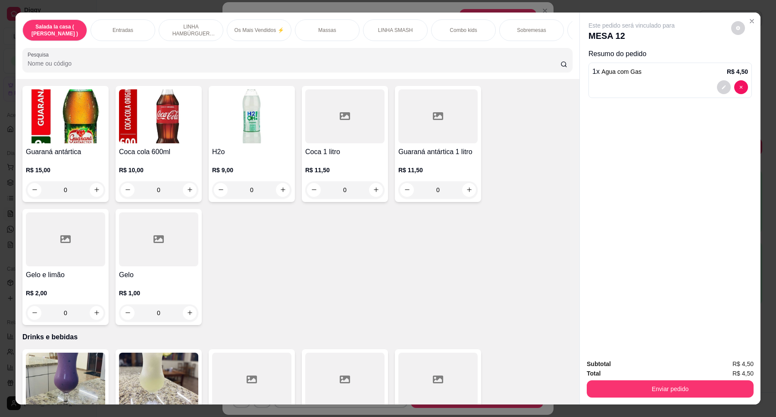
scroll to position [3093, 0]
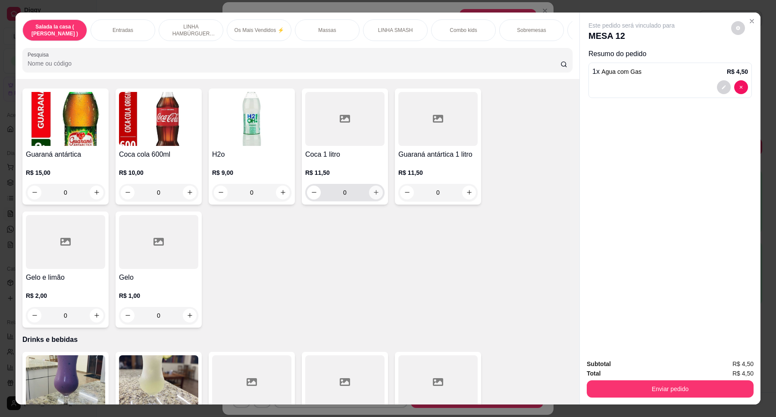
click at [369, 188] on button "increase-product-quantity" at bounding box center [376, 192] width 14 height 14
click at [369, 188] on button "increase-product-quantity" at bounding box center [376, 193] width 14 height 14
type input "2"
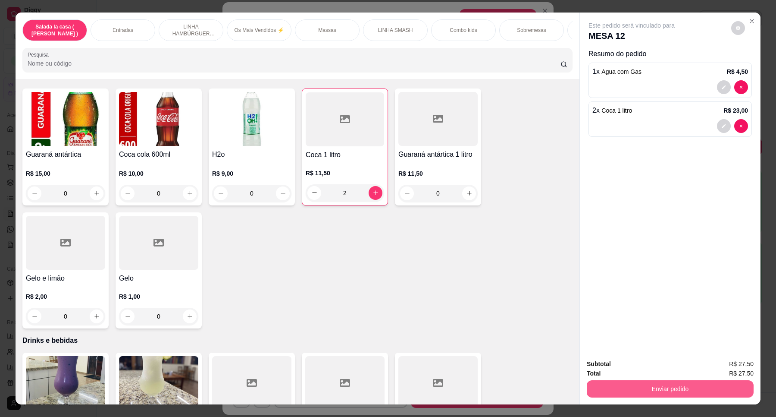
click at [621, 386] on button "Enviar pedido" at bounding box center [670, 388] width 167 height 17
click at [659, 362] on button "Registrar cliente" at bounding box center [673, 367] width 57 height 16
click at [710, 387] on button "Enviar pedido" at bounding box center [671, 388] width 162 height 17
click at [736, 364] on button "Enviar pedido" at bounding box center [731, 367] width 49 height 16
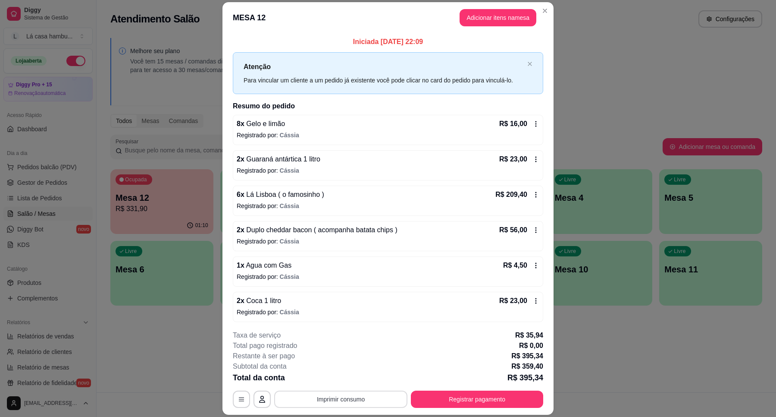
click at [294, 397] on button "Imprimir consumo" at bounding box center [340, 398] width 133 height 17
click at [337, 380] on button "IMPRESSORA" at bounding box center [339, 378] width 60 height 13
click at [500, 401] on button "Registrar pagamento" at bounding box center [477, 399] width 129 height 17
click at [466, 400] on button "Registrar pagamento" at bounding box center [477, 399] width 129 height 17
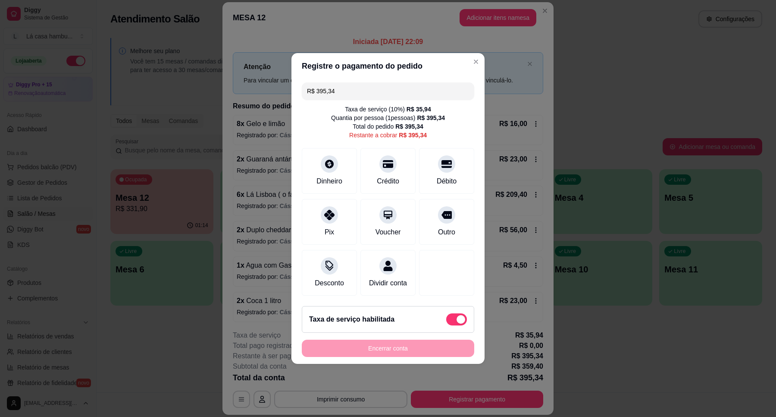
click at [448, 321] on span at bounding box center [456, 319] width 21 height 12
click at [448, 321] on input "checkbox" at bounding box center [449, 324] width 6 height 6
checkbox input "true"
type input "R$ 359,40"
checkbox input "false"
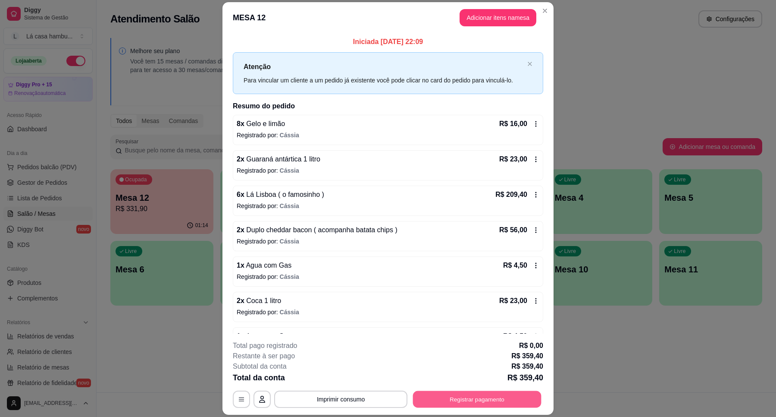
click at [484, 404] on button "Registrar pagamento" at bounding box center [477, 399] width 129 height 17
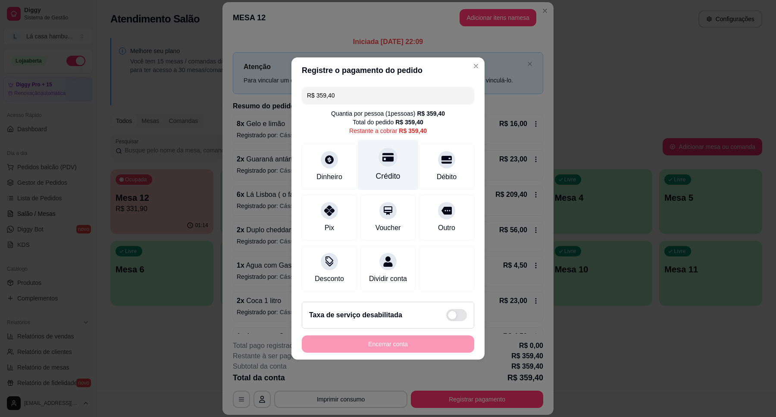
click at [386, 164] on div "Crédito" at bounding box center [388, 165] width 61 height 50
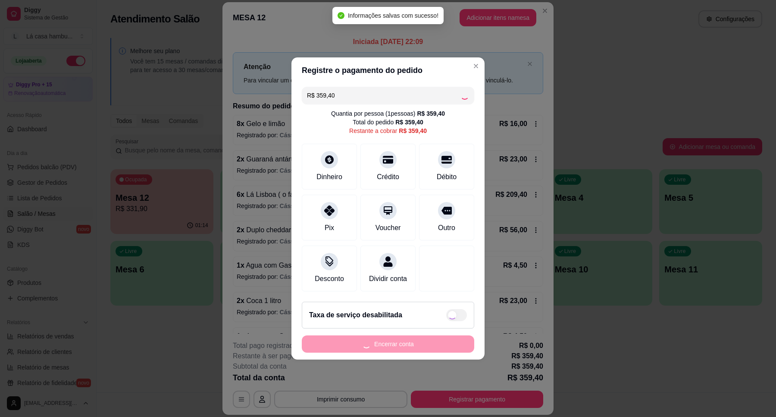
type input "R$ 0,00"
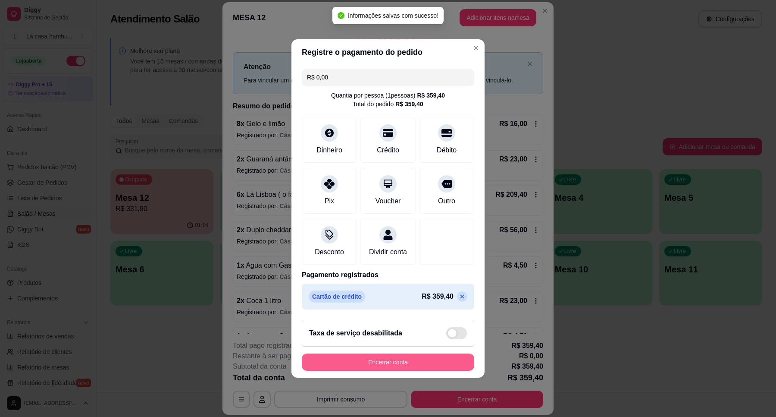
click at [418, 364] on button "Encerrar conta" at bounding box center [388, 361] width 173 height 17
